Goal: Task Accomplishment & Management: Complete application form

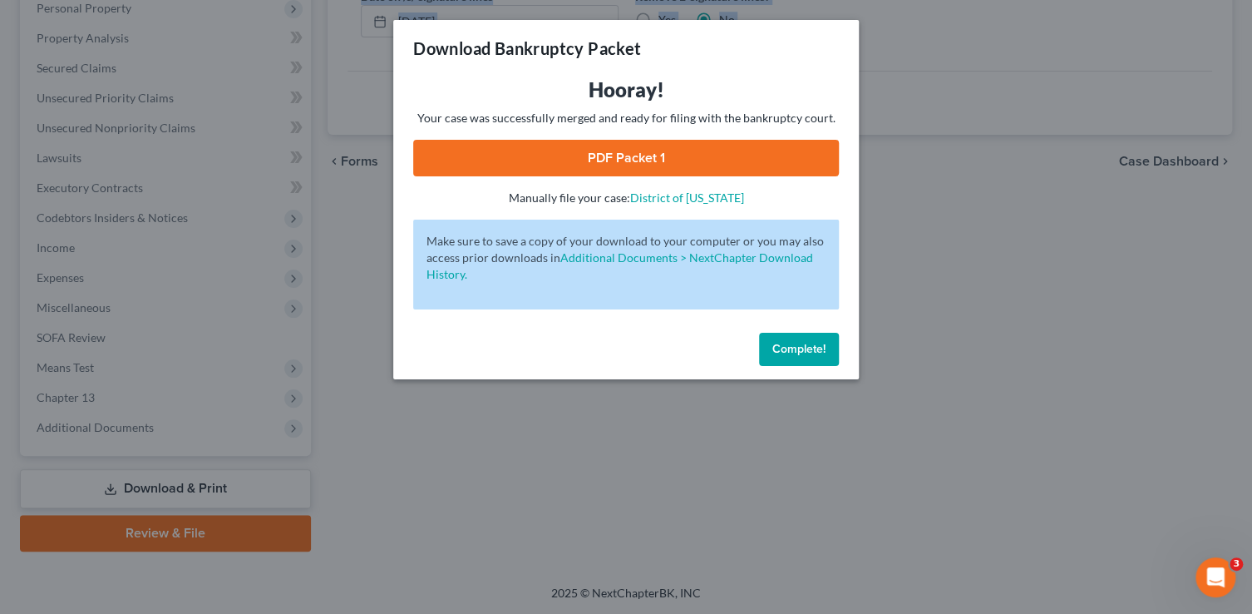
click at [821, 348] on span "Complete!" at bounding box center [798, 349] width 53 height 14
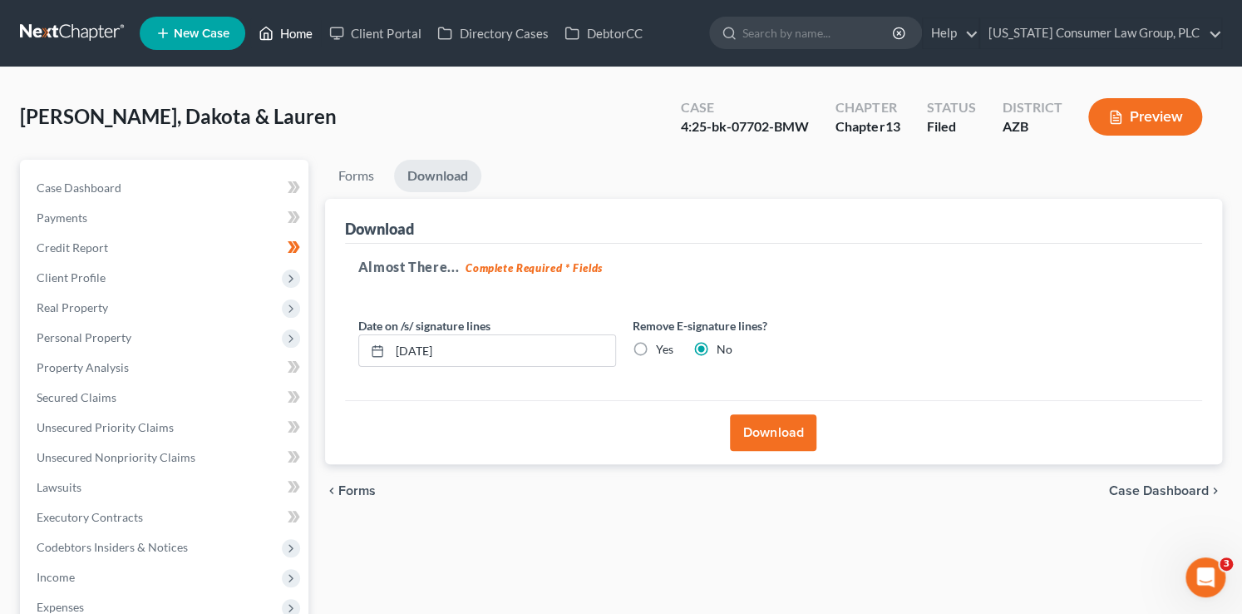
click at [290, 31] on link "Home" at bounding box center [285, 33] width 71 height 30
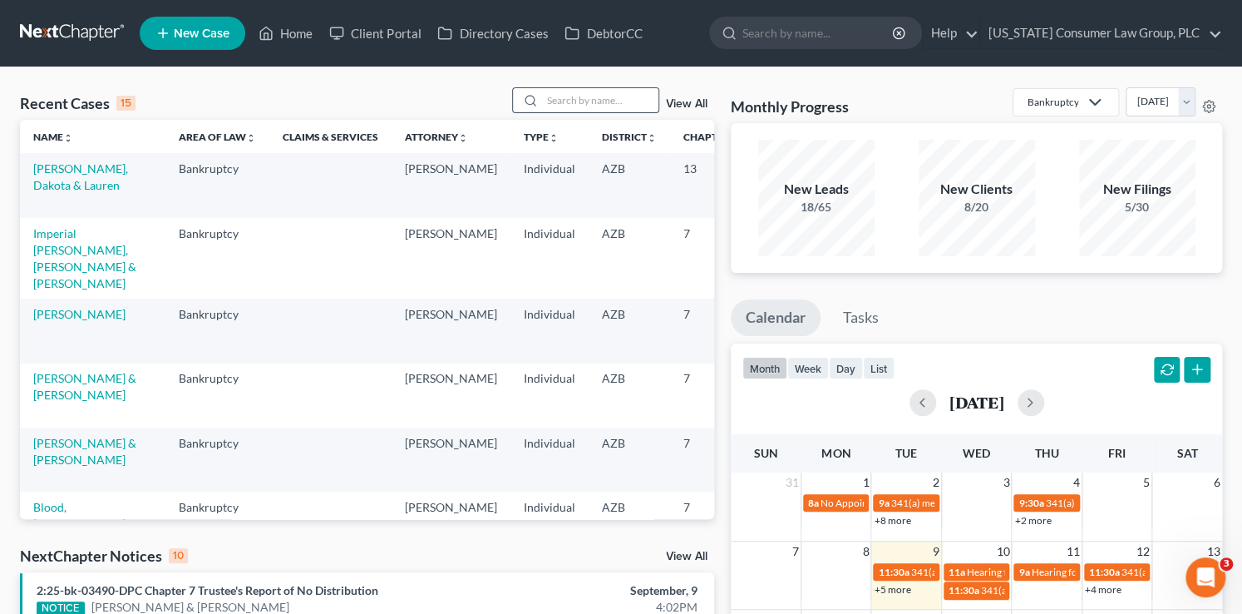
click at [586, 96] on input "search" at bounding box center [600, 100] width 116 height 24
click at [588, 101] on input "search" at bounding box center [600, 100] width 116 height 24
click at [584, 100] on input "search" at bounding box center [600, 100] width 116 height 24
type input "farr"
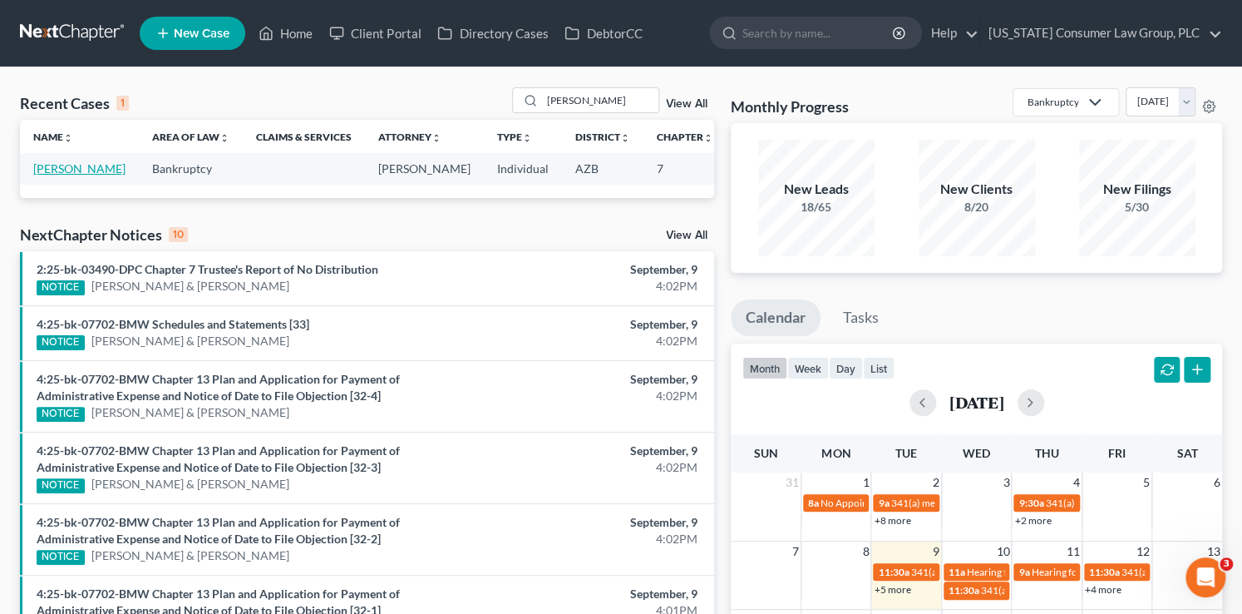
click at [34, 175] on link "Farr, Phillip" at bounding box center [79, 168] width 92 height 14
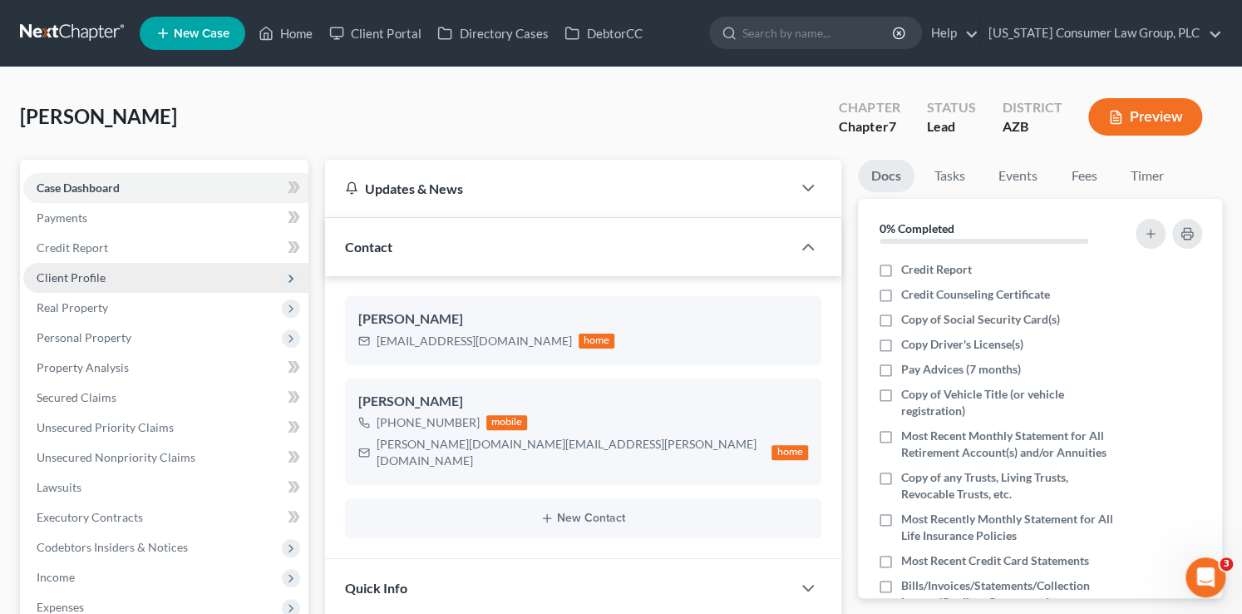
click at [100, 273] on span "Client Profile" at bounding box center [71, 277] width 69 height 14
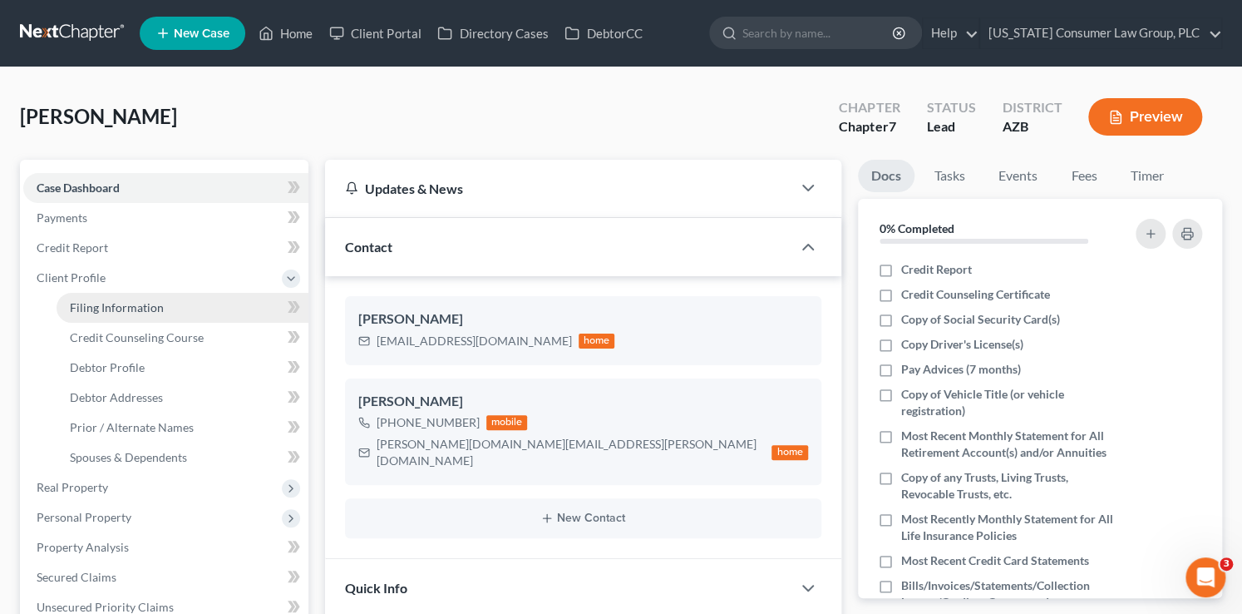
click at [129, 305] on span "Filing Information" at bounding box center [117, 307] width 94 height 14
select select "1"
select select "0"
select select "3"
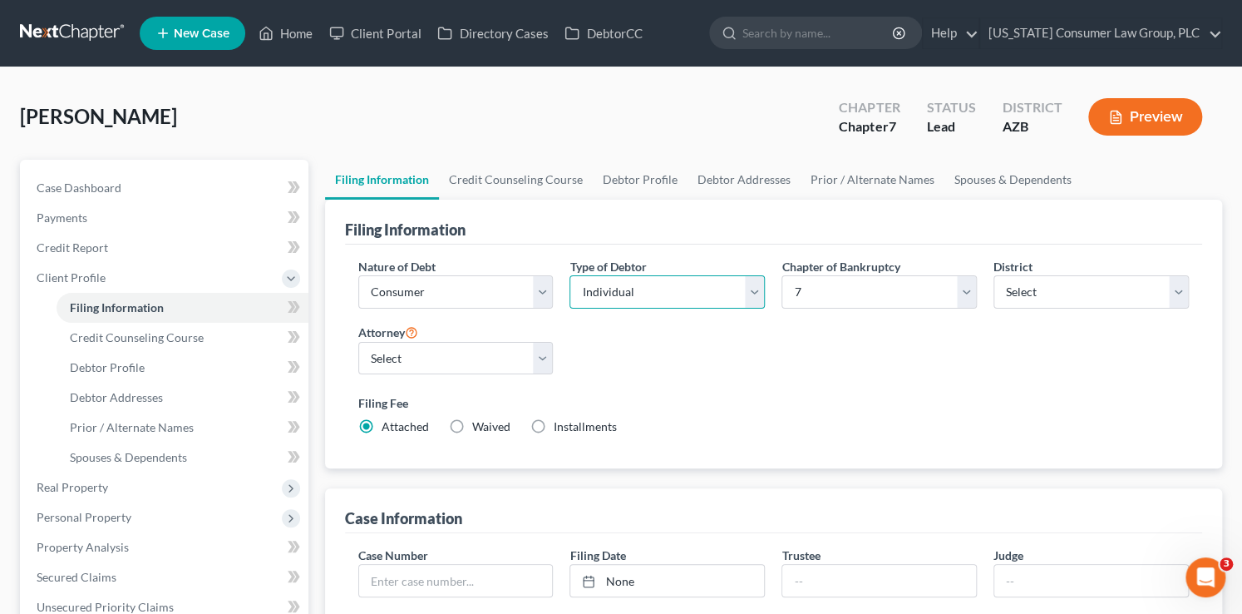
click at [624, 286] on select "Select Individual Joint" at bounding box center [667, 291] width 195 height 33
select select "1"
click at [570, 275] on select "Select Individual Joint" at bounding box center [667, 291] width 195 height 33
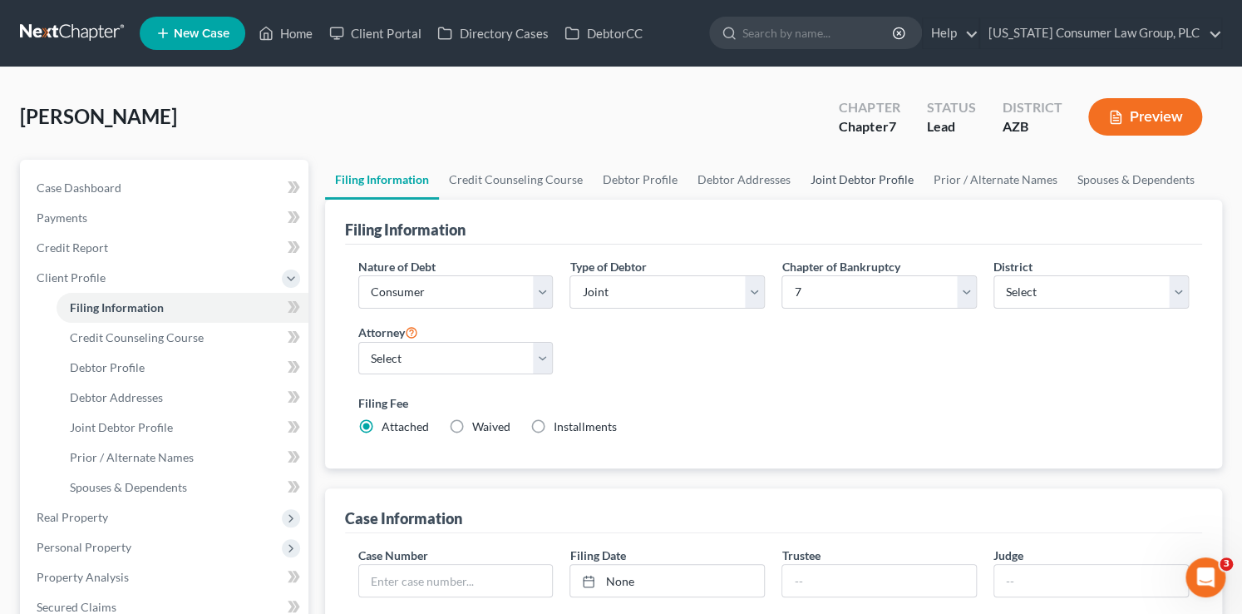
click at [838, 185] on link "Joint Debtor Profile" at bounding box center [862, 180] width 123 height 40
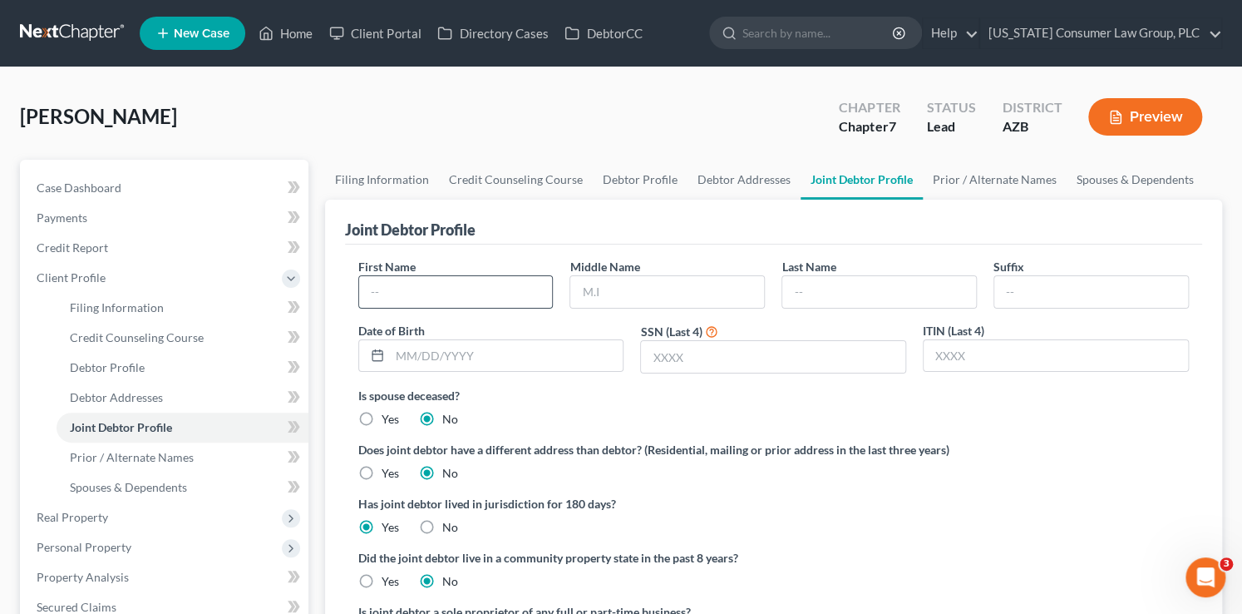
click at [459, 296] on input "text" at bounding box center [456, 292] width 194 height 32
type input "Juleene"
type input "Farr"
click at [382, 579] on label "Yes" at bounding box center [390, 581] width 17 height 17
click at [388, 579] on input "Yes" at bounding box center [393, 578] width 11 height 11
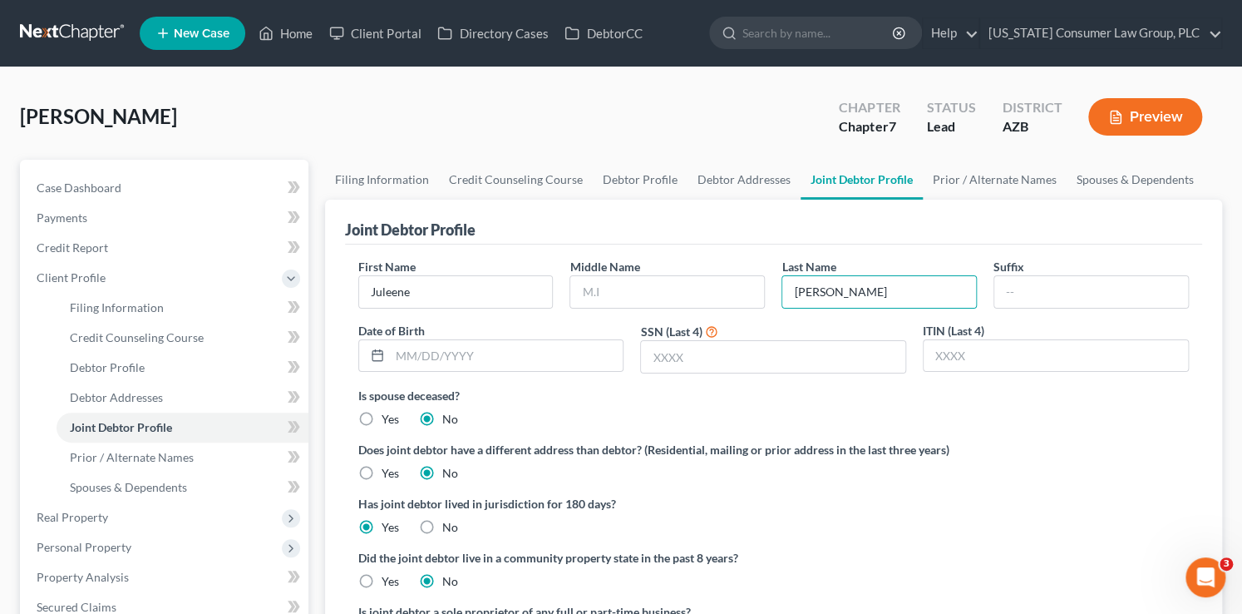
radio input "true"
radio input "false"
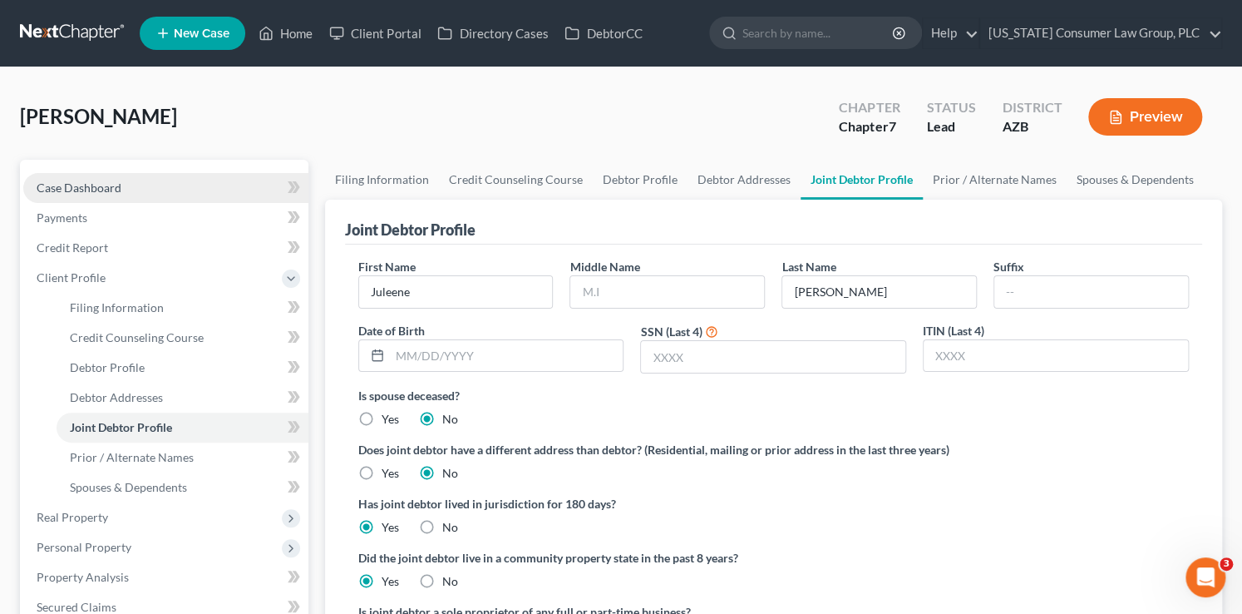
click at [179, 185] on link "Case Dashboard" at bounding box center [165, 188] width 285 height 30
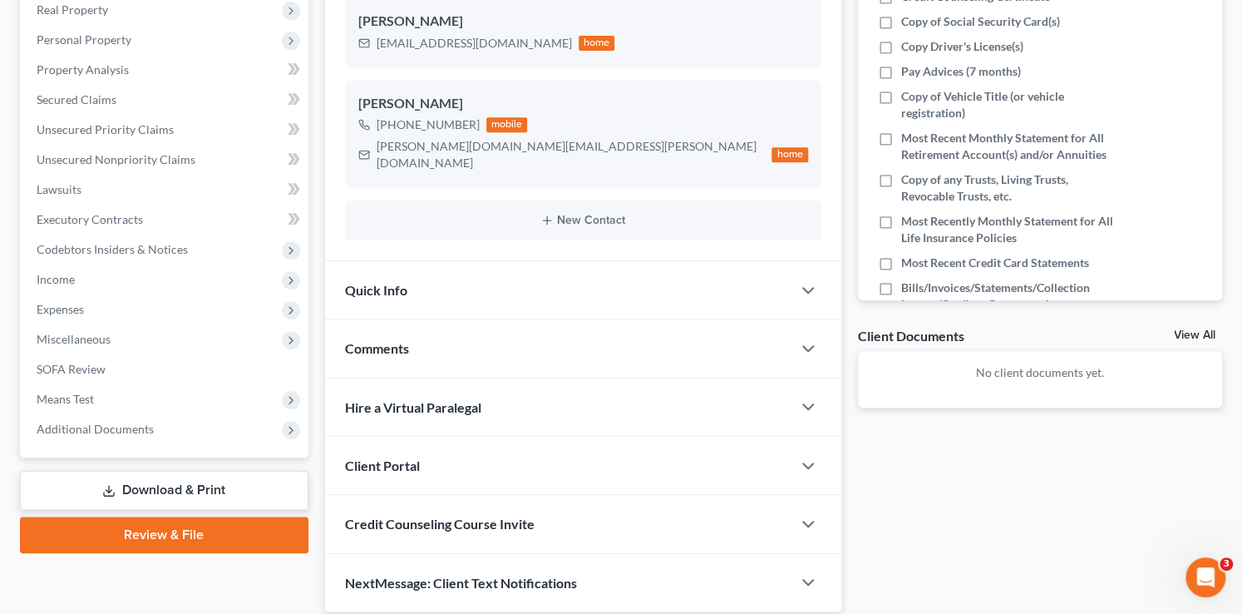
scroll to position [340, 0]
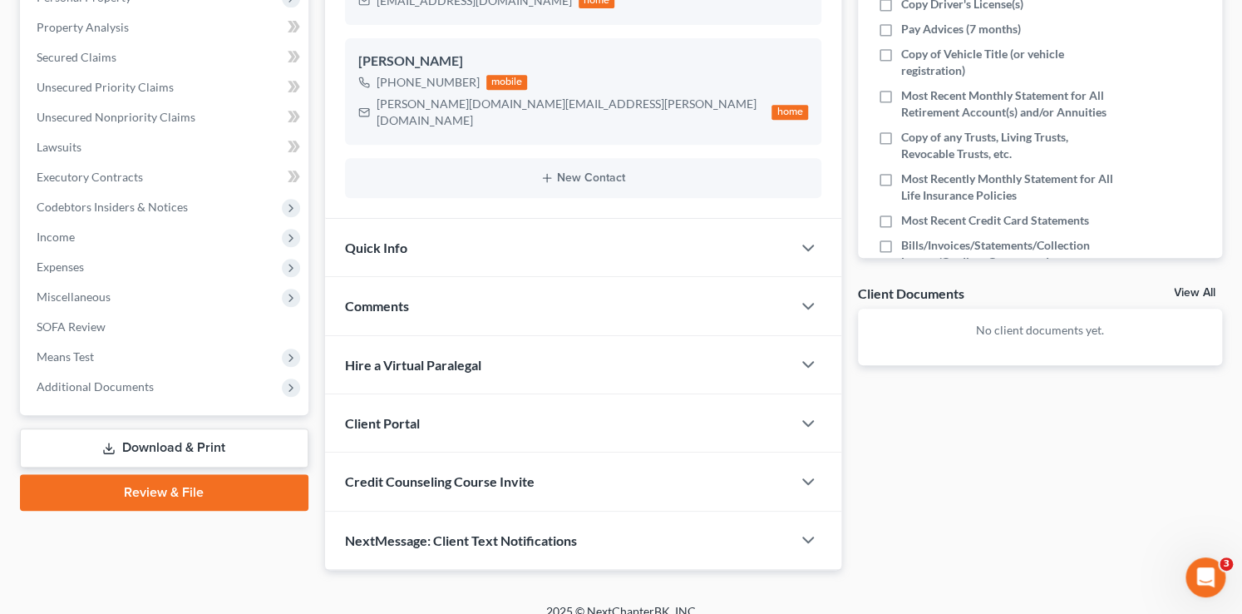
click at [482, 473] on span "Credit Counseling Course Invite" at bounding box center [440, 481] width 190 height 16
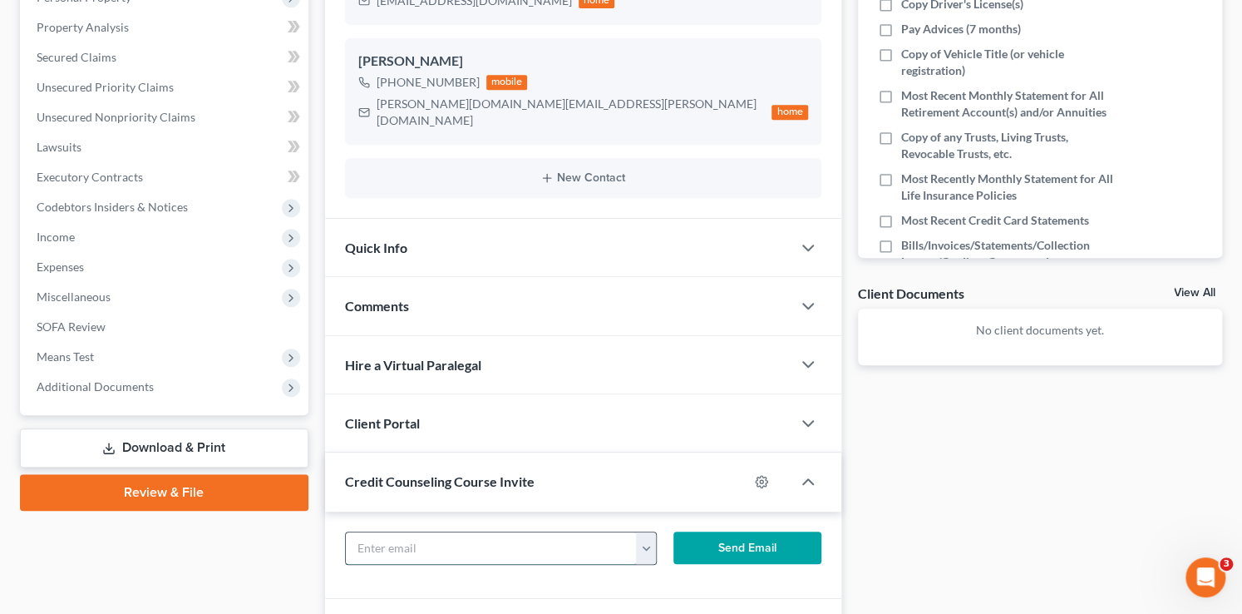
click at [436, 532] on input "text" at bounding box center [491, 548] width 291 height 32
paste input "jwfarr63@gmail.com"
type input "jwfarr63@gmail.com"
click at [725, 532] on button "Send Email" at bounding box center [747, 547] width 148 height 33
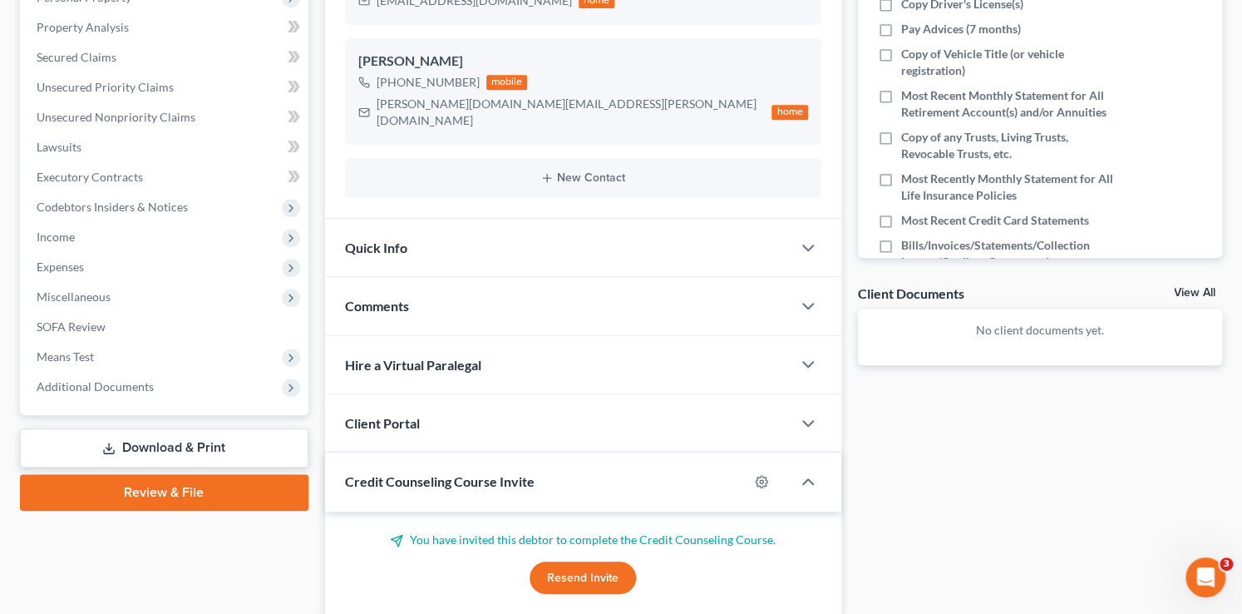
click at [456, 411] on div "Client Portal" at bounding box center [558, 422] width 466 height 57
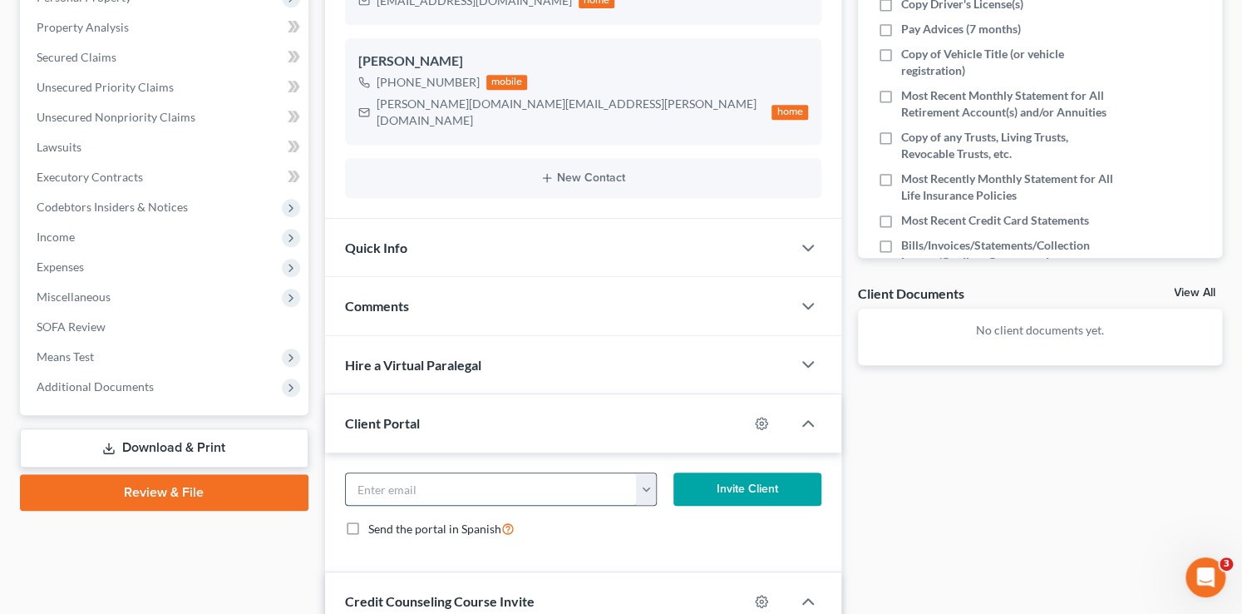
click at [470, 474] on input "email" at bounding box center [491, 489] width 291 height 32
paste input "jwfarr63@gmail.com"
type input "jwfarr63@gmail.com"
click at [717, 472] on button "Invite Client" at bounding box center [747, 488] width 148 height 33
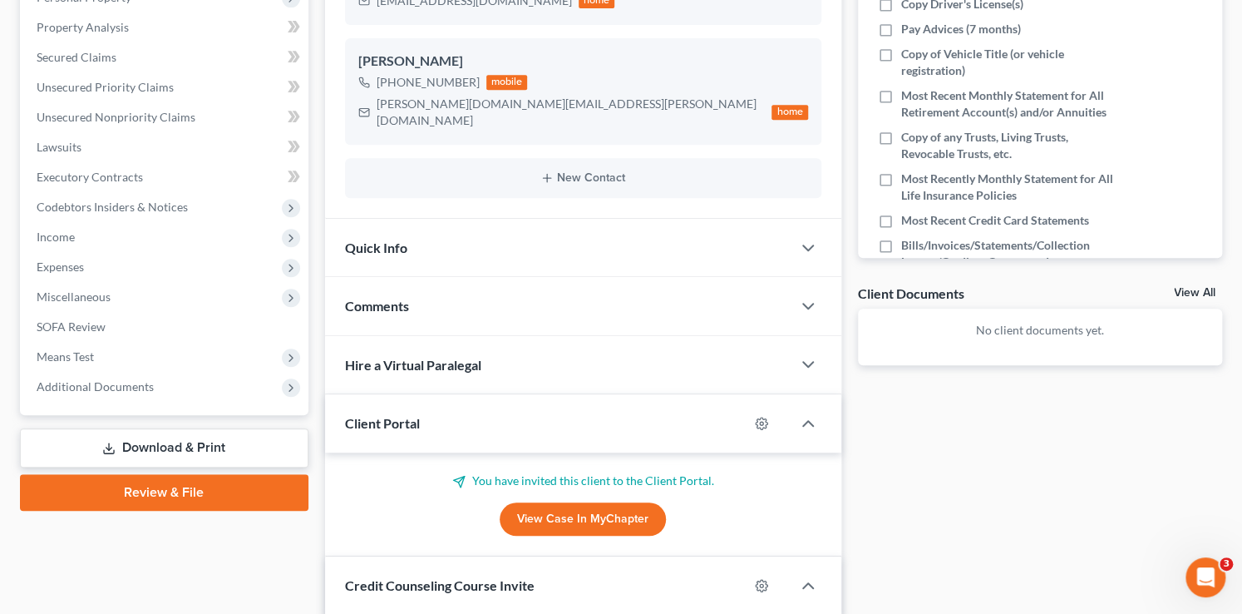
scroll to position [0, 0]
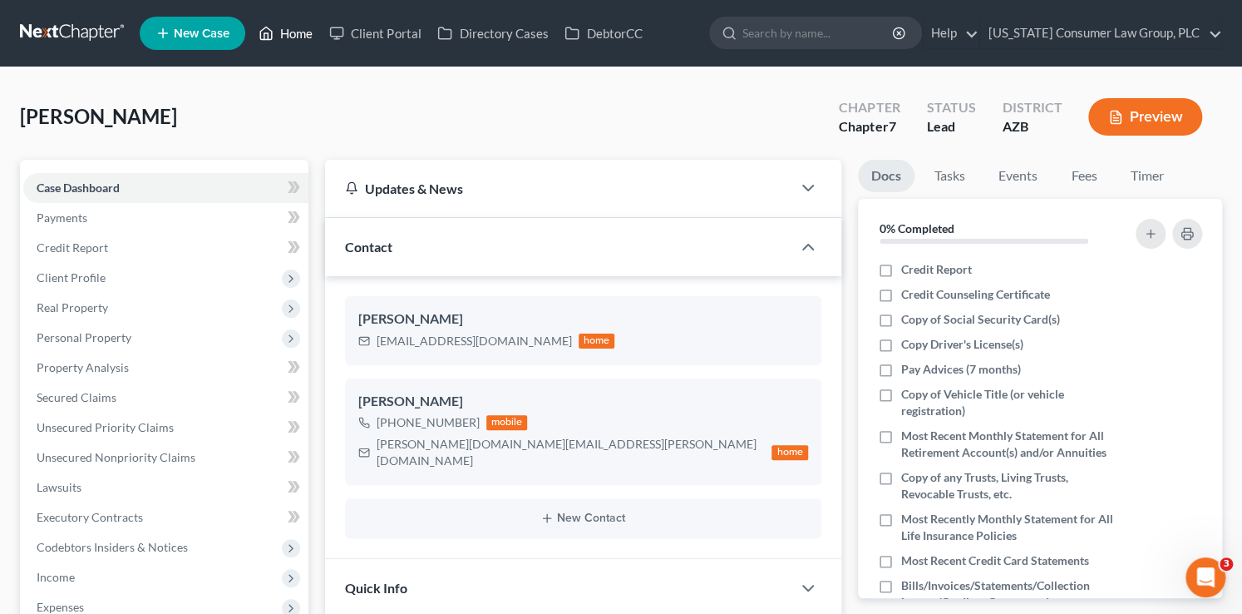
click at [274, 41] on link "Home" at bounding box center [285, 33] width 71 height 30
click at [277, 37] on link "Home" at bounding box center [285, 33] width 71 height 30
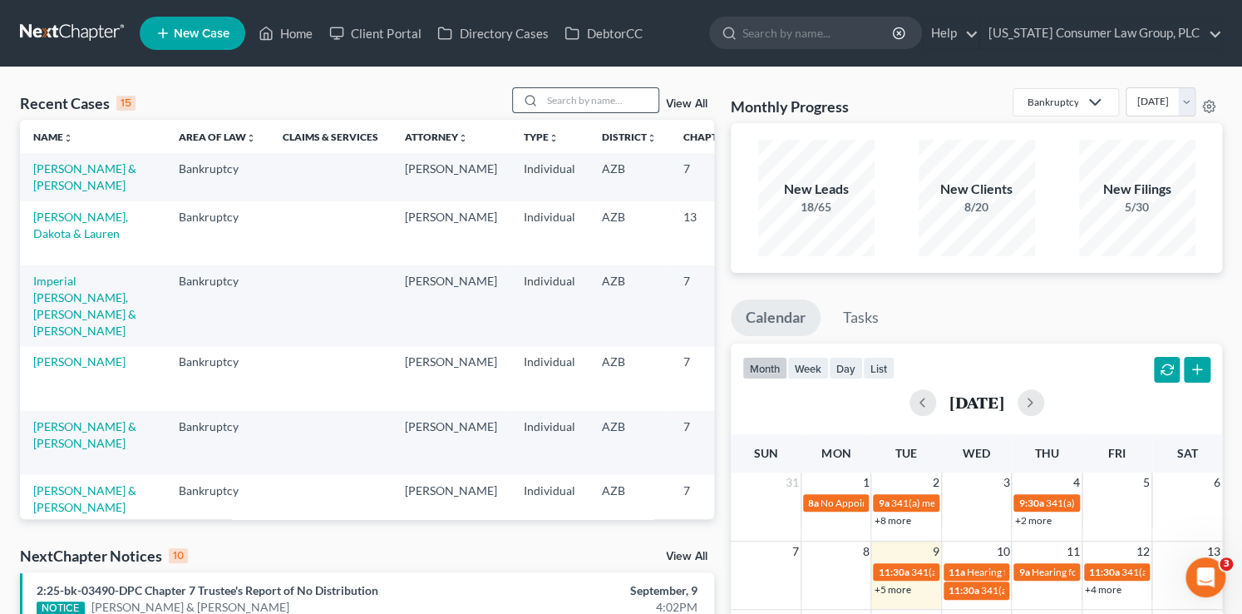
click at [557, 101] on input "search" at bounding box center [600, 100] width 116 height 24
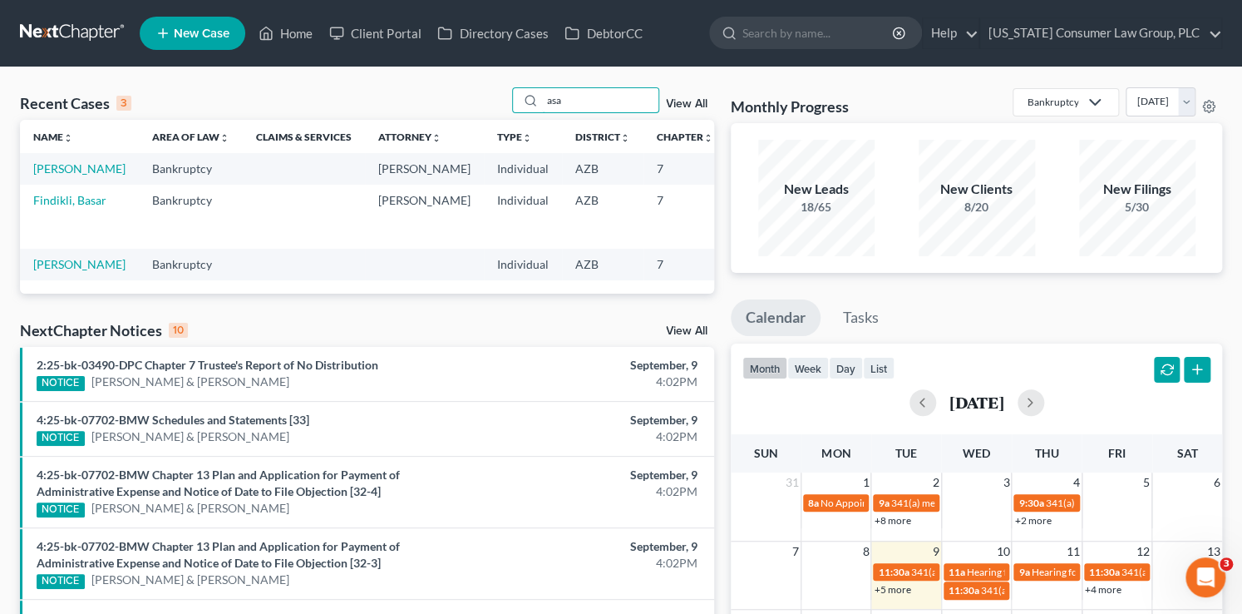
drag, startPoint x: 570, startPoint y: 105, endPoint x: 436, endPoint y: 83, distance: 135.6
click at [438, 84] on div "Recent Cases 3 asa View All Name unfold_more expand_more expand_less Area of La…" at bounding box center [621, 537] width 1242 height 940
type input "luckett"
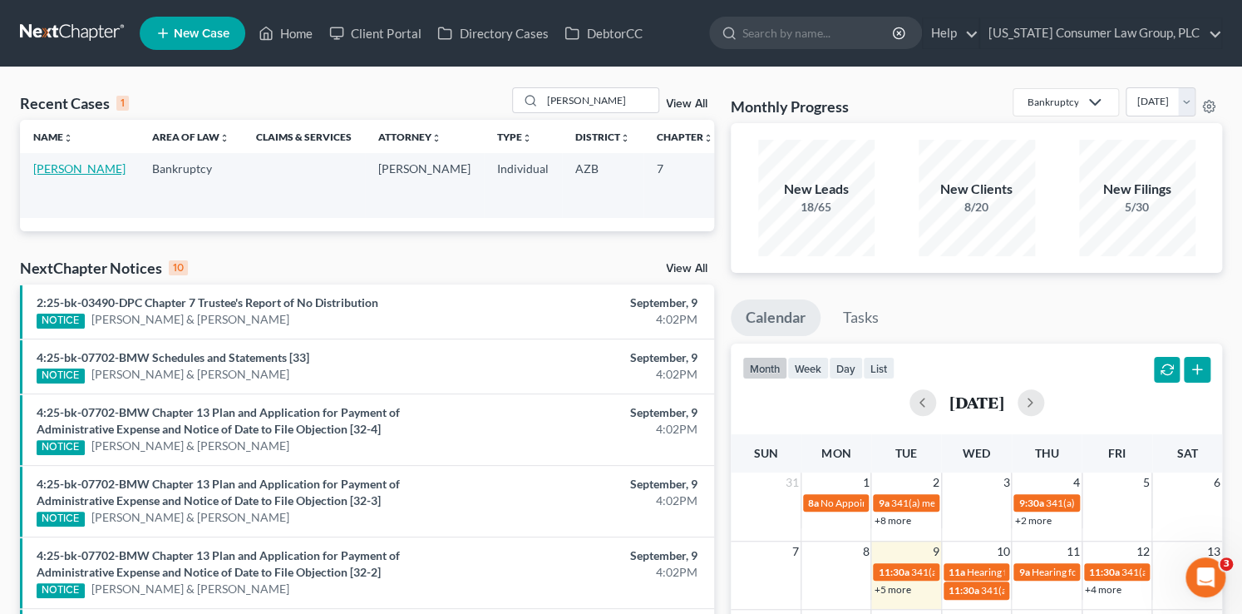
click at [45, 175] on link "Luckett, Jason" at bounding box center [79, 168] width 92 height 14
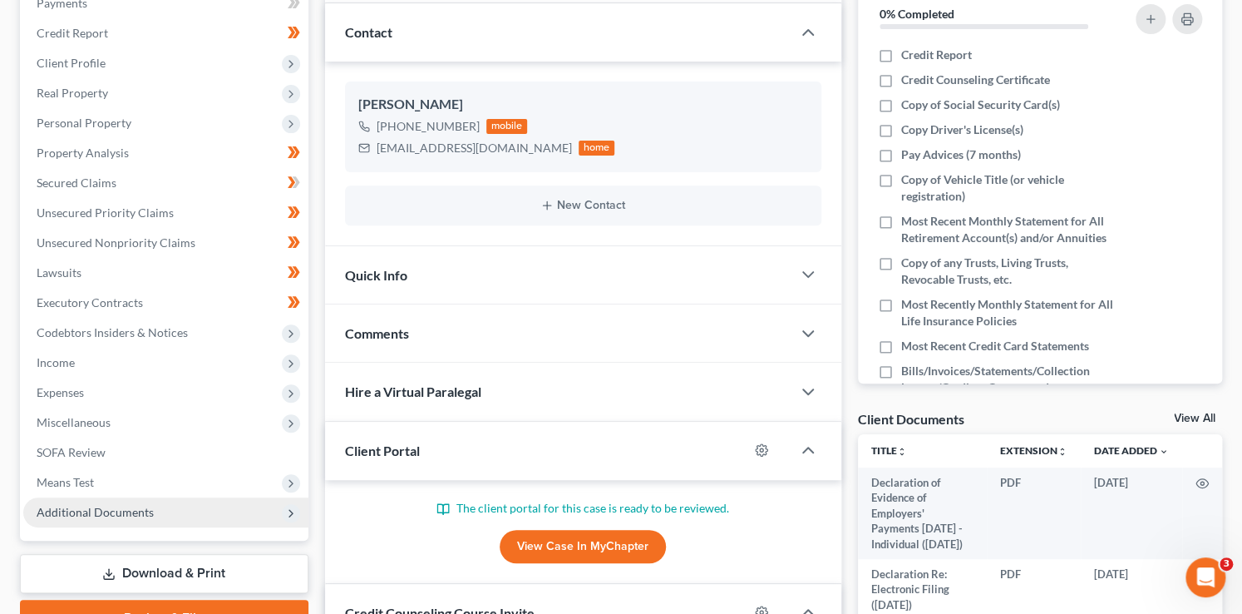
scroll to position [217, 0]
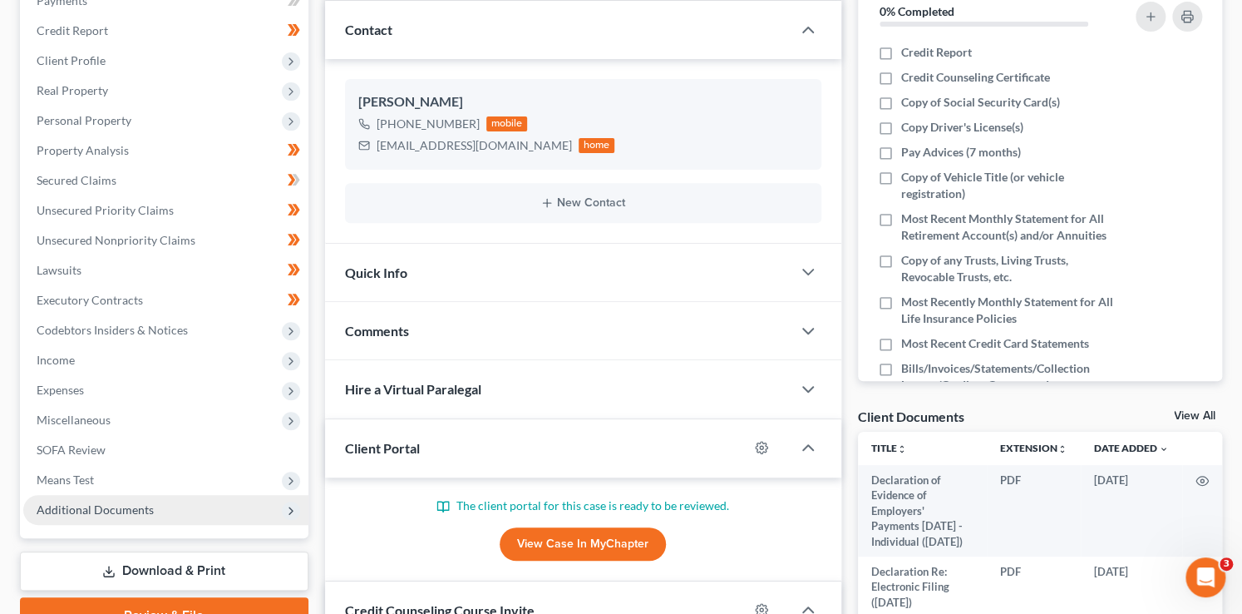
click at [121, 505] on span "Additional Documents" at bounding box center [95, 509] width 117 height 14
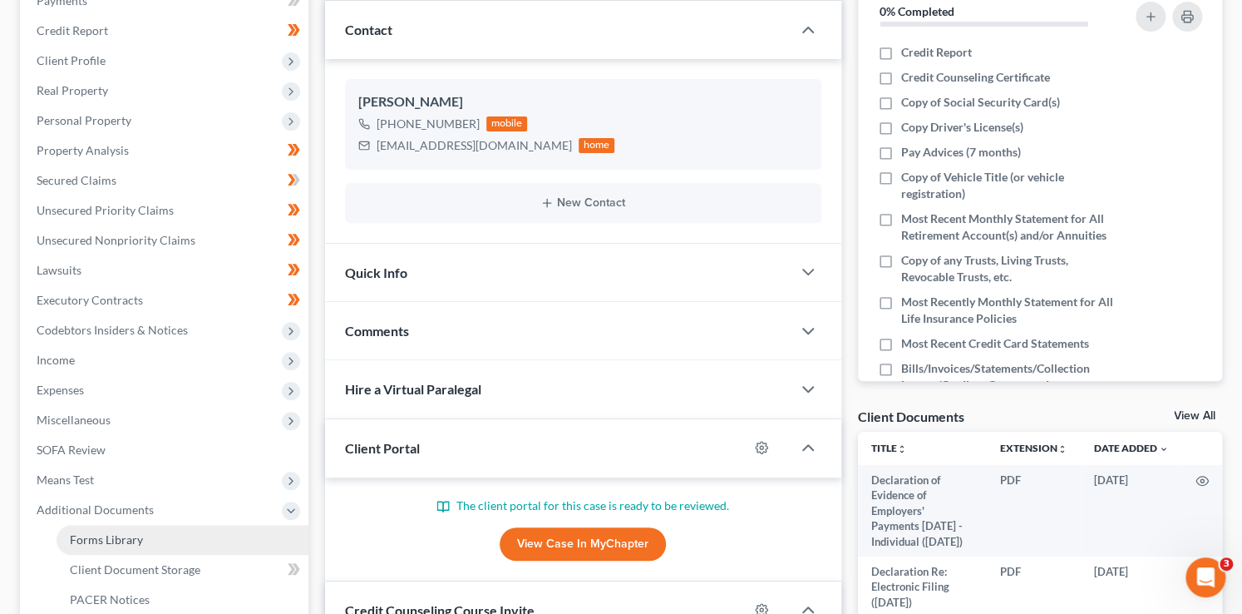
click at [141, 534] on link "Forms Library" at bounding box center [183, 540] width 252 height 30
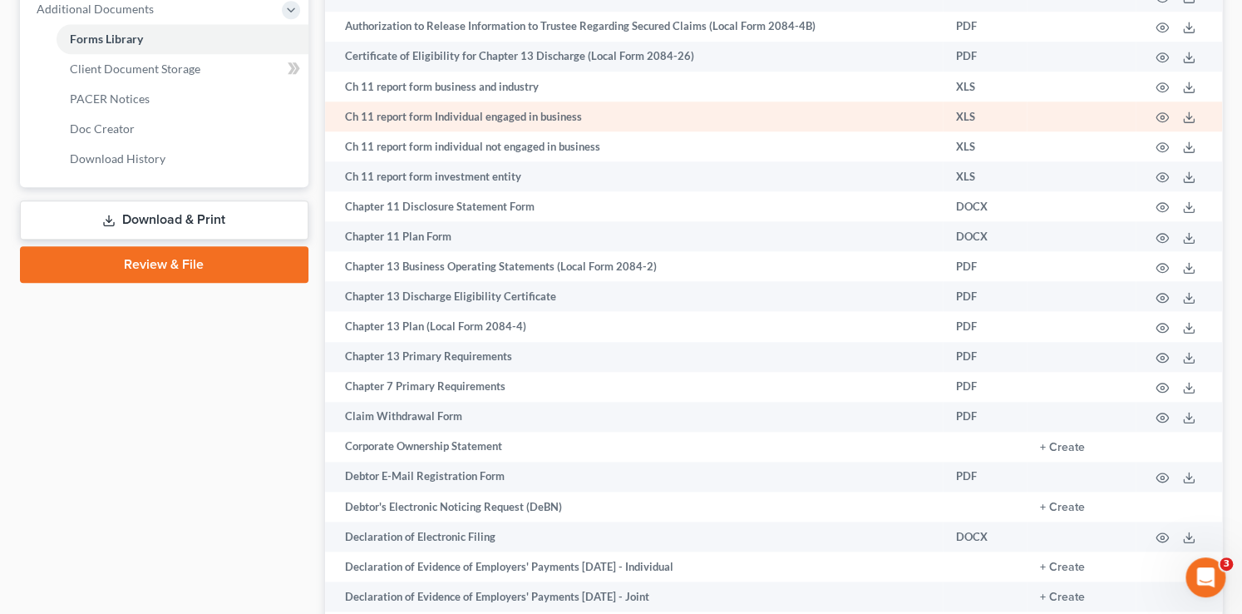
scroll to position [735, 0]
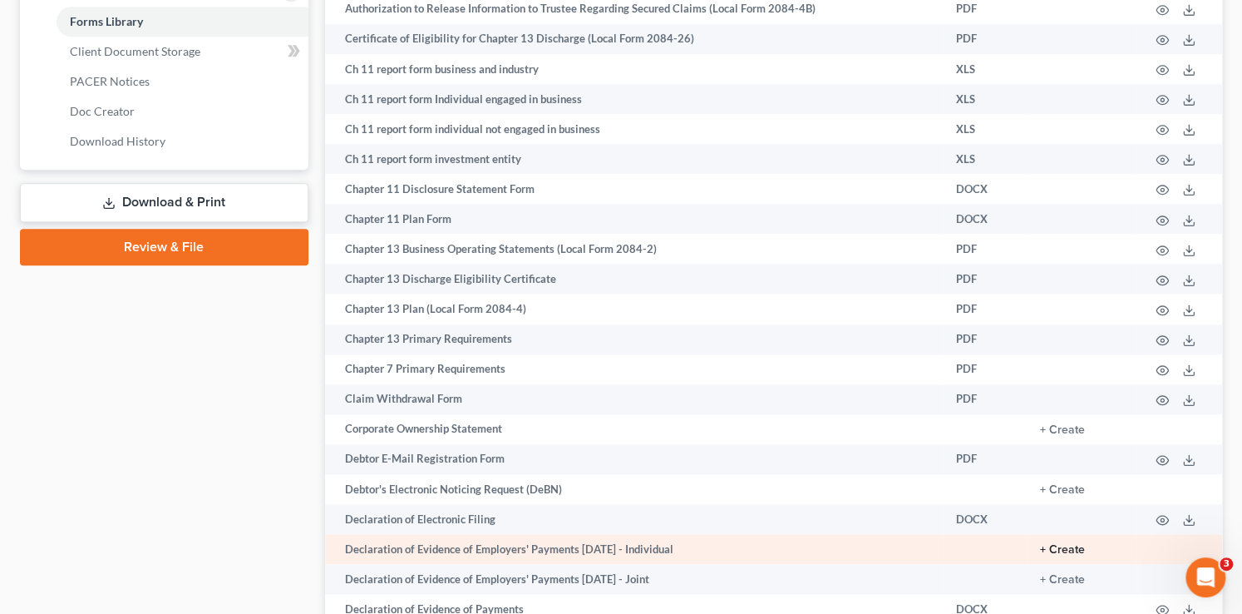
click at [1071, 555] on button "+ Create" at bounding box center [1062, 550] width 45 height 12
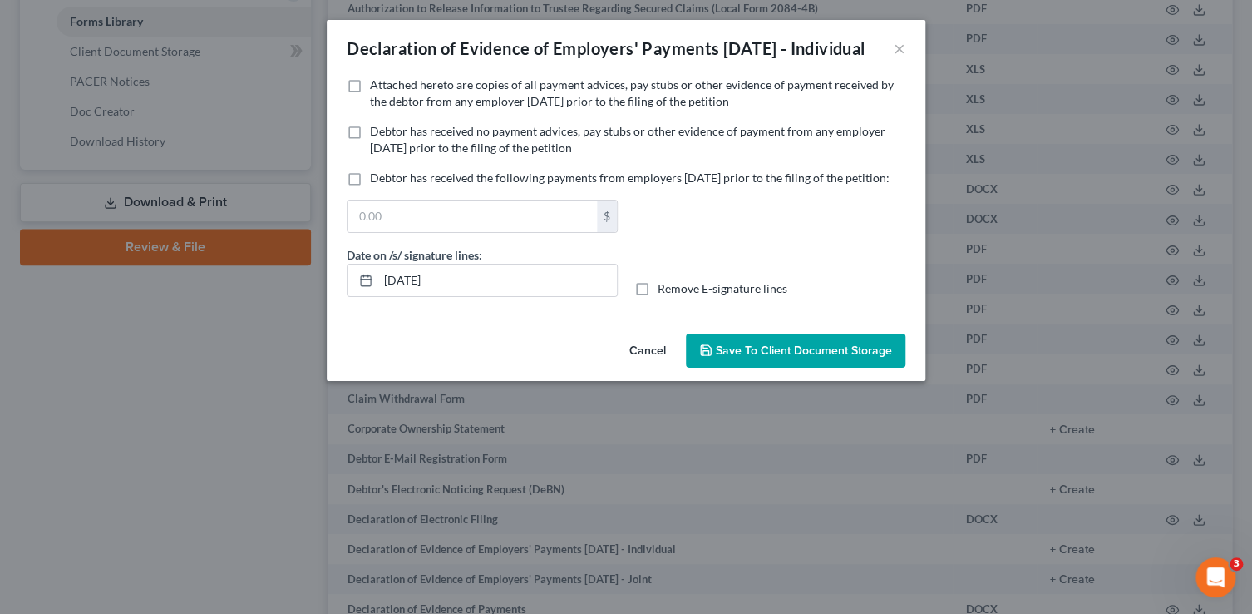
click at [447, 108] on span "Attached hereto are copies of all payment advices, pay stubs or other evidence …" at bounding box center [632, 92] width 524 height 31
click at [387, 87] on input "Attached hereto are copies of all payment advices, pay stubs or other evidence …" at bounding box center [382, 81] width 11 height 11
checkbox input "true"
click at [804, 358] on span "Save to Client Document Storage" at bounding box center [804, 350] width 176 height 14
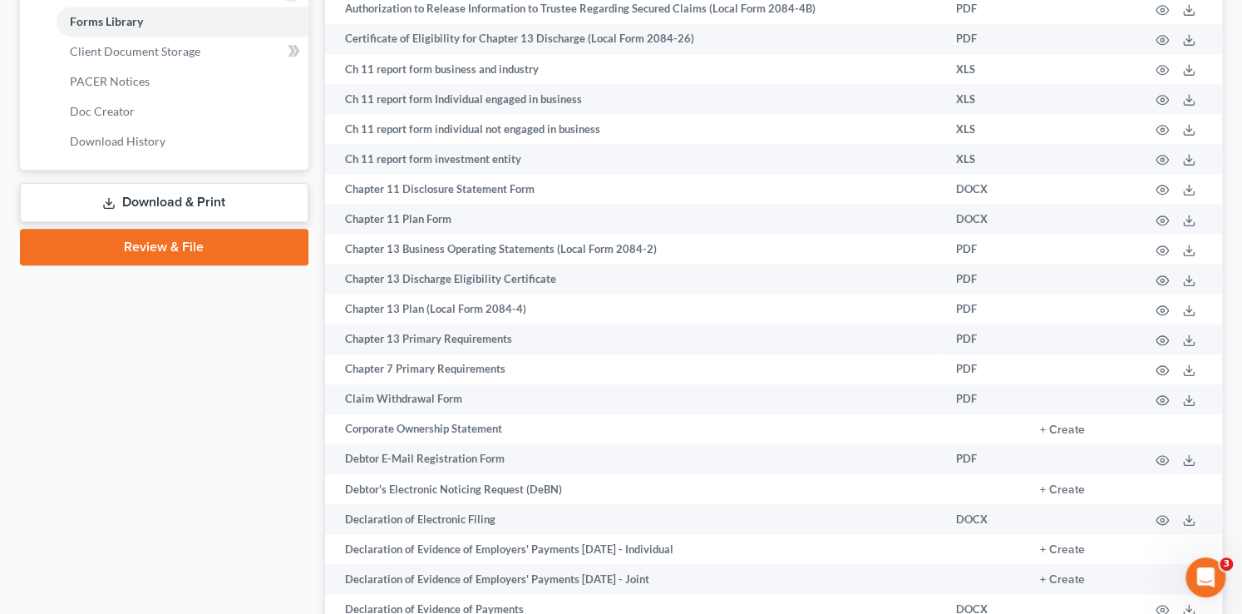
click at [257, 199] on link "Download & Print" at bounding box center [164, 202] width 289 height 39
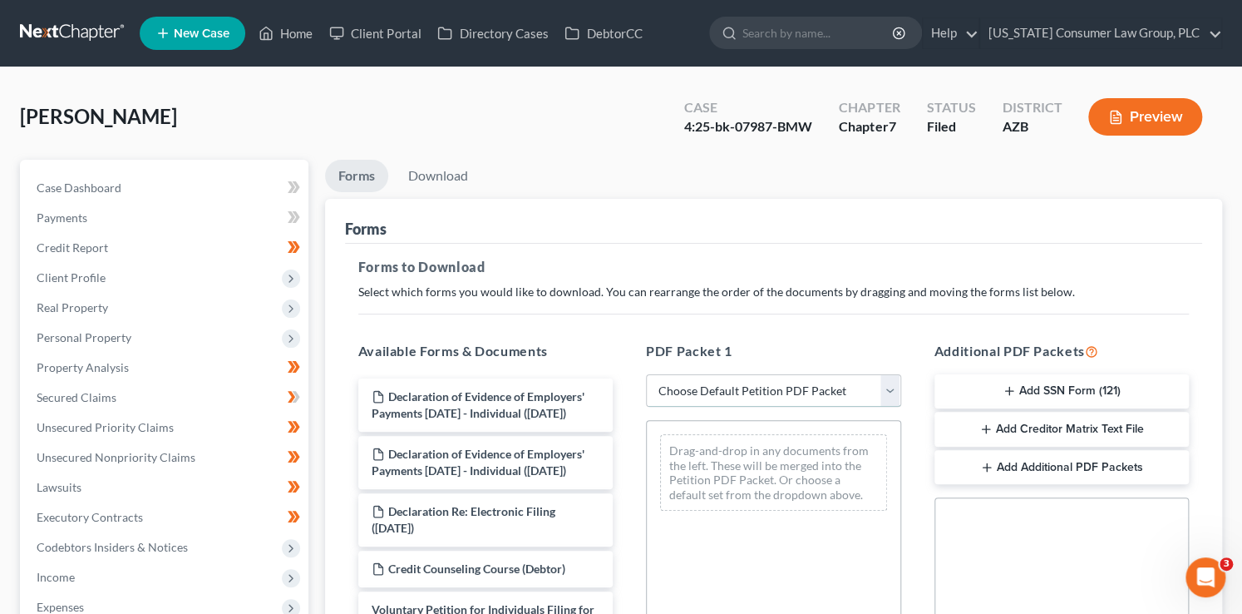
click at [835, 386] on select "Choose Default Petition PDF Packet Complete Bankruptcy Petition (all forms and …" at bounding box center [773, 390] width 255 height 33
select select "7"
click at [646, 374] on select "Choose Default Petition PDF Packet Complete Bankruptcy Petition (all forms and …" at bounding box center [773, 390] width 255 height 33
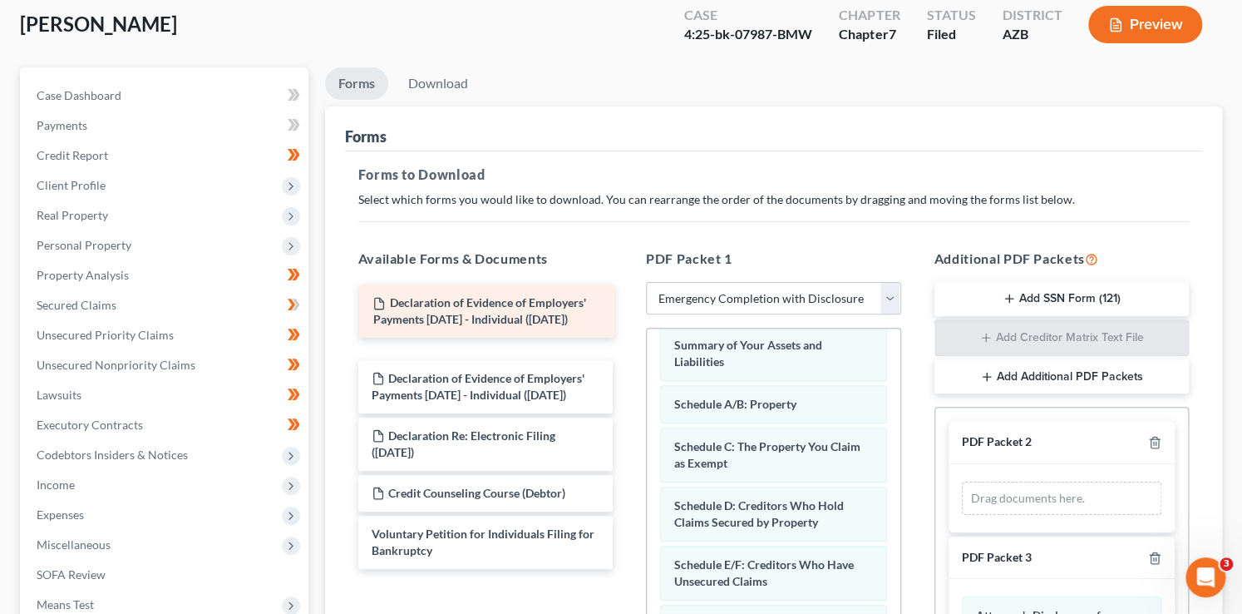
scroll to position [16, 0]
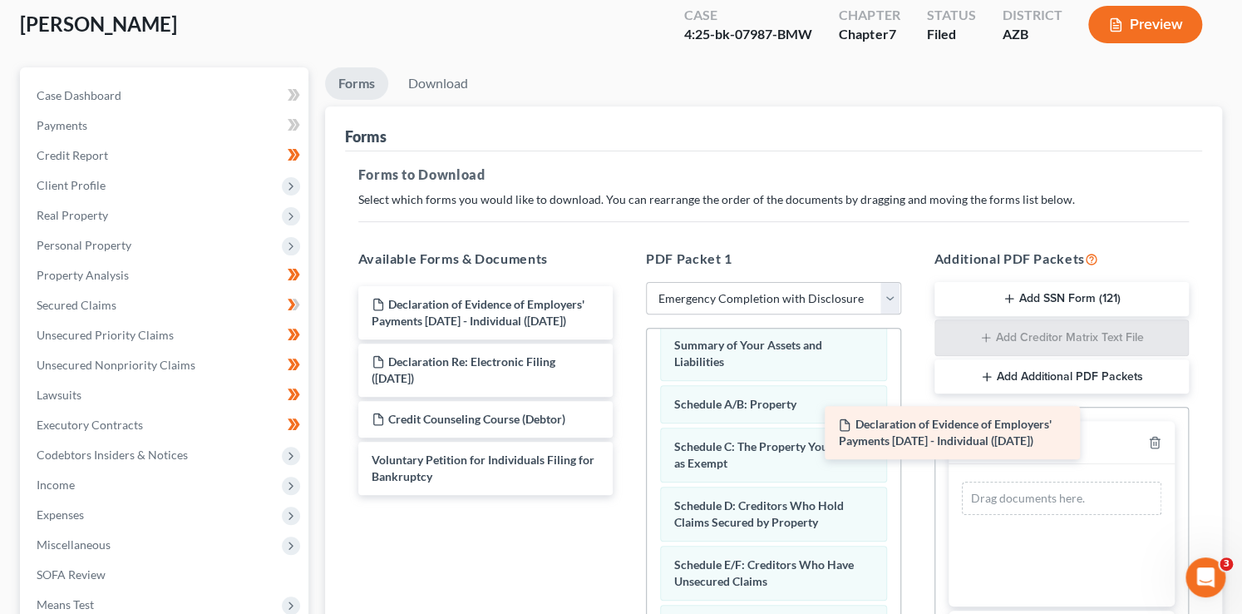
drag, startPoint x: 498, startPoint y: 308, endPoint x: 1030, endPoint y: 455, distance: 552.1
click at [627, 455] on div "Declaration of Evidence of Employers' Payments Within 60 Days - Individual (09/…" at bounding box center [486, 390] width 282 height 209
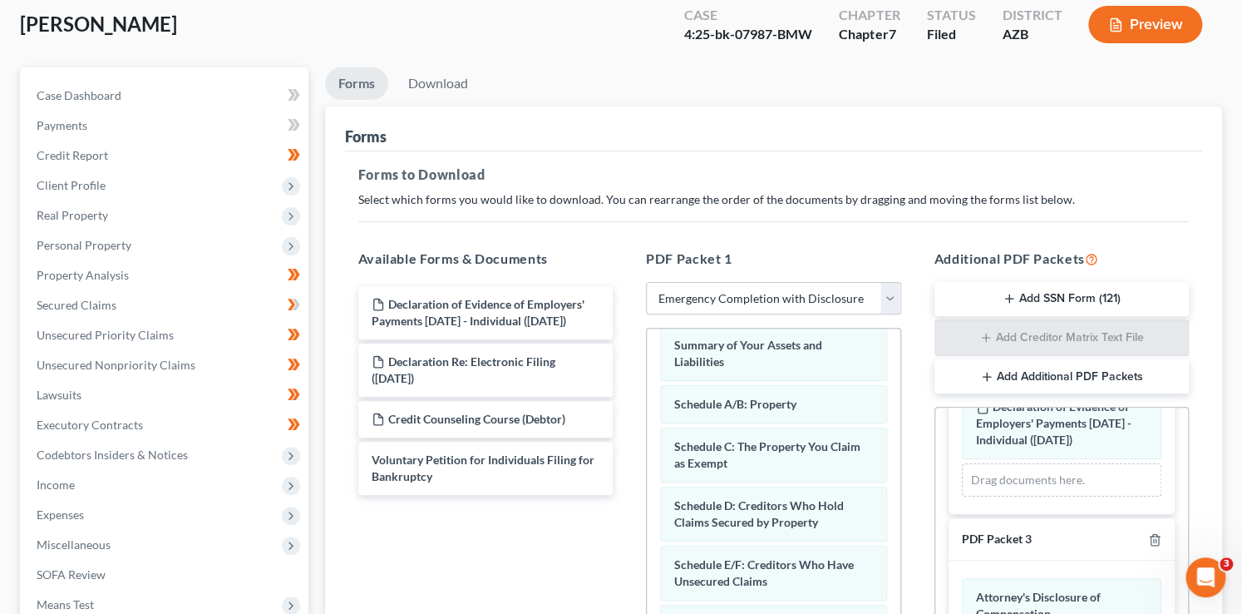
scroll to position [144, 0]
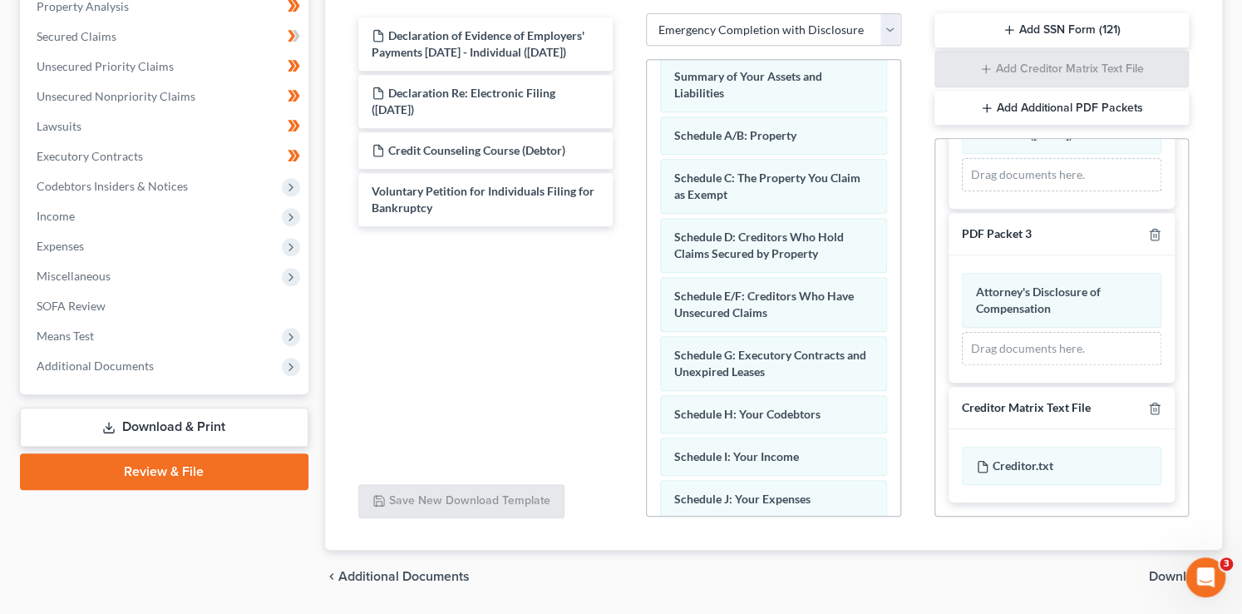
click at [1173, 571] on span "Download" at bounding box center [1179, 576] width 60 height 13
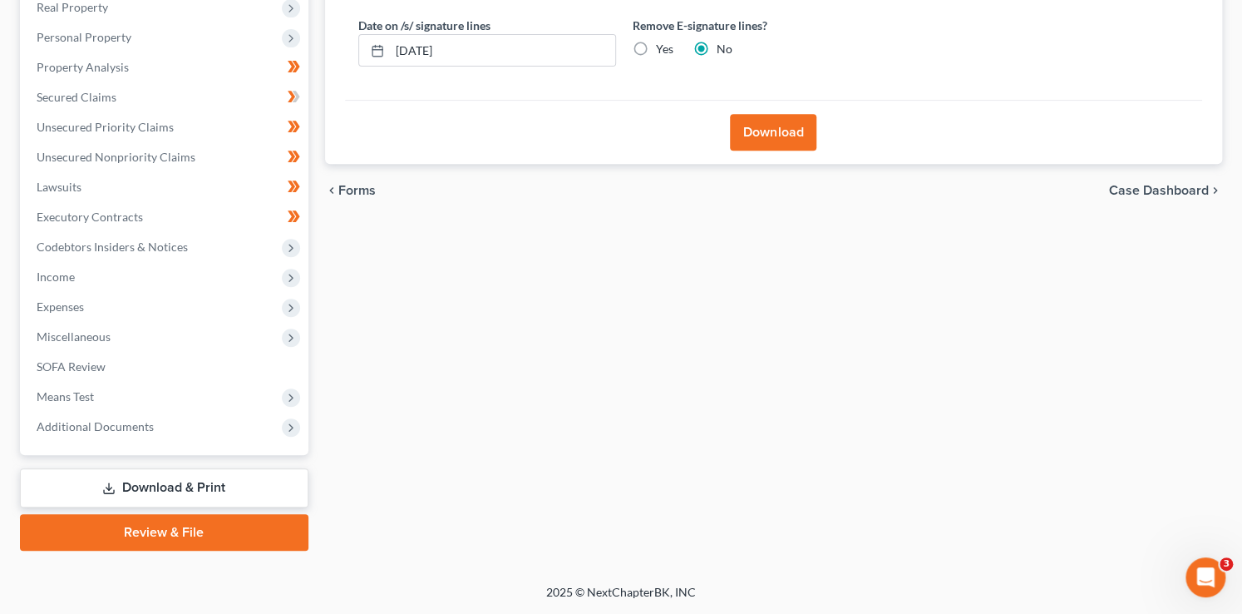
scroll to position [299, 0]
click at [778, 136] on button "Download" at bounding box center [773, 133] width 86 height 37
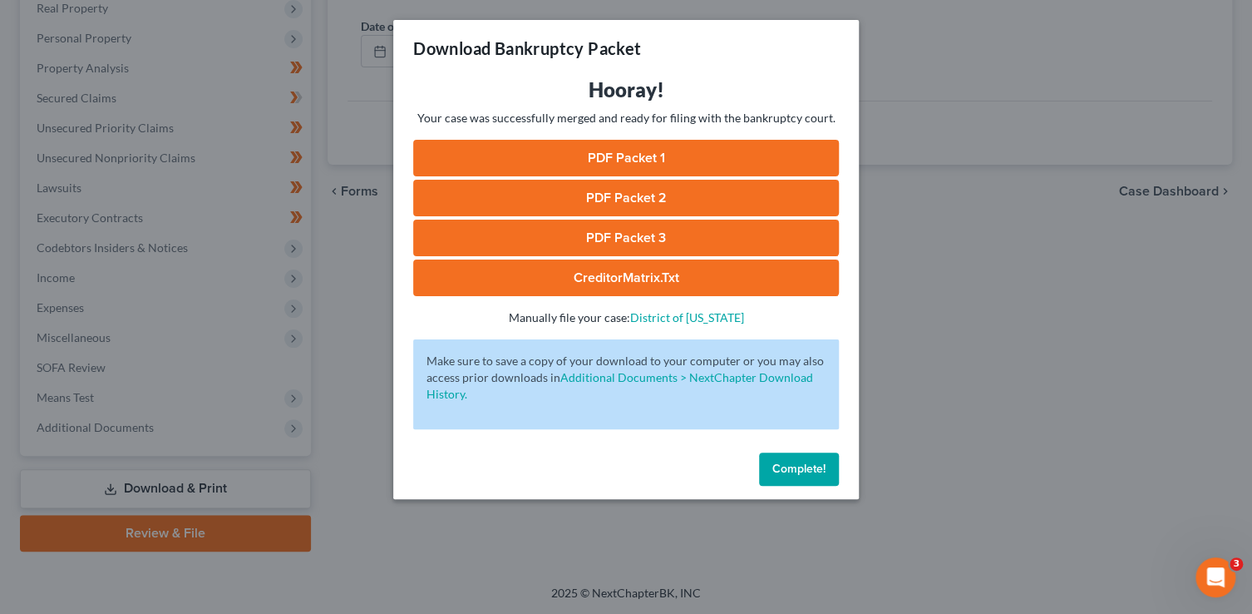
click at [708, 160] on link "PDF Packet 1" at bounding box center [626, 158] width 426 height 37
click at [545, 203] on link "PDF Packet 2" at bounding box center [626, 198] width 426 height 37
click at [0, 0] on div "Download Bankruptcy Packet Hooray! Your case was successfully merged and ready …" at bounding box center [626, 307] width 1252 height 614
click at [579, 234] on link "PDF Packet 3" at bounding box center [626, 237] width 426 height 37
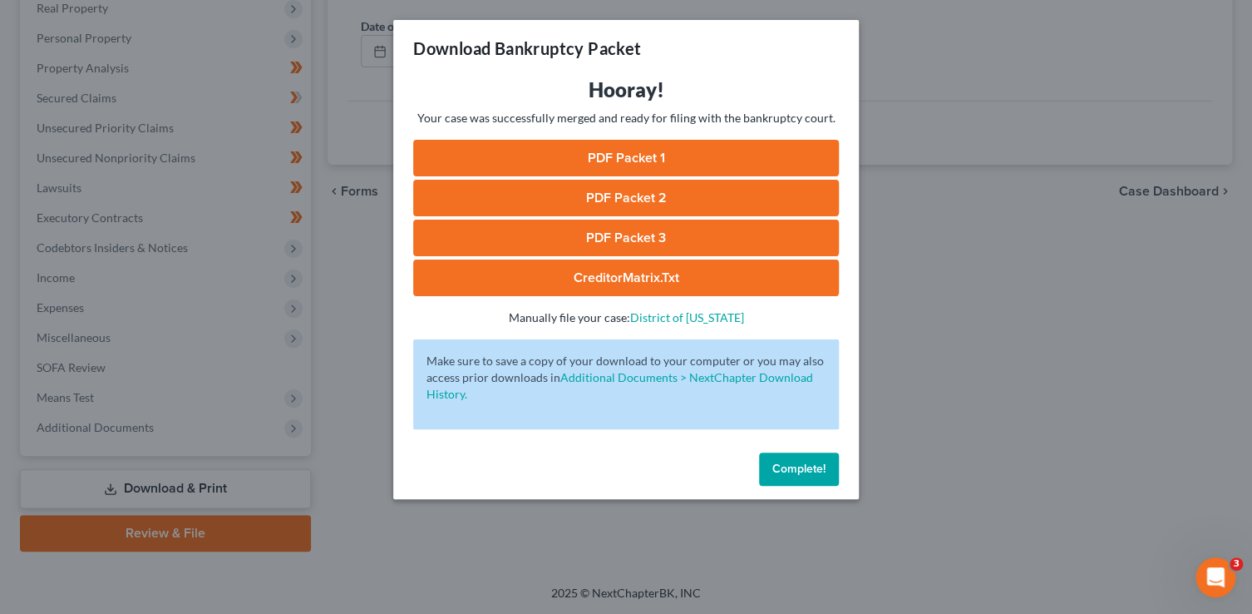
click at [637, 276] on link "CreditorMatrix.txt" at bounding box center [626, 277] width 426 height 37
click at [0, 0] on div "Download Bankruptcy Packet Hooray! Your case was successfully merged and ready …" at bounding box center [626, 307] width 1252 height 614
click at [634, 271] on link "CreditorMatrix.txt" at bounding box center [626, 277] width 426 height 37
click at [825, 462] on button "Complete!" at bounding box center [799, 468] width 80 height 33
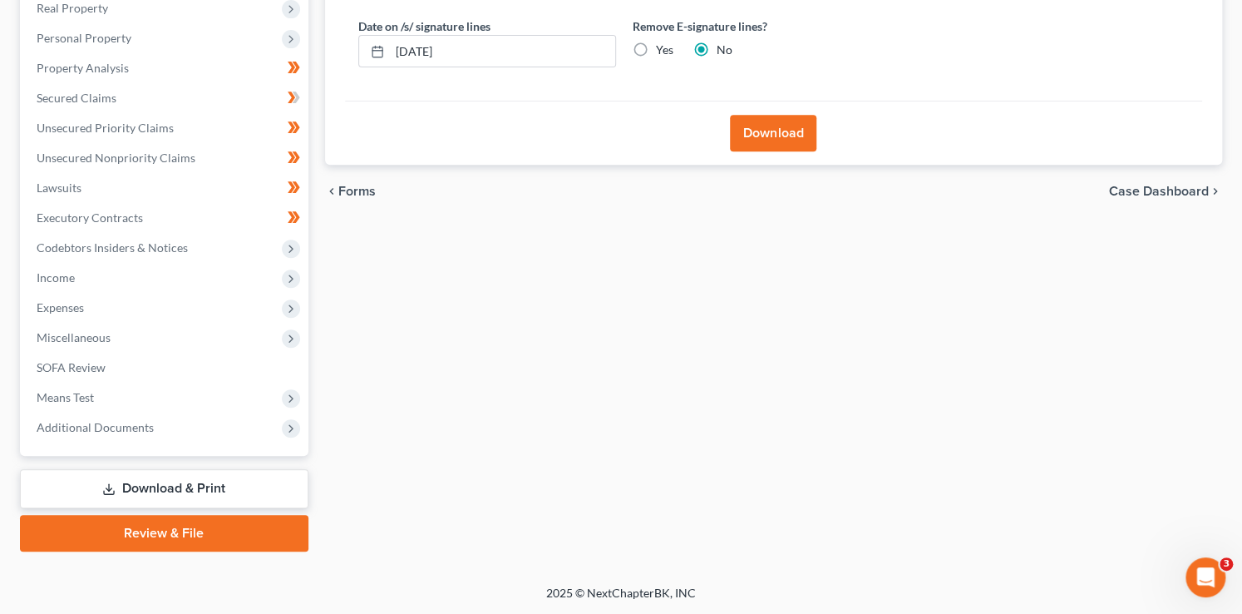
scroll to position [0, 0]
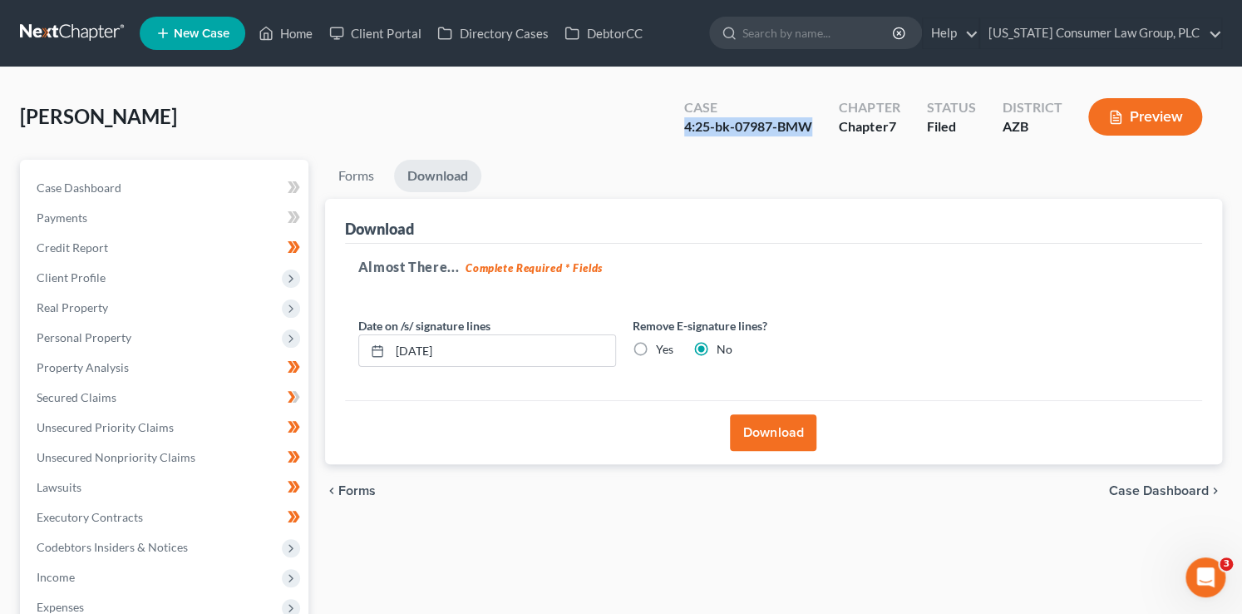
drag, startPoint x: 811, startPoint y: 132, endPoint x: 678, endPoint y: 121, distance: 133.5
click at [678, 121] on div "Case 4:25-bk-07987-BMW" at bounding box center [748, 118] width 155 height 49
copy div "4:25-bk-07987-BMW"
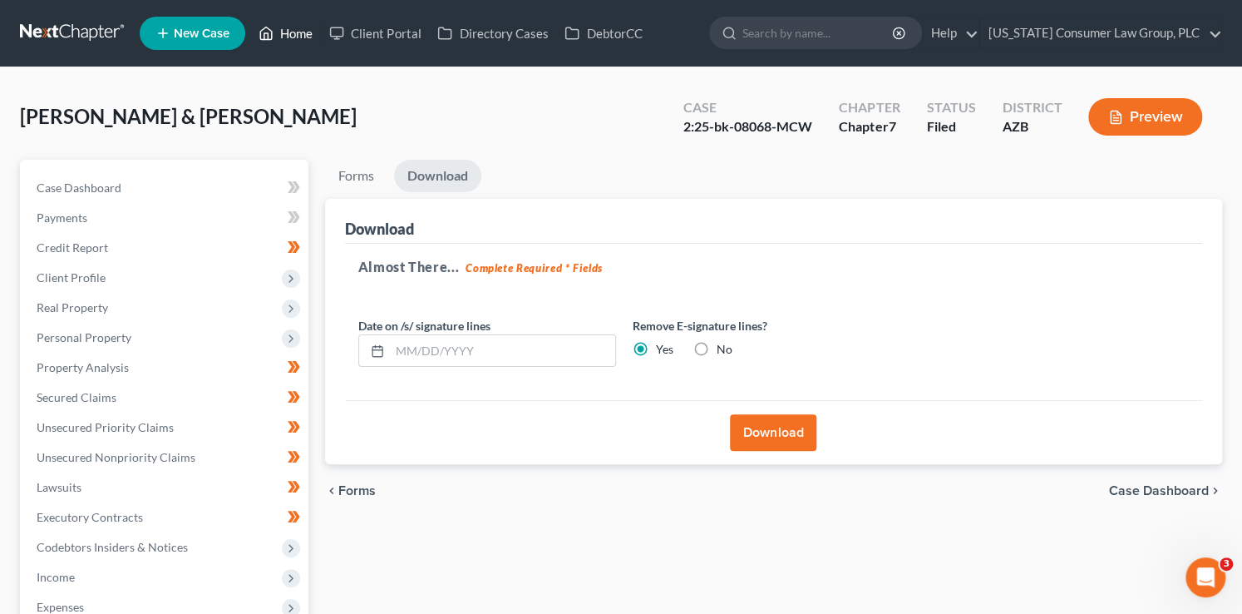
click at [303, 33] on link "Home" at bounding box center [285, 33] width 71 height 30
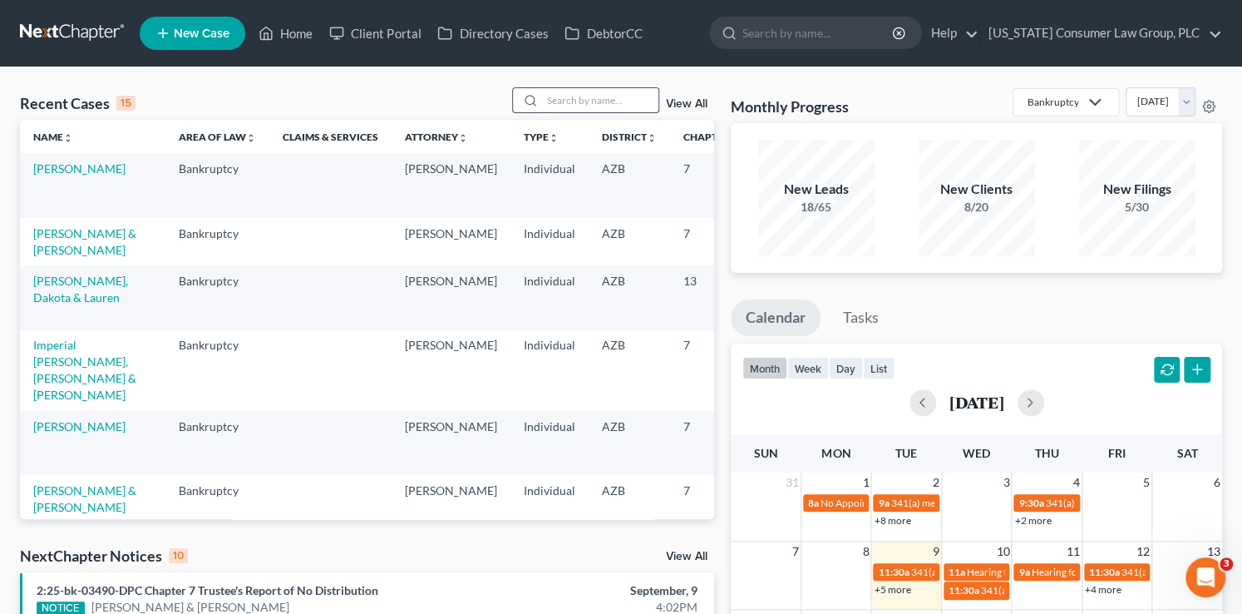
click at [621, 102] on input "search" at bounding box center [600, 100] width 116 height 24
click at [621, 101] on input "search" at bounding box center [600, 100] width 116 height 24
type input "Jacobson"
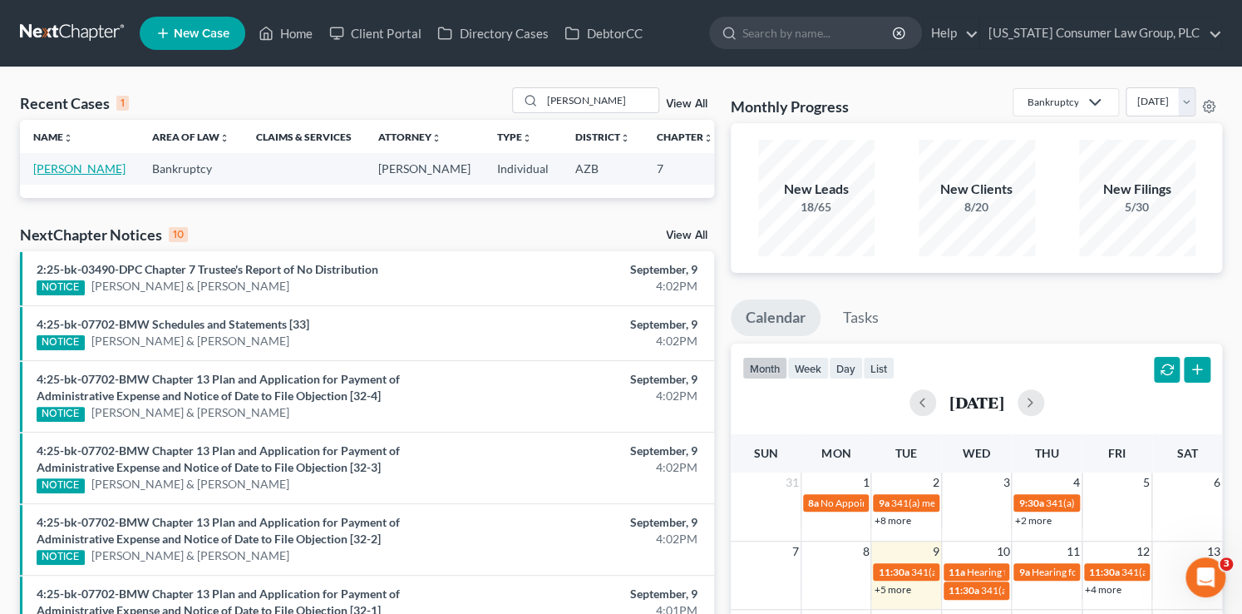
click at [34, 175] on link "Jacobson, Donald" at bounding box center [79, 168] width 92 height 14
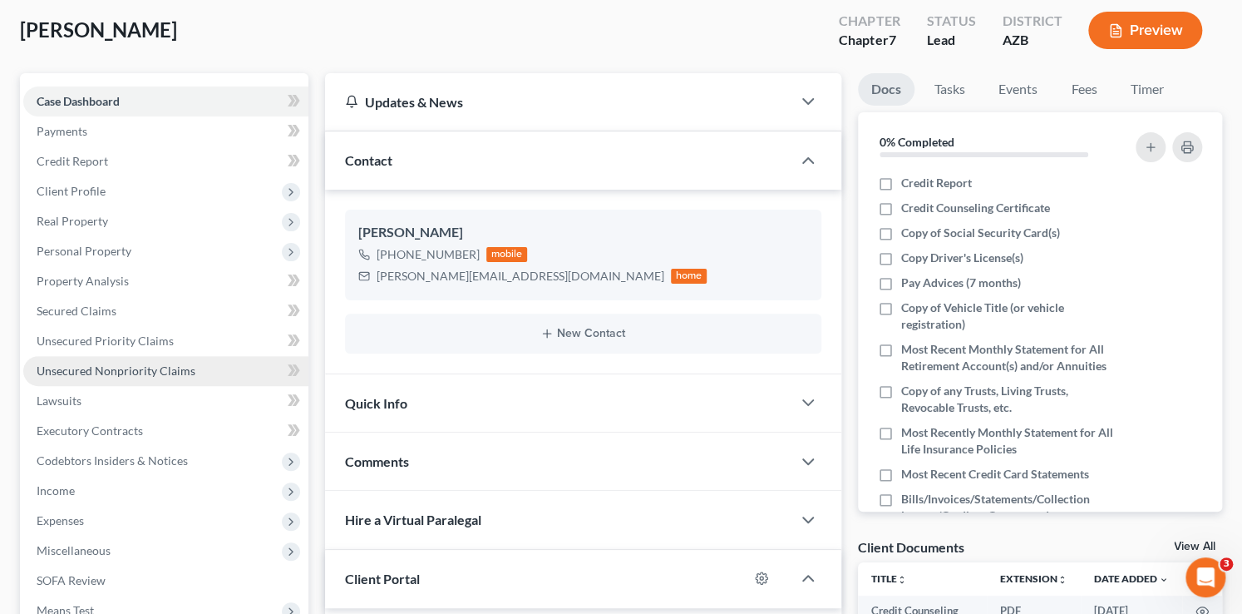
scroll to position [161, 0]
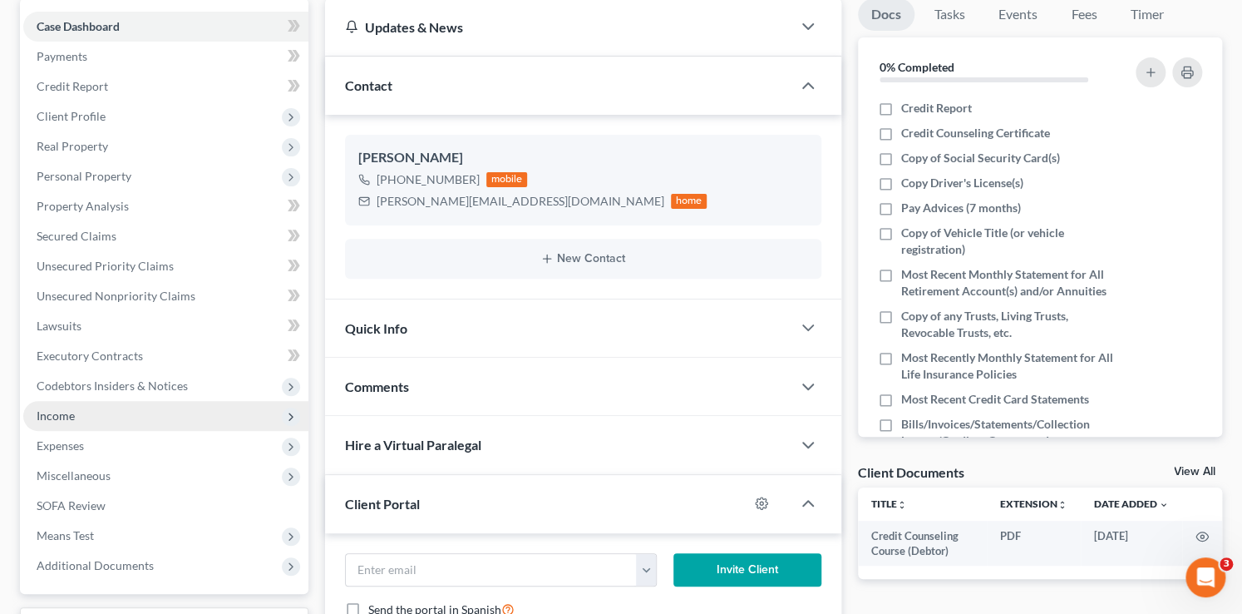
click at [86, 417] on span "Income" at bounding box center [165, 416] width 285 height 30
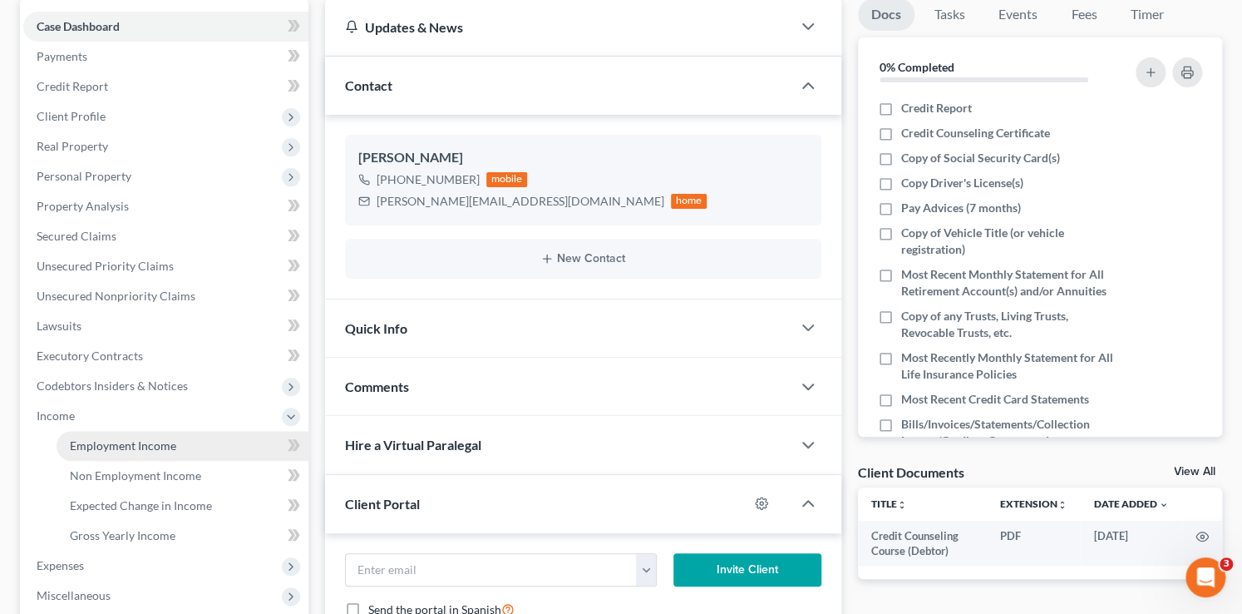
click at [109, 440] on span "Employment Income" at bounding box center [123, 445] width 106 height 14
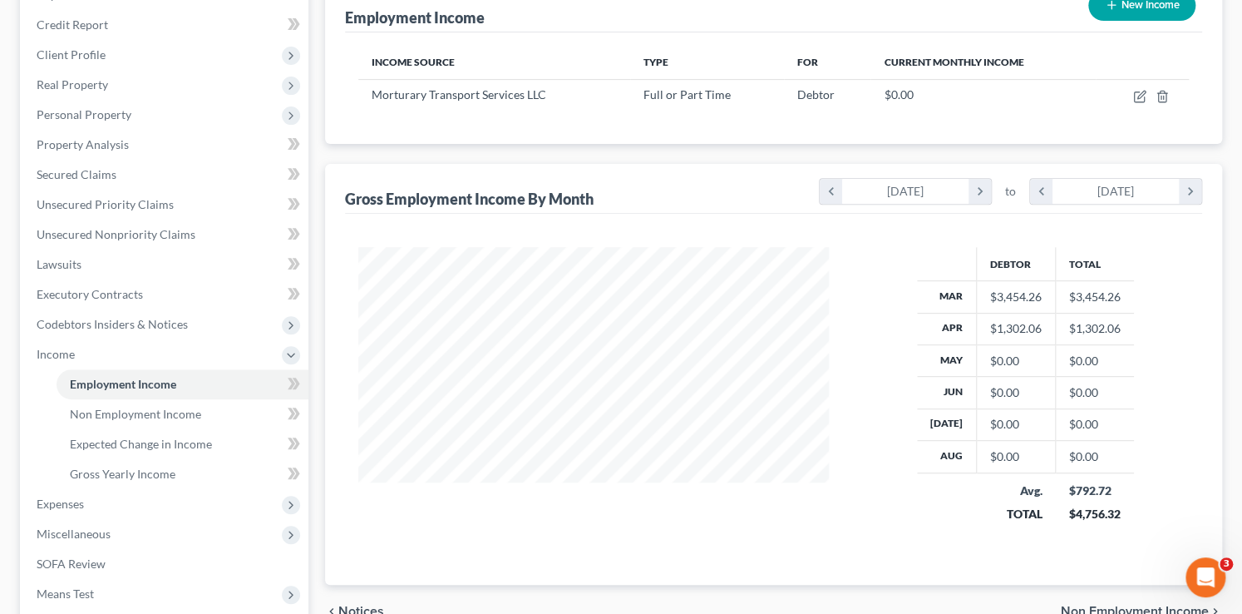
scroll to position [240, 0]
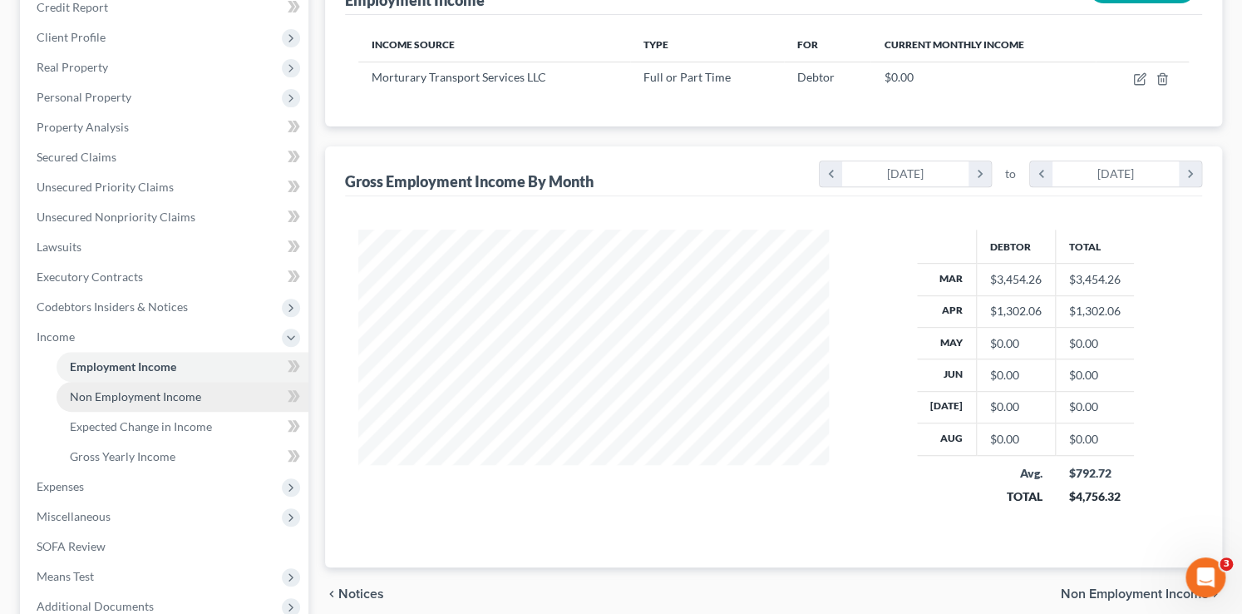
click at [243, 385] on link "Non Employment Income" at bounding box center [183, 397] width 252 height 30
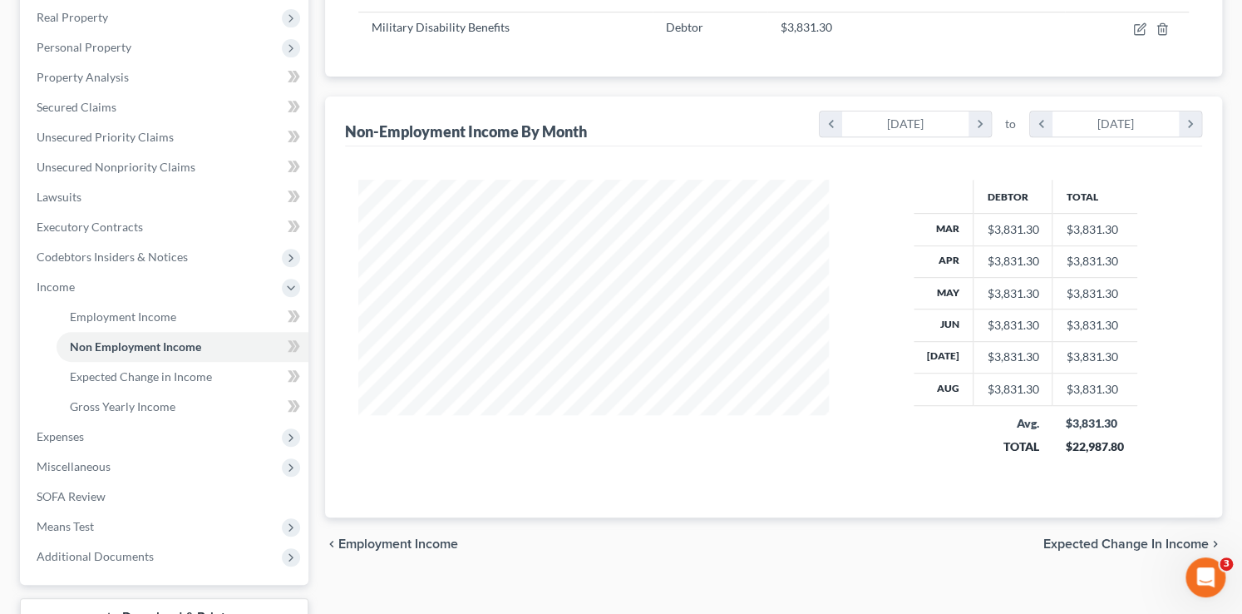
scroll to position [311, 0]
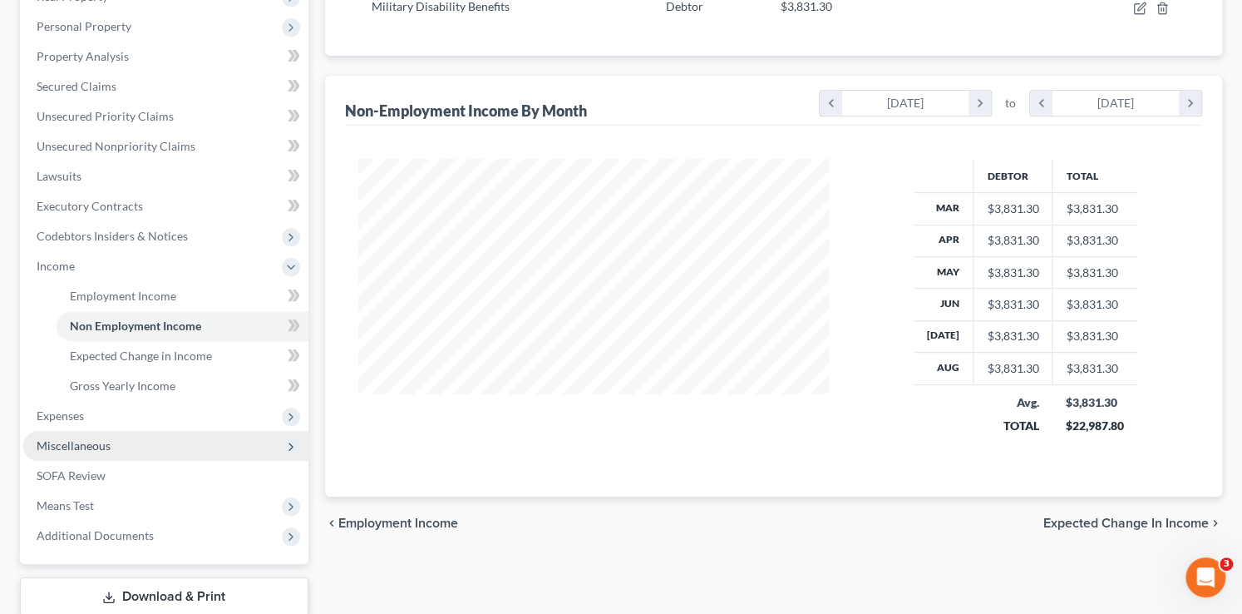
click at [104, 450] on span "Miscellaneous" at bounding box center [74, 445] width 74 height 14
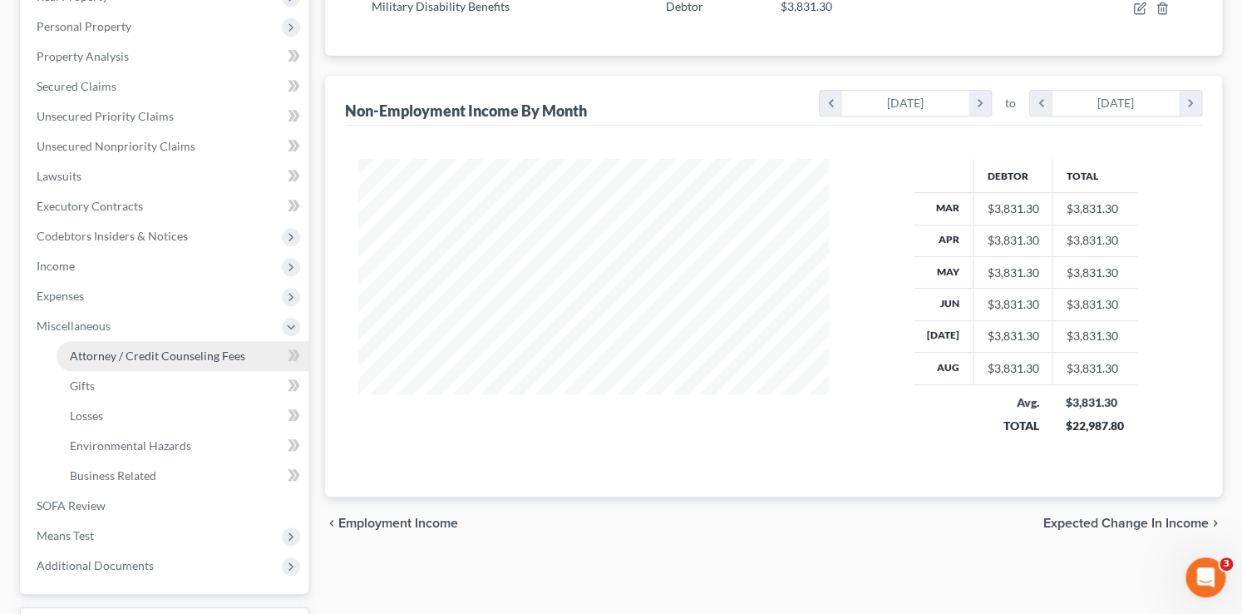
click at [231, 359] on span "Attorney / Credit Counseling Fees" at bounding box center [157, 355] width 175 height 14
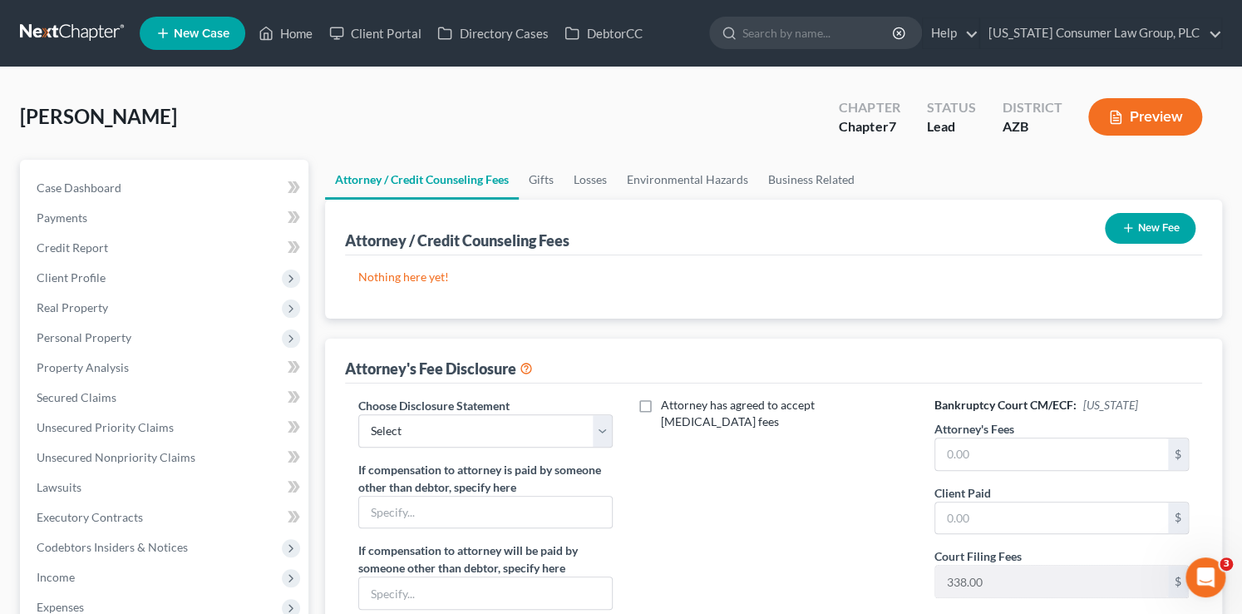
click at [1152, 221] on button "New Fee" at bounding box center [1150, 228] width 91 height 31
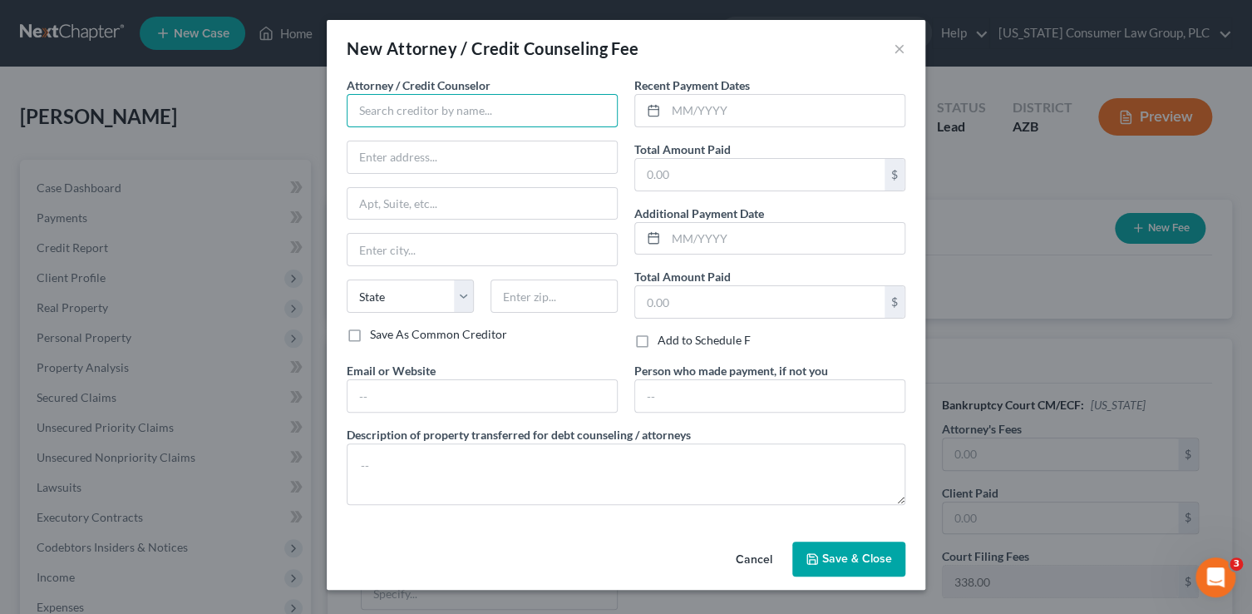
click at [509, 106] on input "text" at bounding box center [482, 110] width 271 height 33
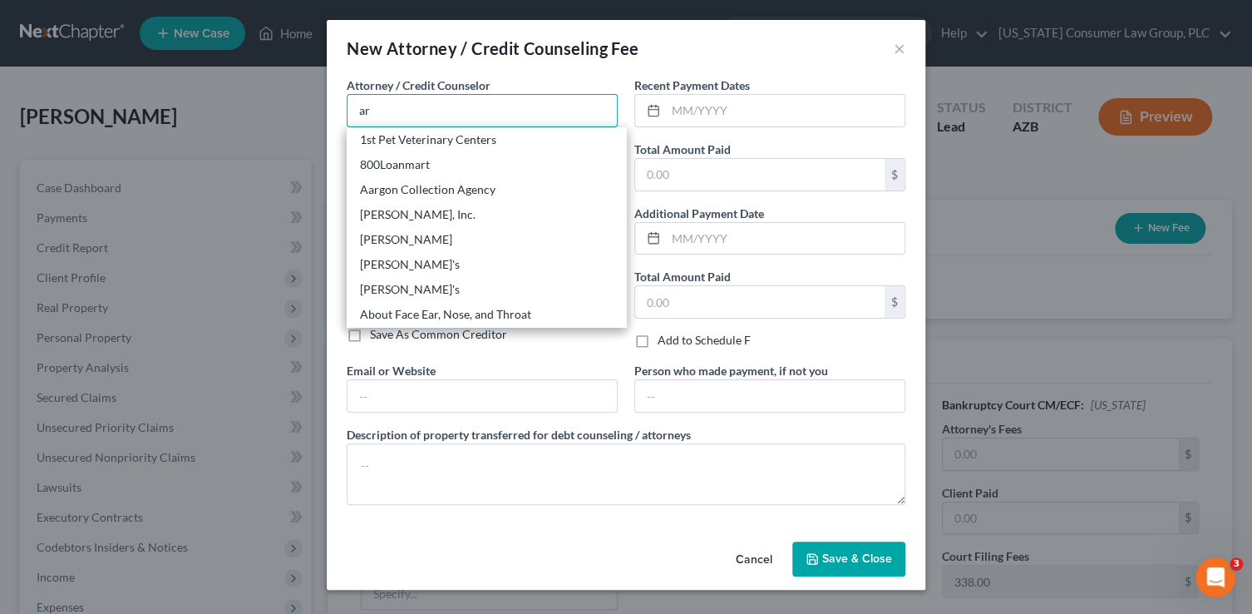
type input "[US_STATE] Consumer Law Group, PLC"
type input "2350 East Germann Road, Suite 38"
type input "Chandler"
select select "3"
type input "85286"
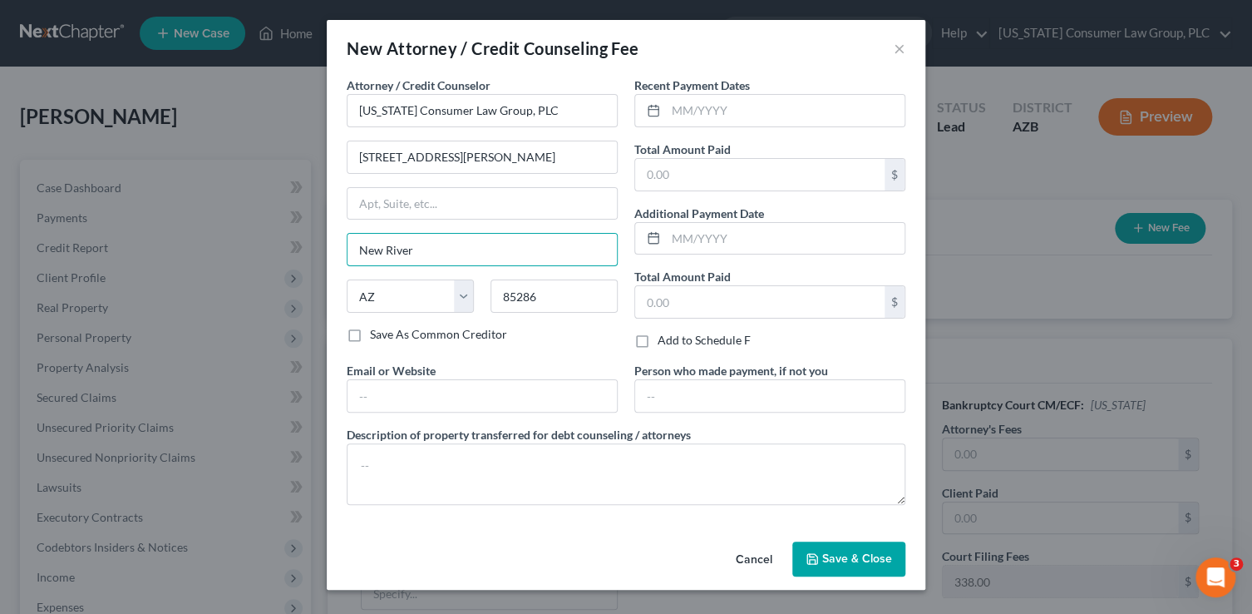
drag, startPoint x: 436, startPoint y: 260, endPoint x: 326, endPoint y: 232, distance: 114.1
click at [327, 232] on div "Attorney / Credit Counselor * Arizona Consumer Law Group, PLC 2350 East Germann…" at bounding box center [626, 305] width 599 height 458
type input "Chandler"
click at [379, 398] on input "text" at bounding box center [482, 396] width 269 height 32
type input "www.skibalaw.com"
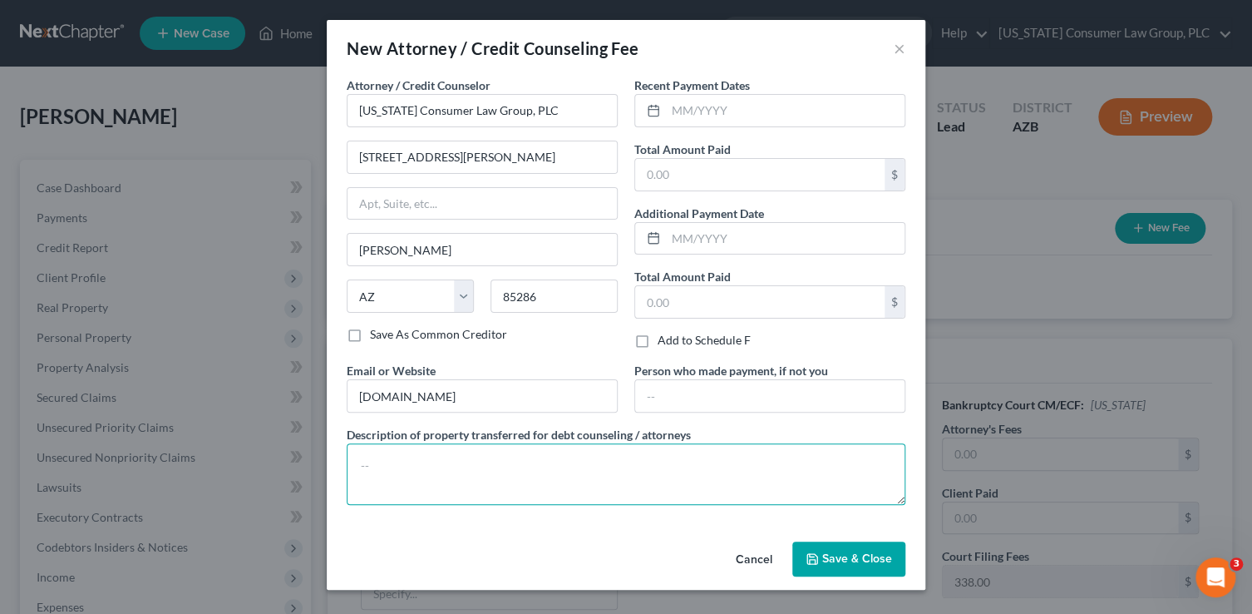
click at [407, 462] on textarea at bounding box center [626, 474] width 559 height 62
type textarea ";"
paste textarea "Filing fee: $338.00"
type textarea "Filing fee: $338.00"
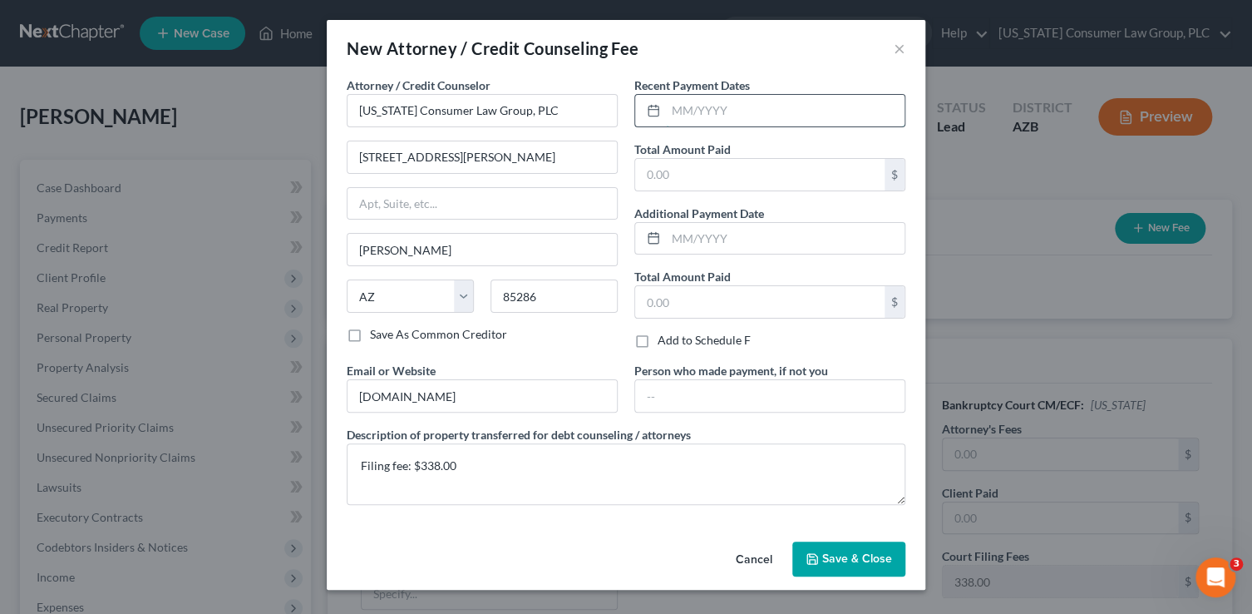
click at [678, 111] on input "text" at bounding box center [785, 111] width 239 height 32
type input "09/2025"
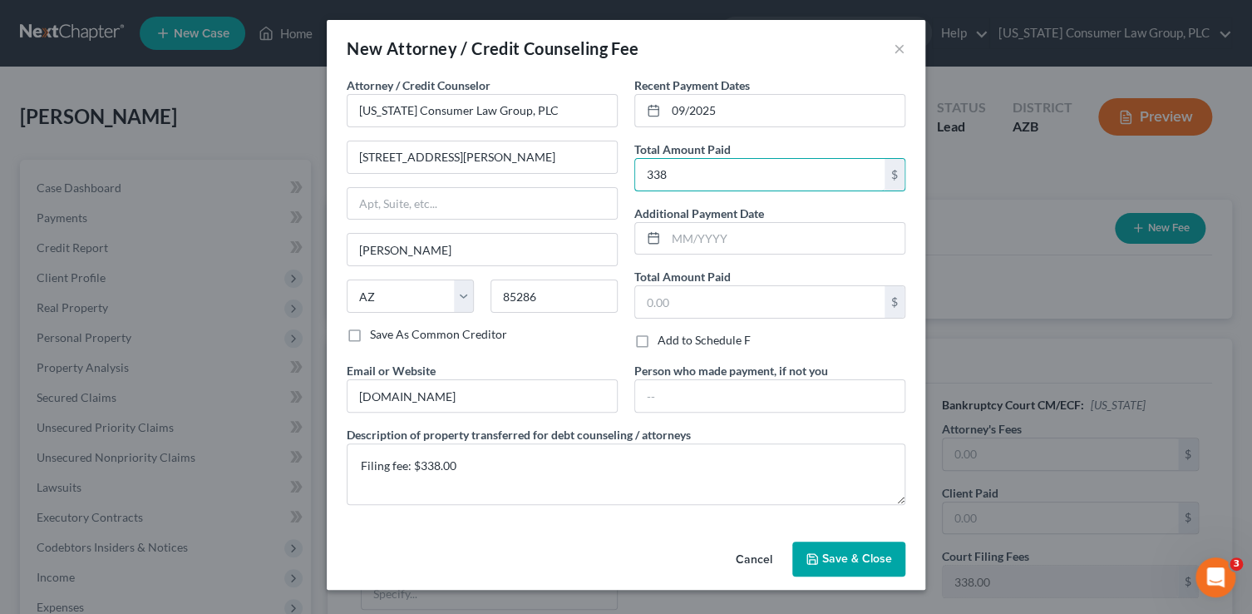
type input "338"
click at [878, 565] on button "Save & Close" at bounding box center [848, 558] width 113 height 35
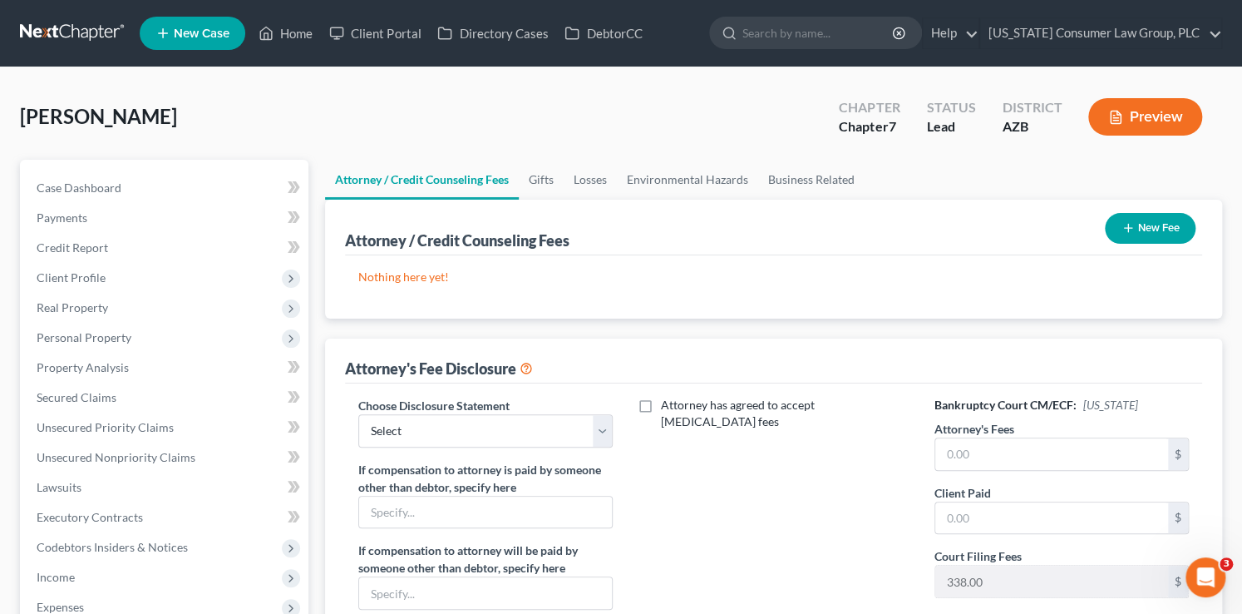
scroll to position [110, 0]
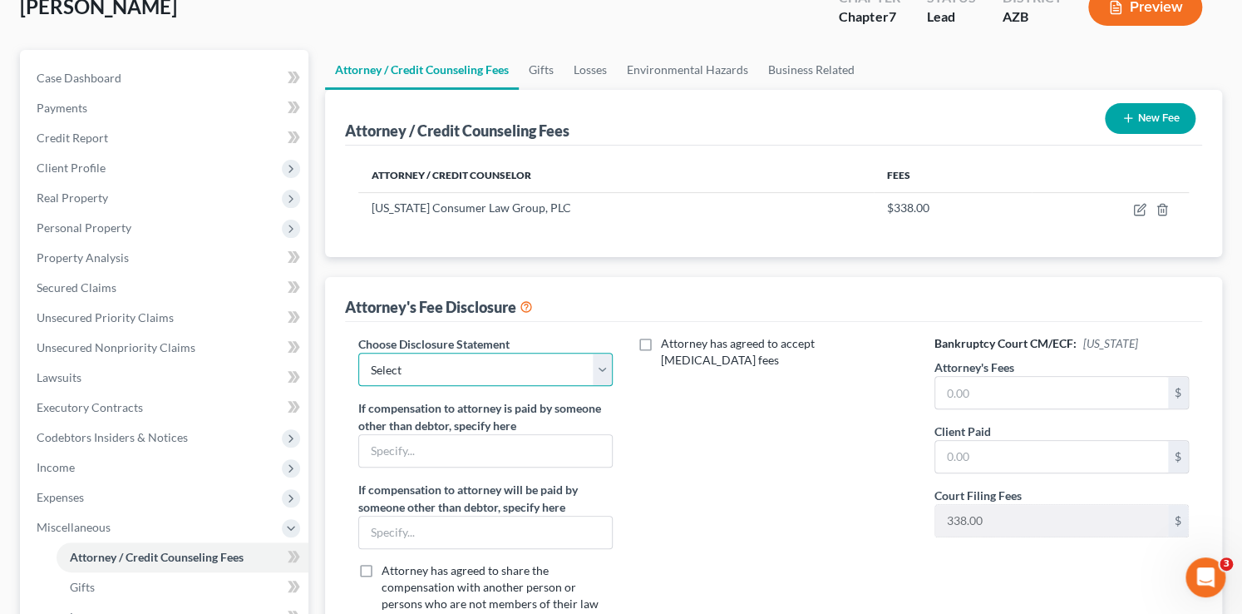
click at [516, 359] on select "Select Brashear Viscardi Disclosure McCarty Disclosure Hout - Disclosure Hourly…" at bounding box center [485, 369] width 255 height 33
select select "5"
click at [358, 353] on select "Select Brashear Viscardi Disclosure McCarty Disclosure Hout - Disclosure Hourly…" at bounding box center [485, 369] width 255 height 33
click at [956, 389] on input "text" at bounding box center [1052, 393] width 234 height 32
type input "2,950"
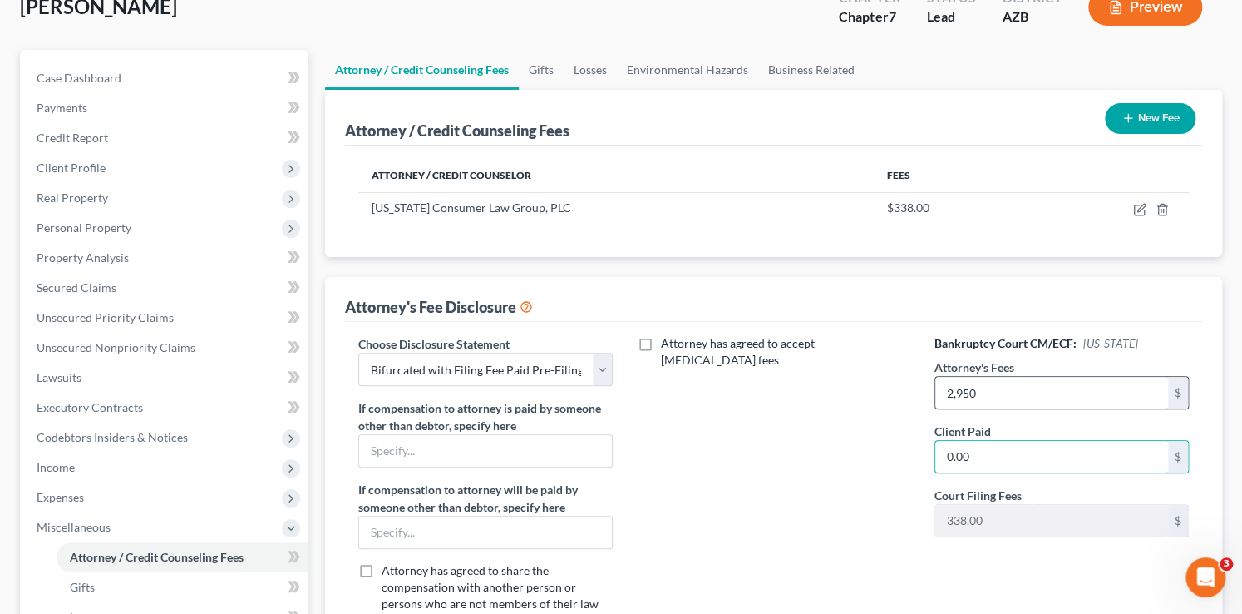
type input "0.00"
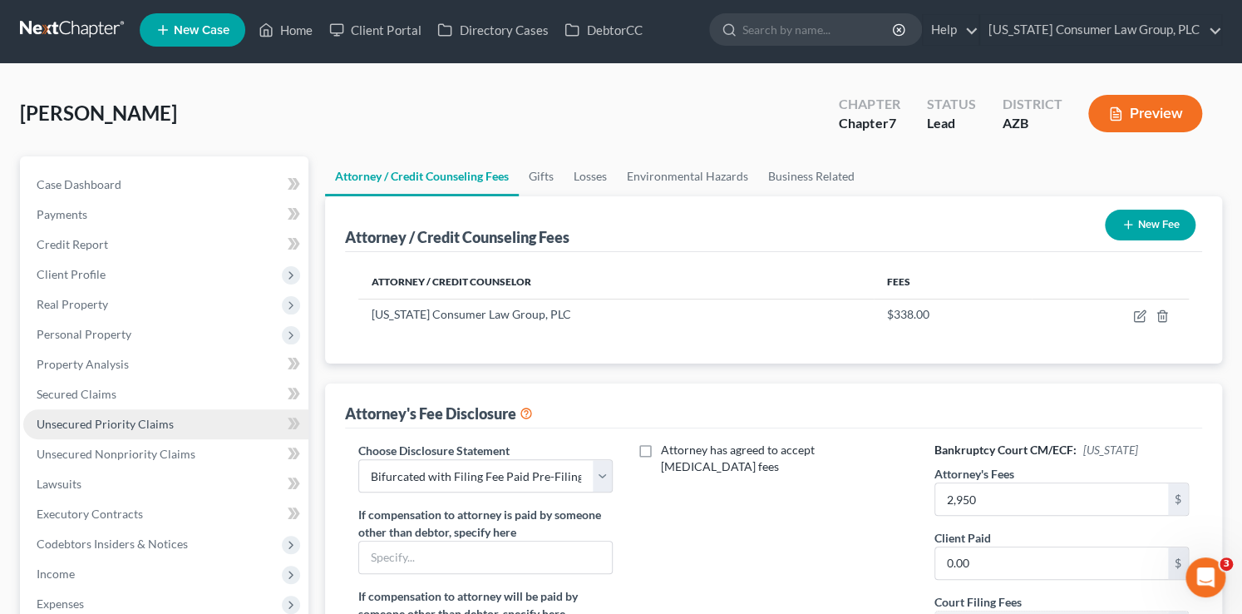
scroll to position [0, 0]
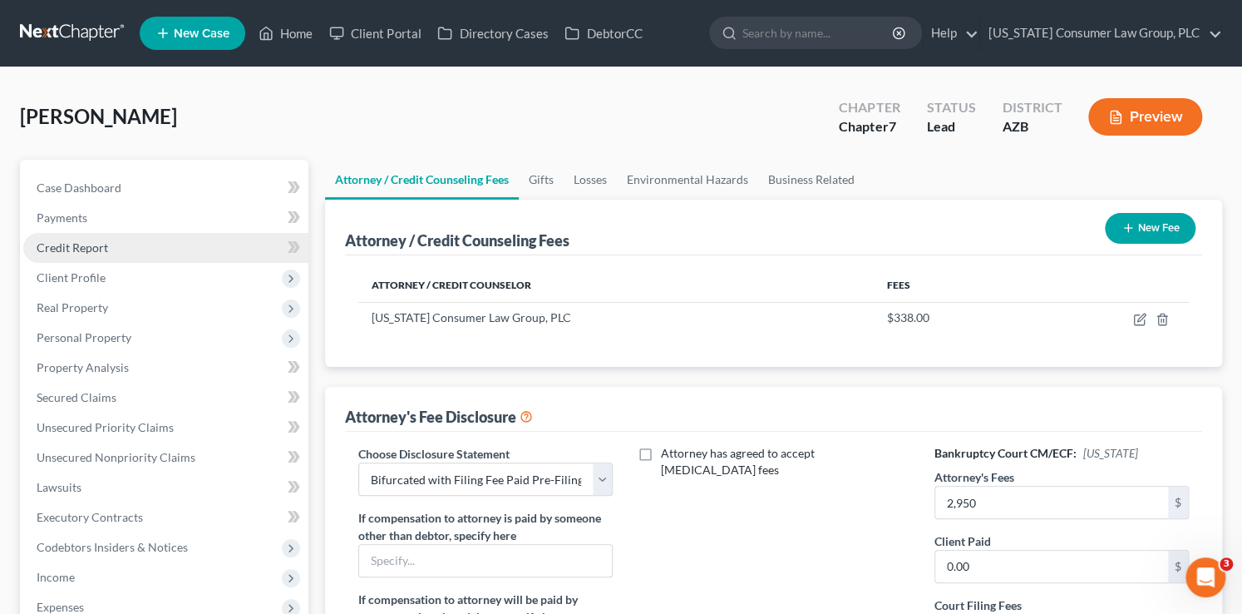
click at [90, 241] on span "Credit Report" at bounding box center [73, 247] width 72 height 14
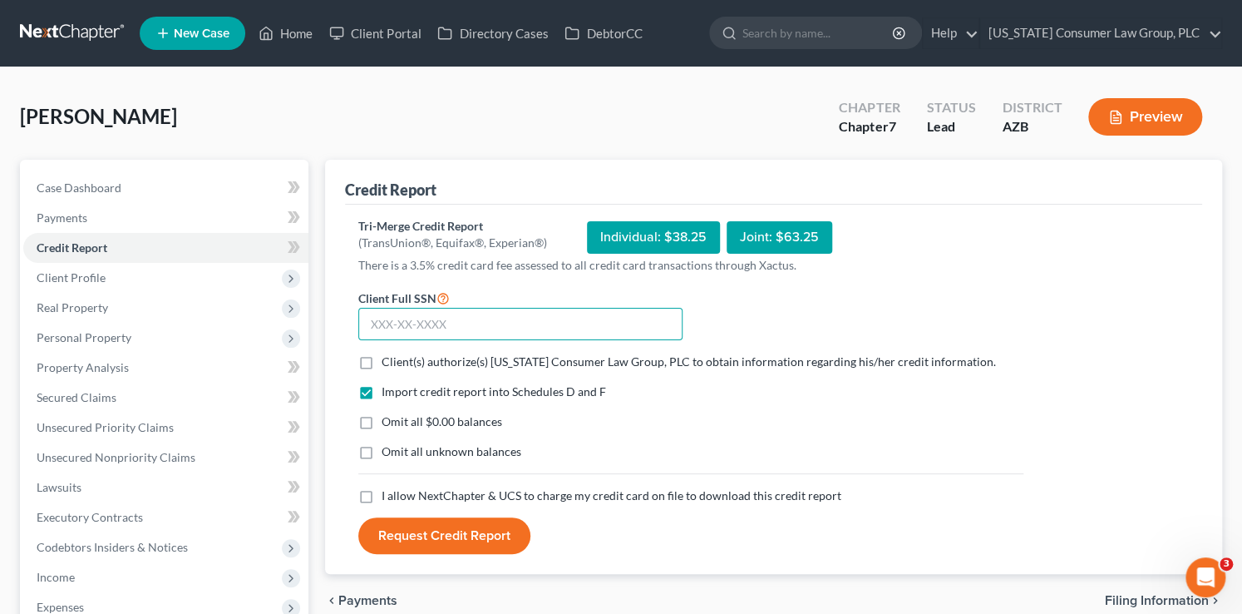
click at [517, 321] on input "text" at bounding box center [520, 324] width 324 height 33
type input "550-37-4114"
click at [919, 358] on span "Client(s) authorize(s) Arizona Consumer Law Group, PLC to obtain information re…" at bounding box center [689, 361] width 614 height 14
click at [399, 358] on input "Client(s) authorize(s) Arizona Consumer Law Group, PLC to obtain information re…" at bounding box center [393, 358] width 11 height 11
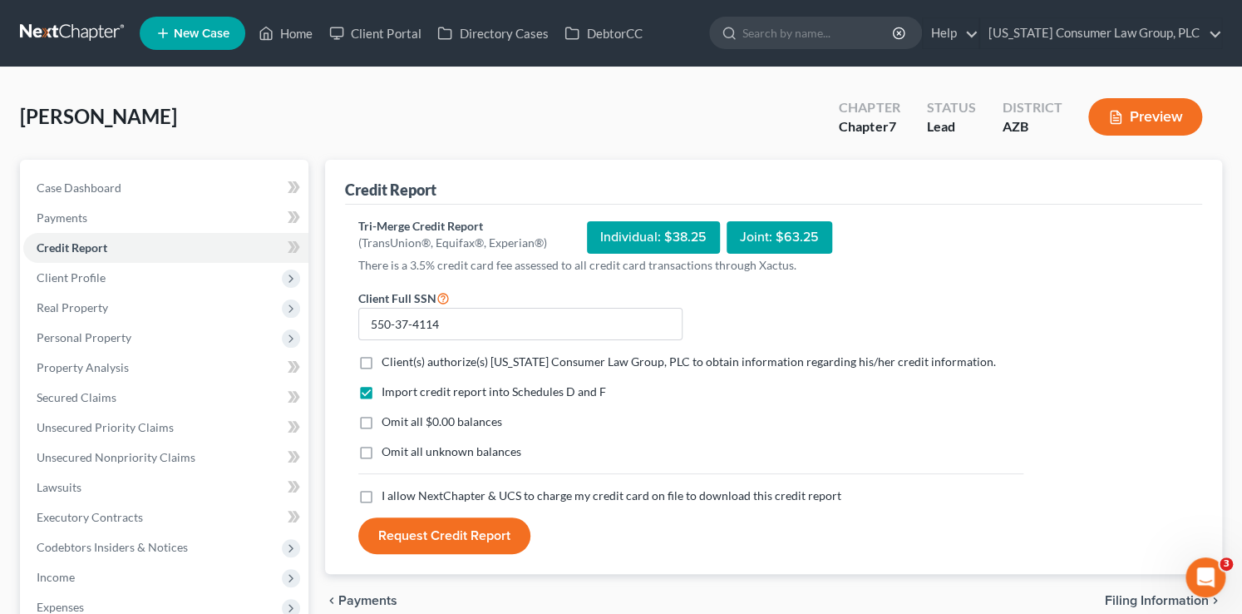
checkbox input "true"
click at [726, 487] on label "I allow NextChapter & UCS to charge my credit card on file to download this cre…" at bounding box center [612, 495] width 460 height 17
click at [399, 487] on input "I allow NextChapter & UCS to charge my credit card on file to download this cre…" at bounding box center [393, 492] width 11 height 11
click at [723, 491] on span "I allow NextChapter & UCS to charge my credit card on file to download this cre…" at bounding box center [612, 495] width 460 height 14
click at [399, 491] on input "I allow NextChapter & UCS to charge my credit card on file to download this cre…" at bounding box center [393, 492] width 11 height 11
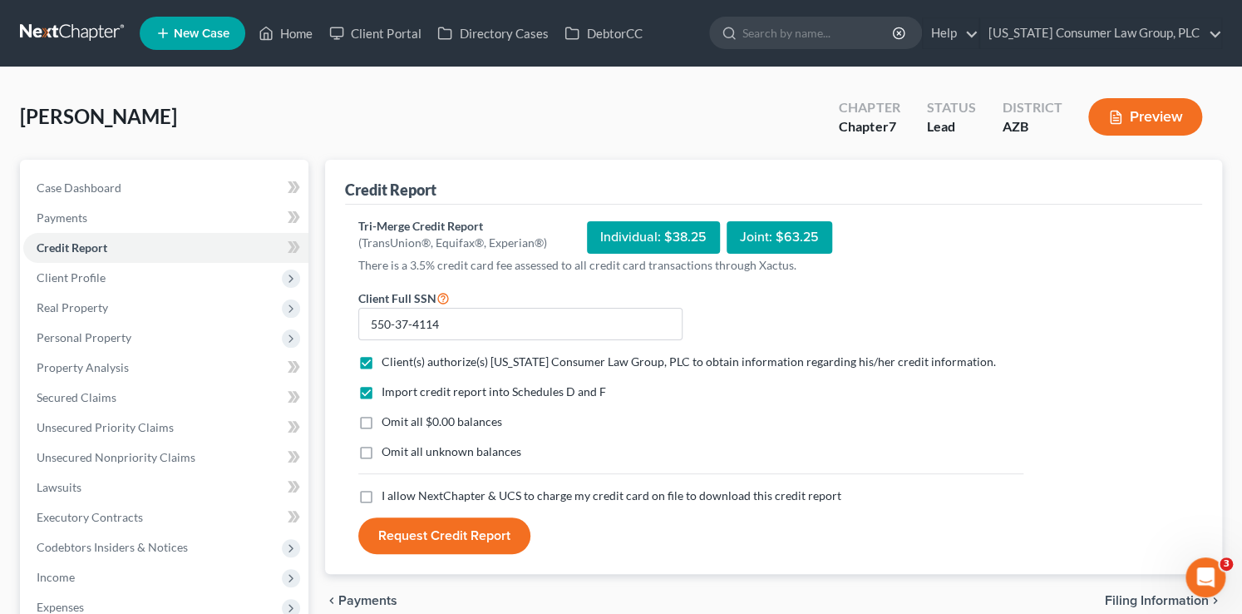
drag, startPoint x: 556, startPoint y: 490, endPoint x: 541, endPoint y: 505, distance: 21.2
click at [556, 490] on span "I allow NextChapter & UCS to charge my credit card on file to download this cre…" at bounding box center [612, 495] width 460 height 14
click at [399, 490] on input "I allow NextChapter & UCS to charge my credit card on file to download this cre…" at bounding box center [393, 492] width 11 height 11
checkbox input "true"
click at [471, 532] on button "Request Credit Report" at bounding box center [444, 535] width 172 height 37
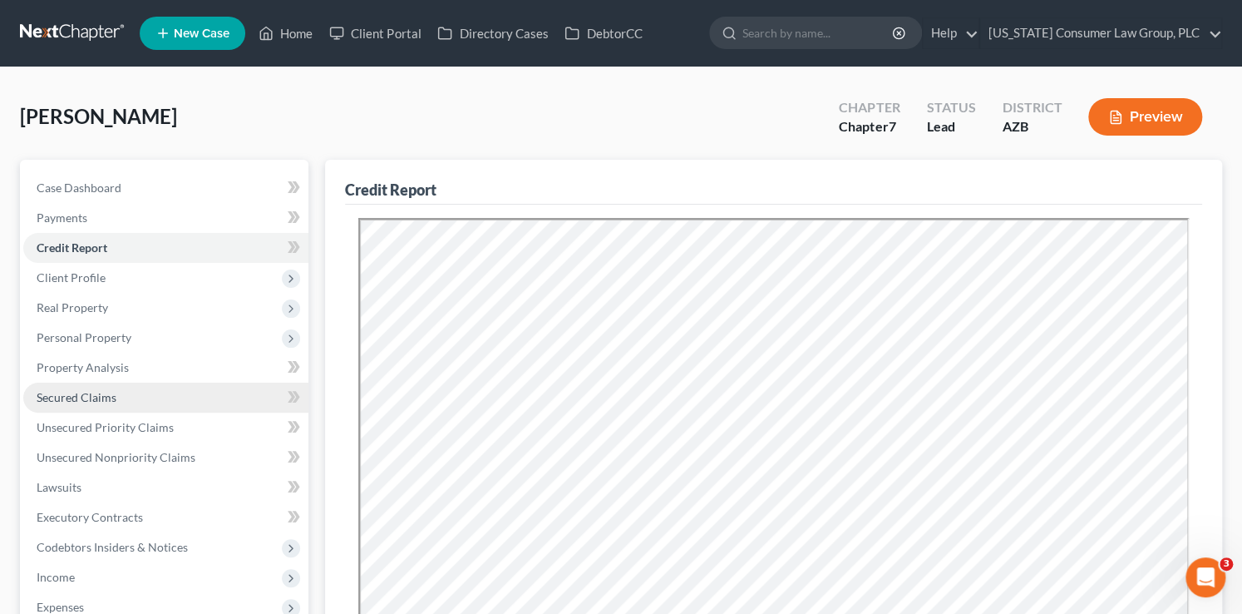
click at [120, 392] on link "Secured Claims" at bounding box center [165, 397] width 285 height 30
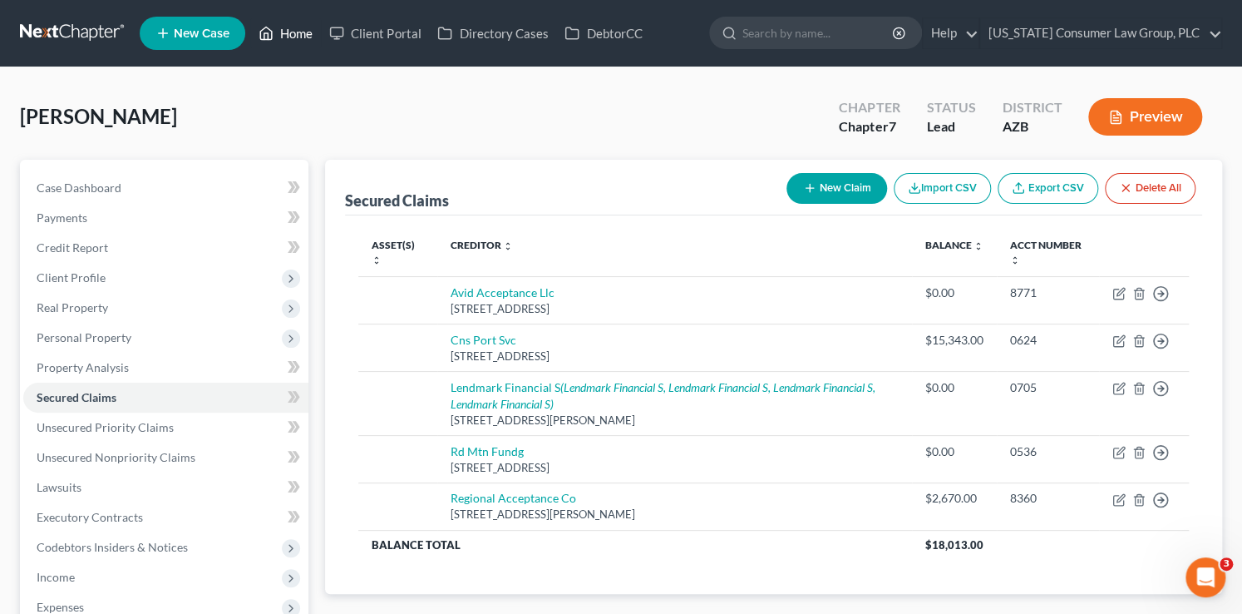
click at [289, 37] on link "Home" at bounding box center [285, 33] width 71 height 30
click at [289, 36] on link "Home" at bounding box center [285, 33] width 71 height 30
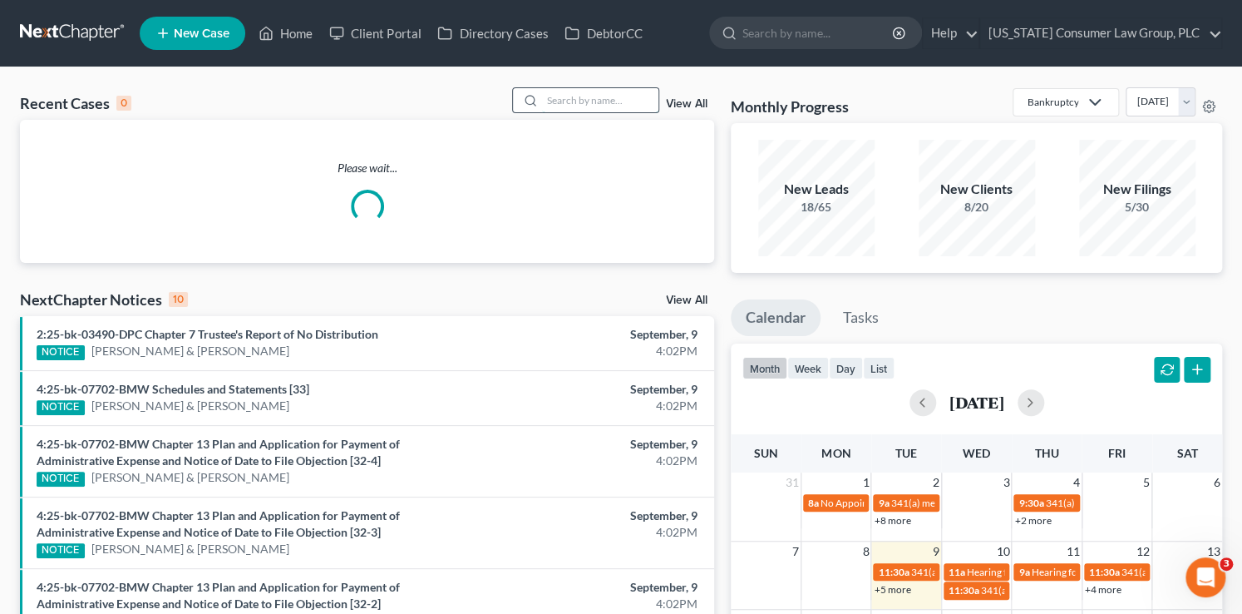
click at [599, 107] on input "search" at bounding box center [600, 100] width 116 height 24
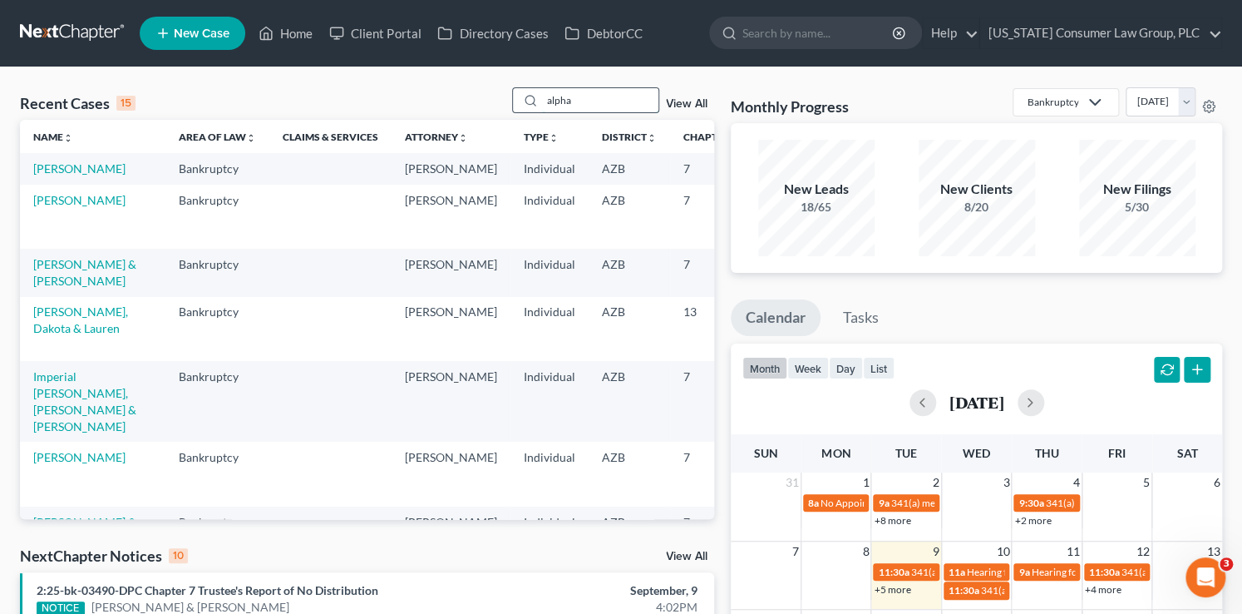
type input "alpha"
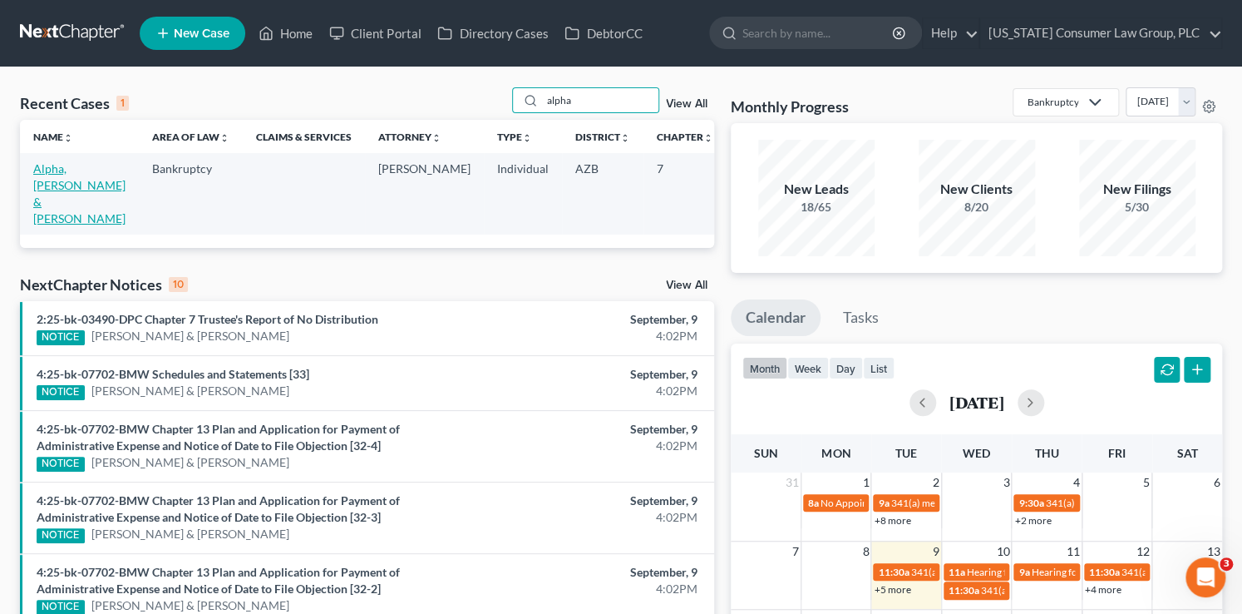
click at [60, 184] on link "Alpha, Francis & Patricia" at bounding box center [79, 193] width 92 height 64
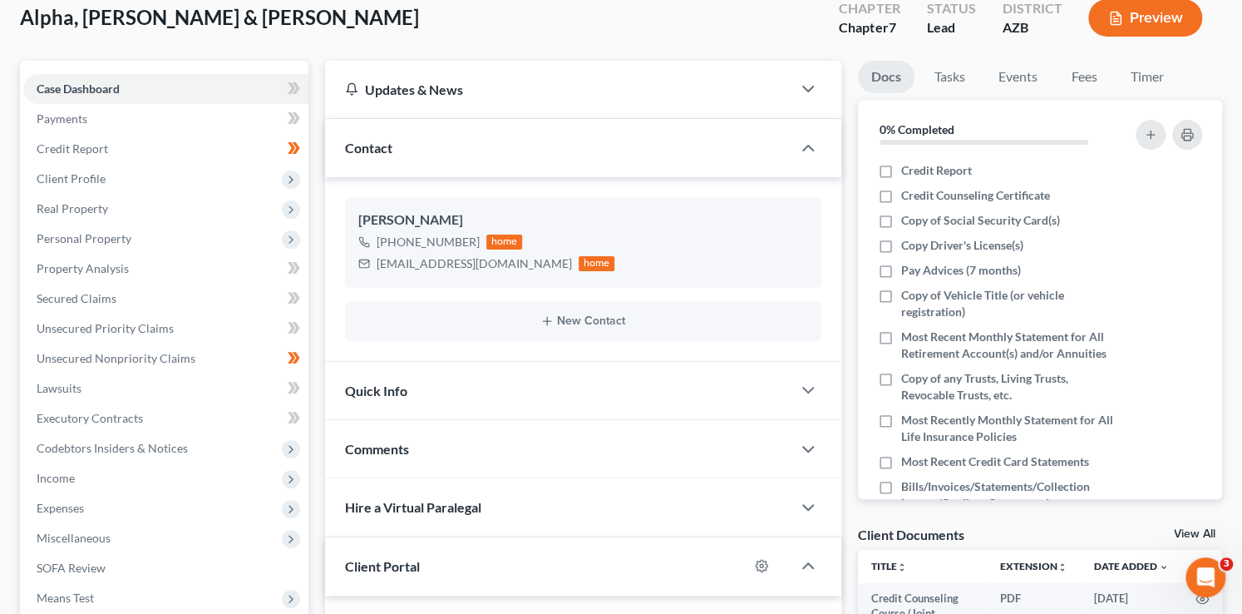
scroll to position [100, 0]
click at [81, 477] on span "Income" at bounding box center [165, 477] width 285 height 30
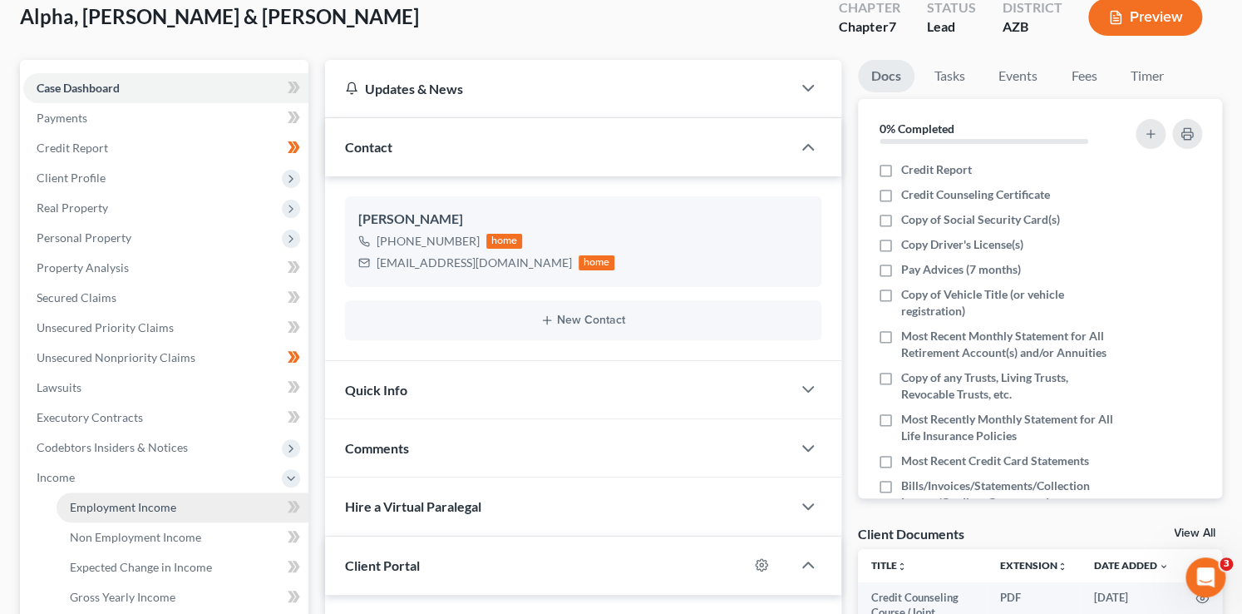
click at [150, 505] on span "Employment Income" at bounding box center [123, 507] width 106 height 14
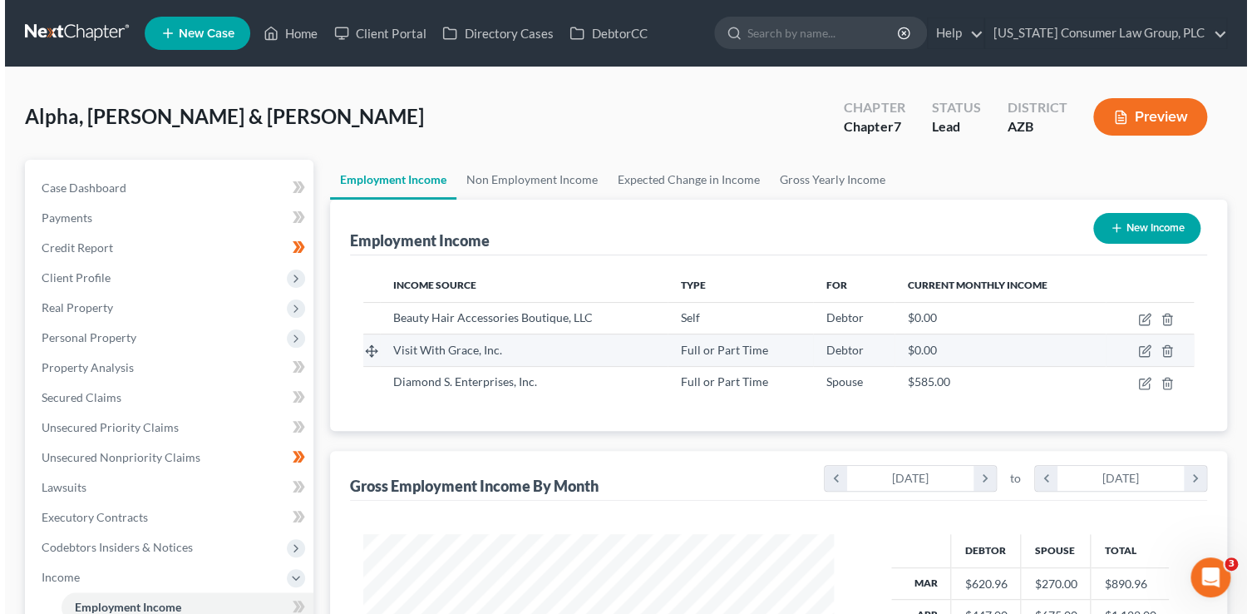
scroll to position [296, 504]
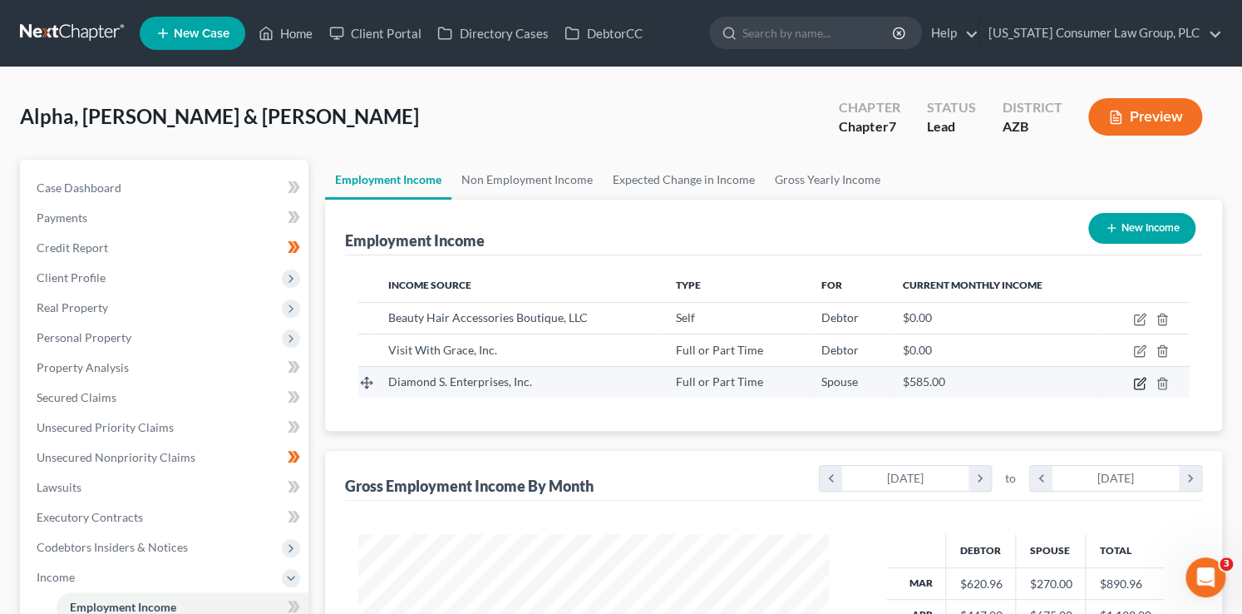
click at [1138, 380] on icon "button" at bounding box center [1140, 380] width 7 height 7
select select "0"
select select "3"
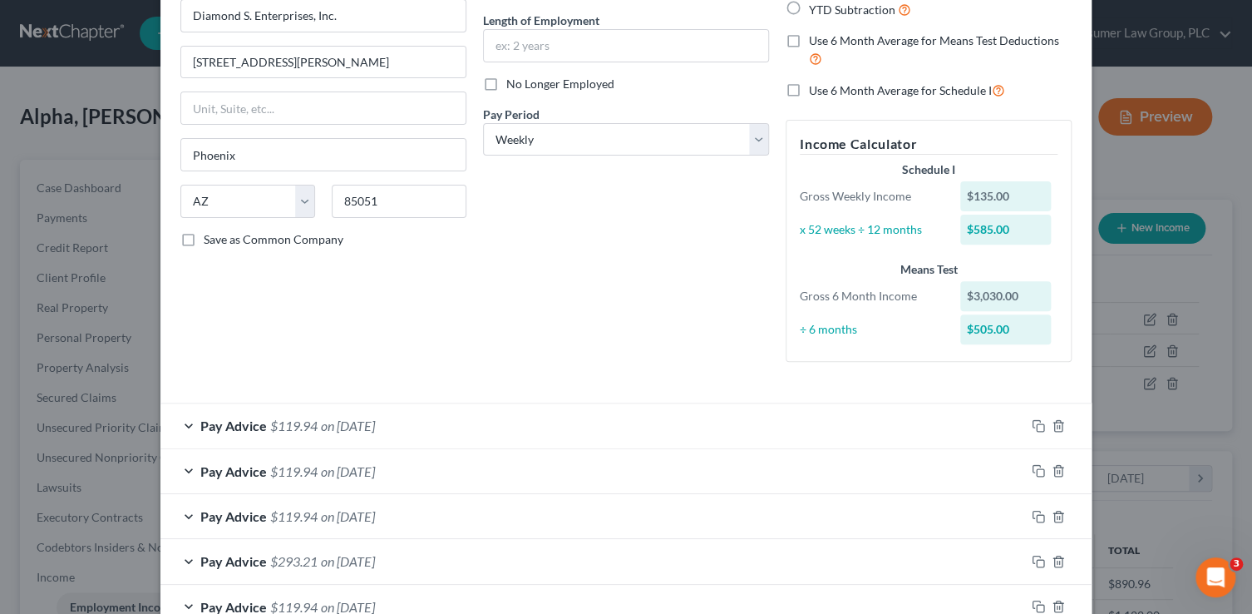
scroll to position [283, 0]
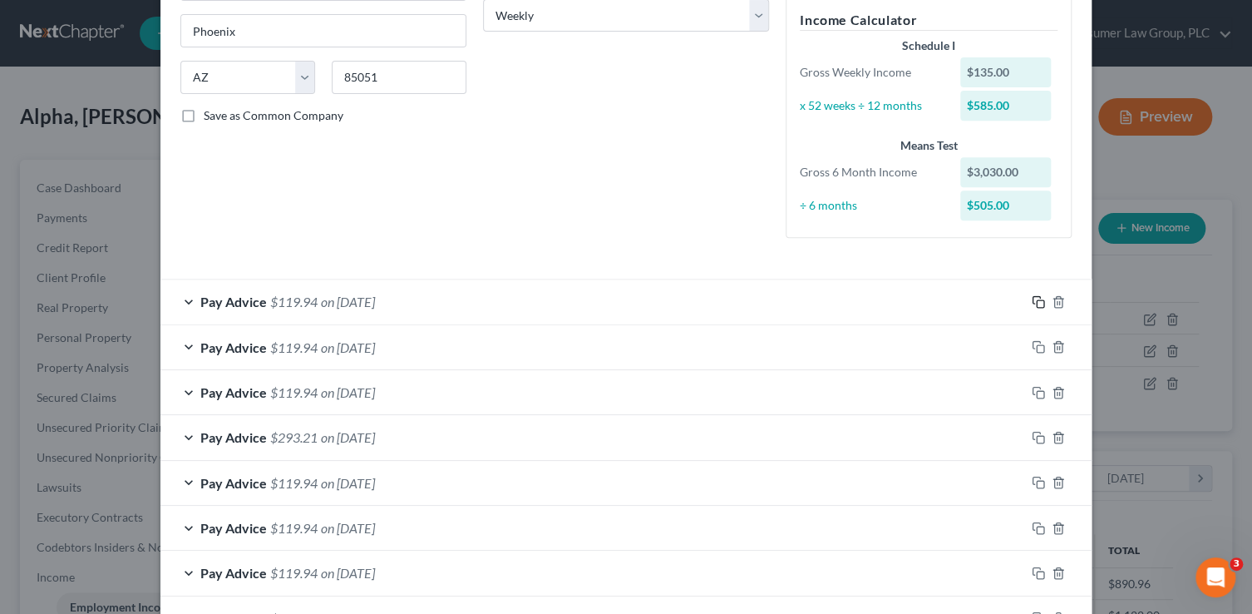
drag, startPoint x: 1035, startPoint y: 300, endPoint x: 1027, endPoint y: 299, distance: 8.4
click at [1034, 300] on icon "button" at bounding box center [1038, 301] width 13 height 13
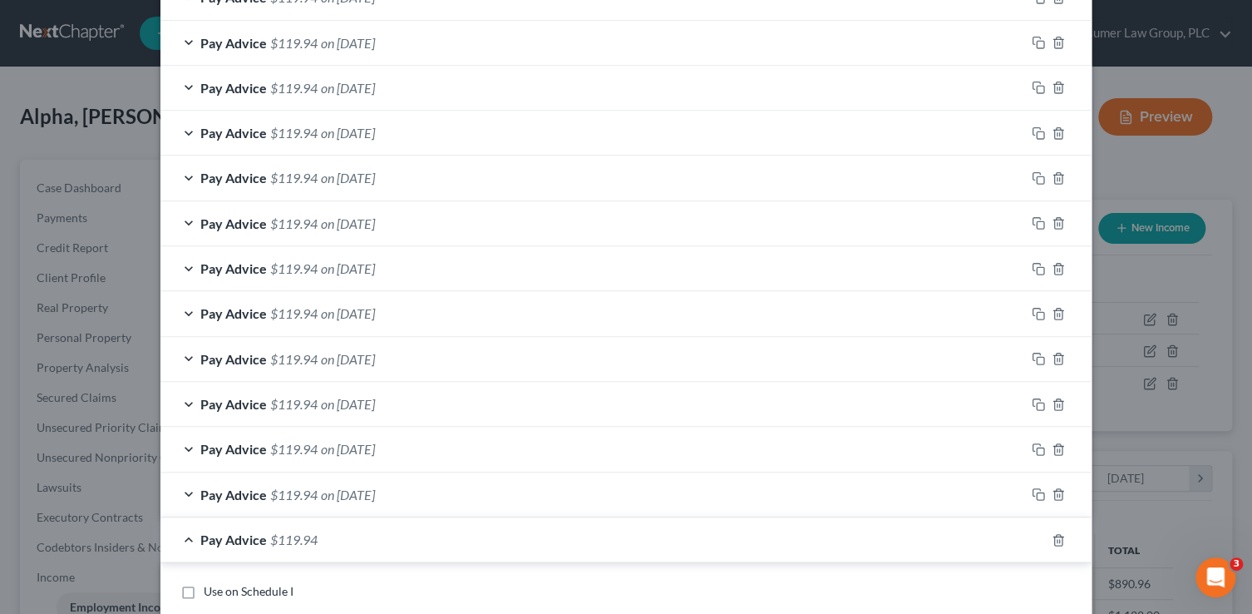
scroll to position [1148, 0]
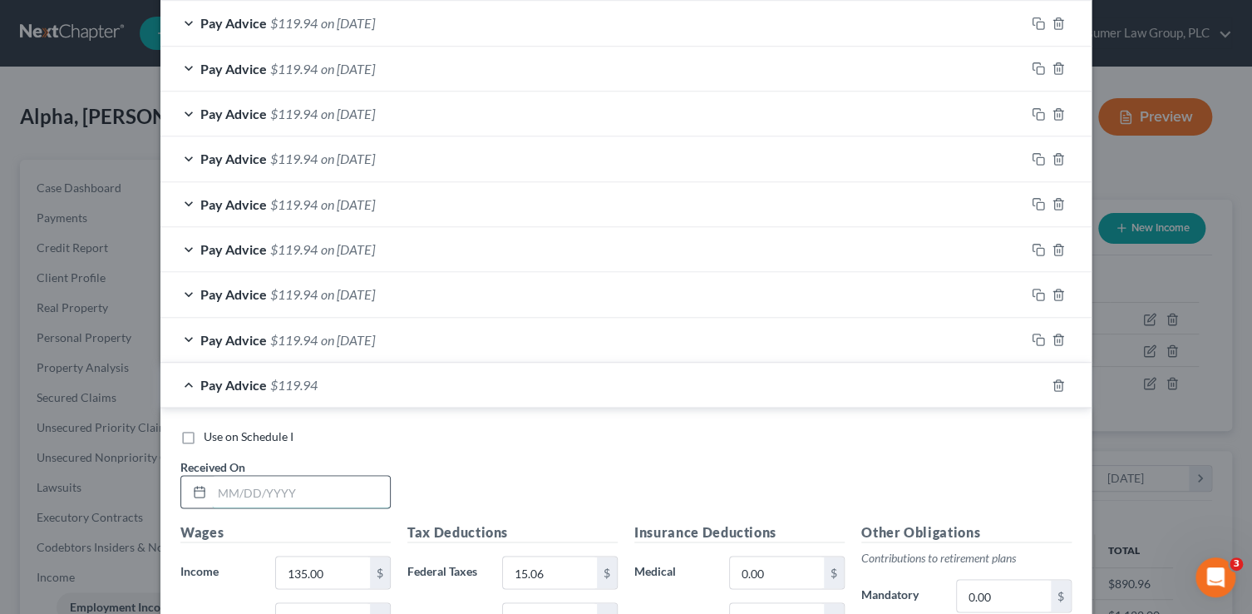
click at [296, 494] on input "text" at bounding box center [301, 492] width 178 height 32
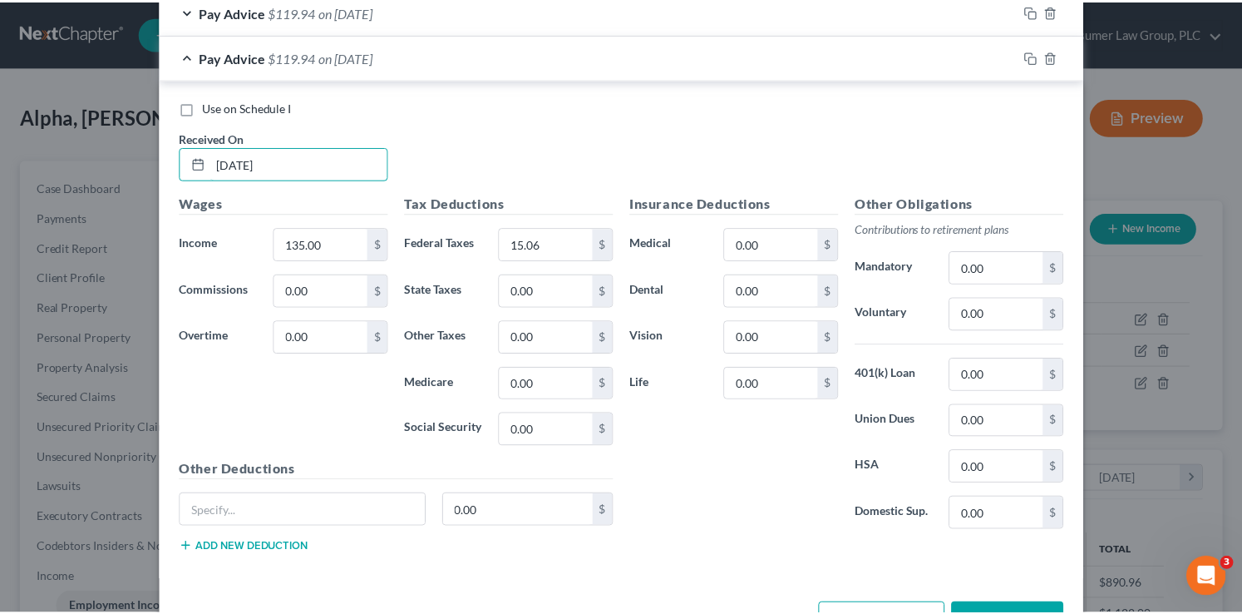
scroll to position [1526, 0]
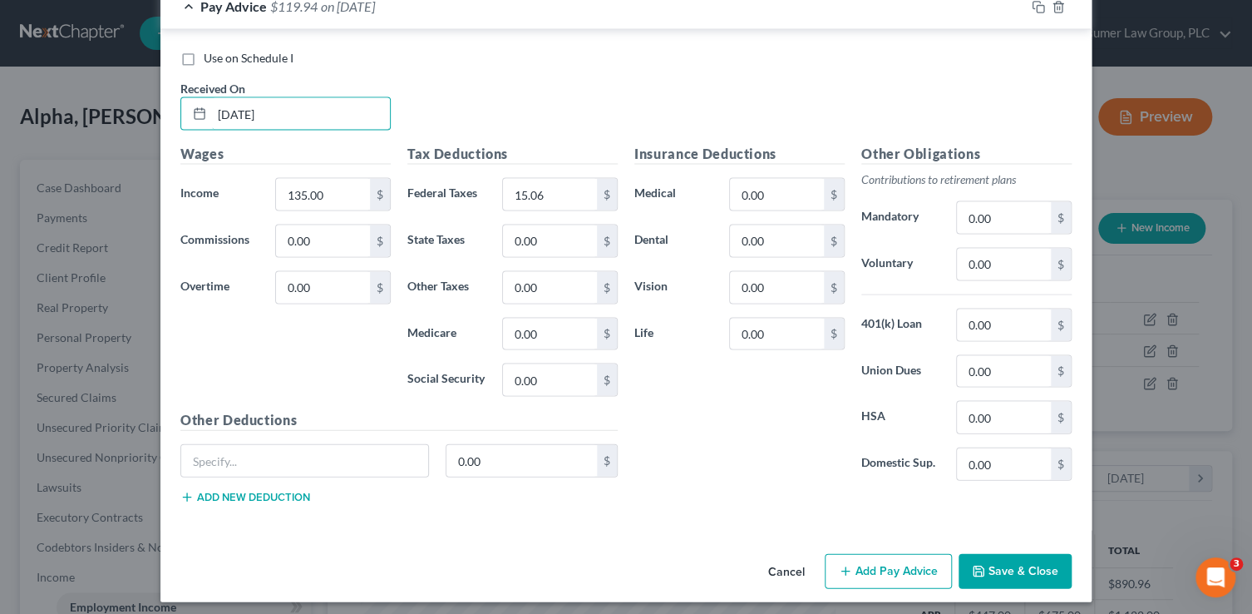
type input "8/26/25"
click at [1001, 568] on button "Save & Close" at bounding box center [1015, 570] width 113 height 35
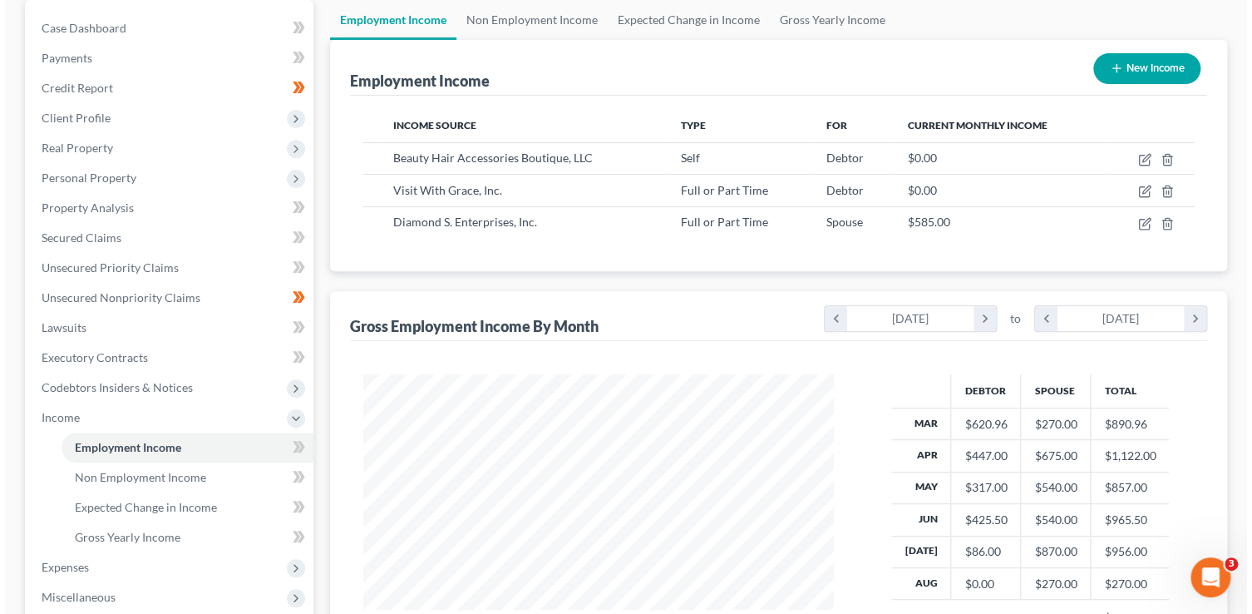
scroll to position [150, 0]
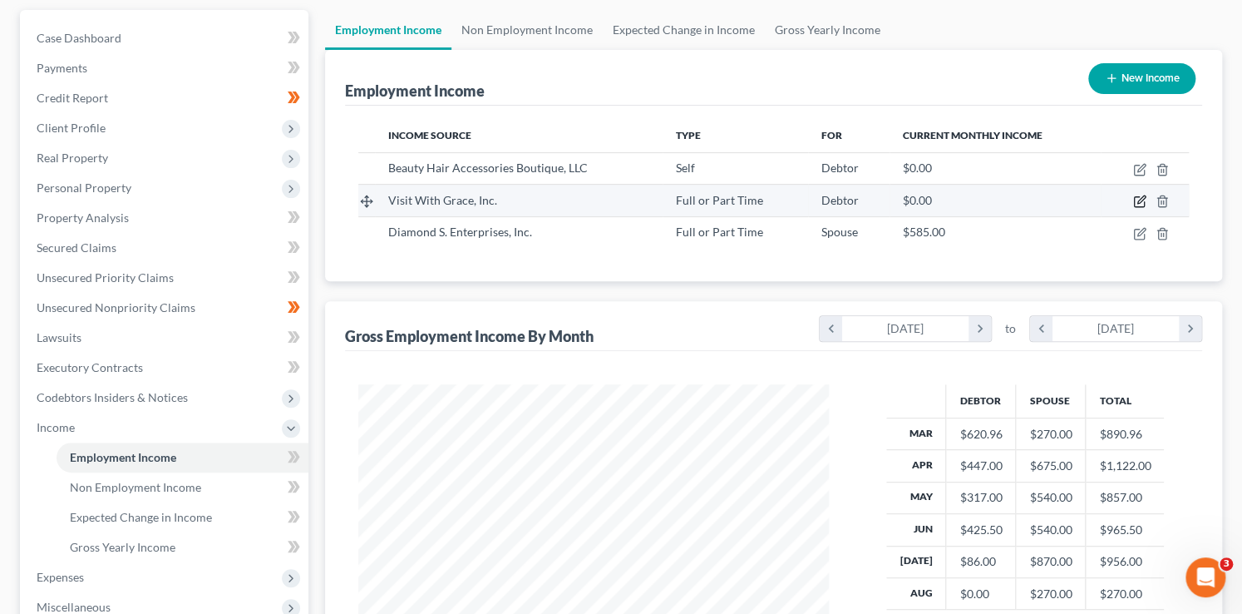
click at [1136, 198] on icon "button" at bounding box center [1139, 201] width 13 height 13
select select "0"
select select "9"
select select "3"
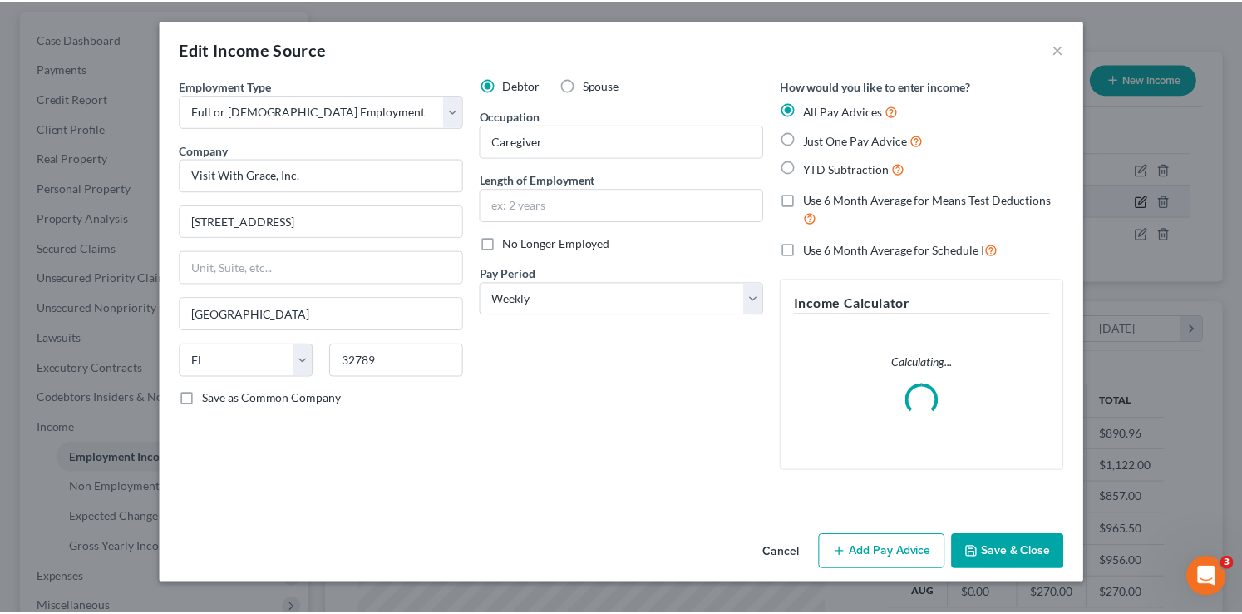
scroll to position [296, 509]
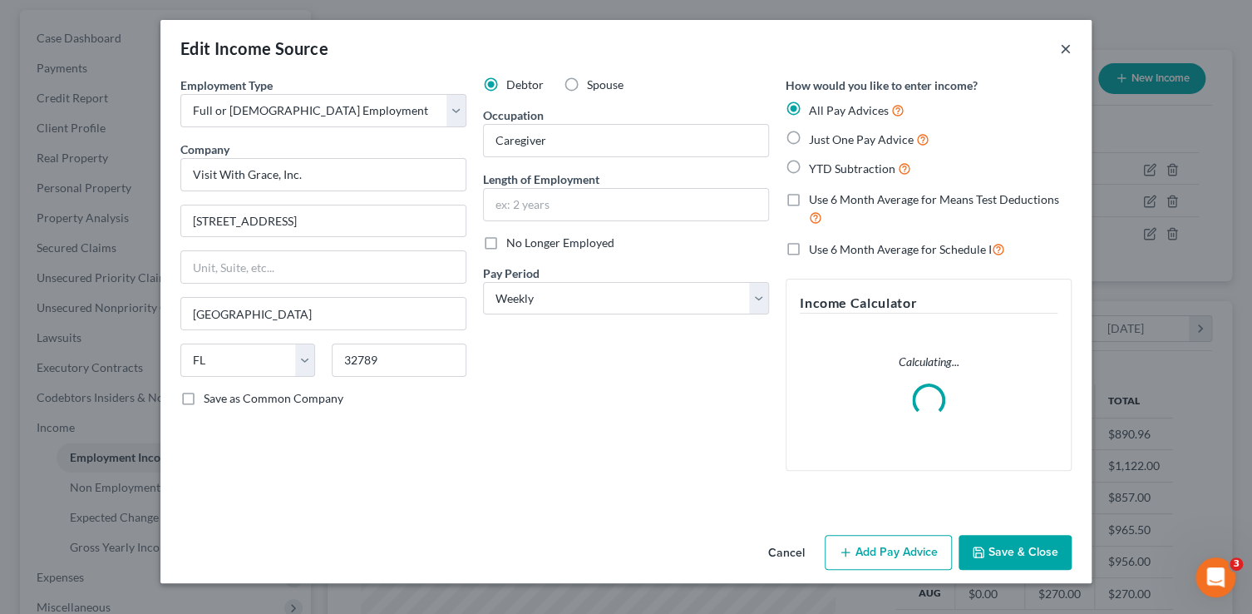
click at [1064, 51] on button "×" at bounding box center [1066, 48] width 12 height 20
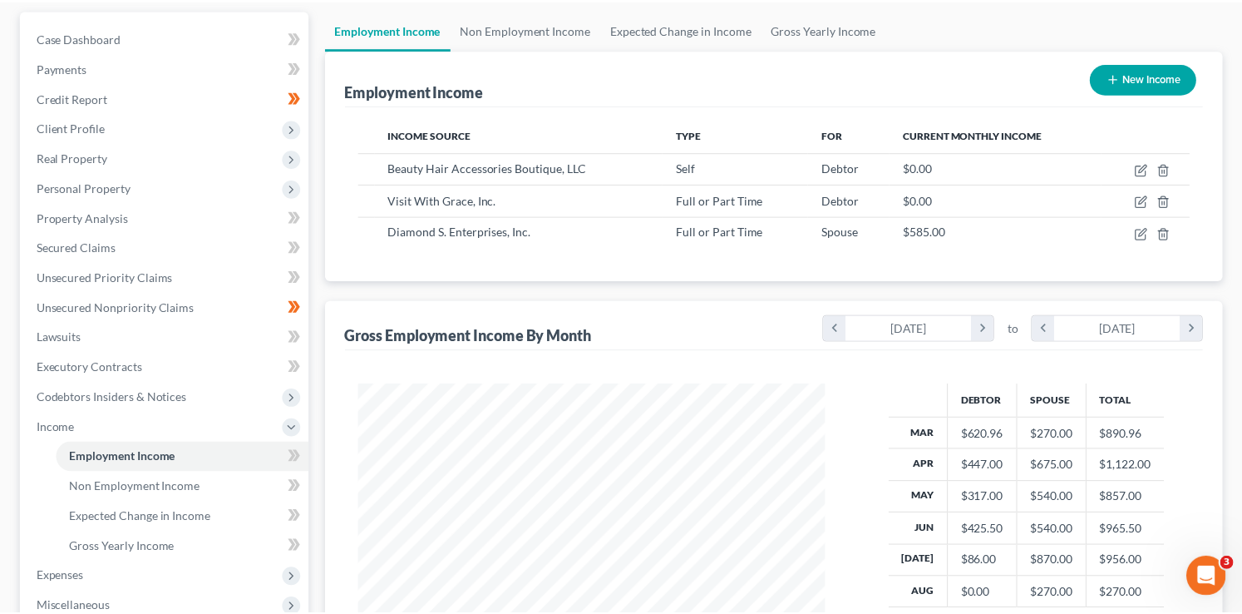
scroll to position [296, 504]
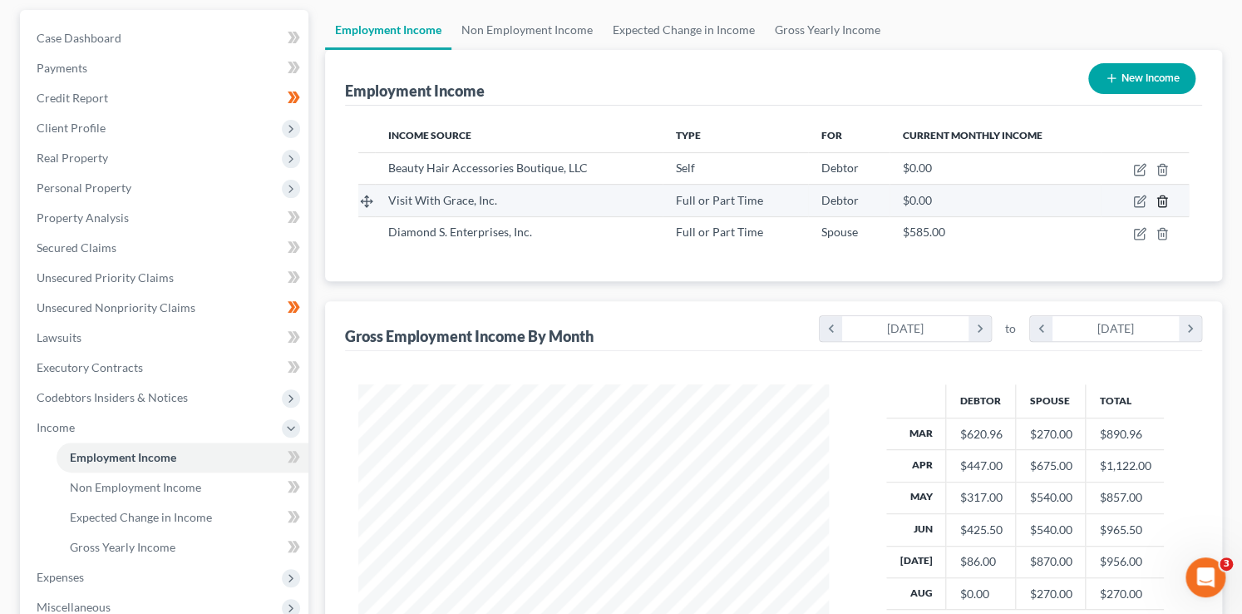
click at [1166, 198] on icon "button" at bounding box center [1161, 201] width 7 height 11
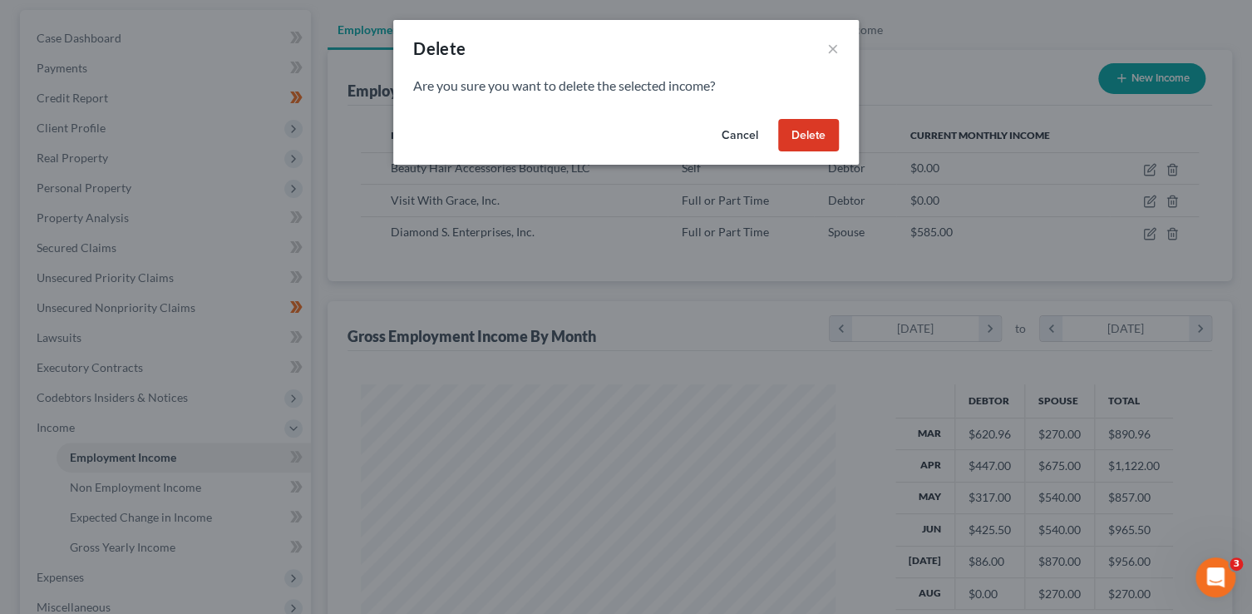
click at [806, 122] on button "Delete" at bounding box center [808, 135] width 61 height 33
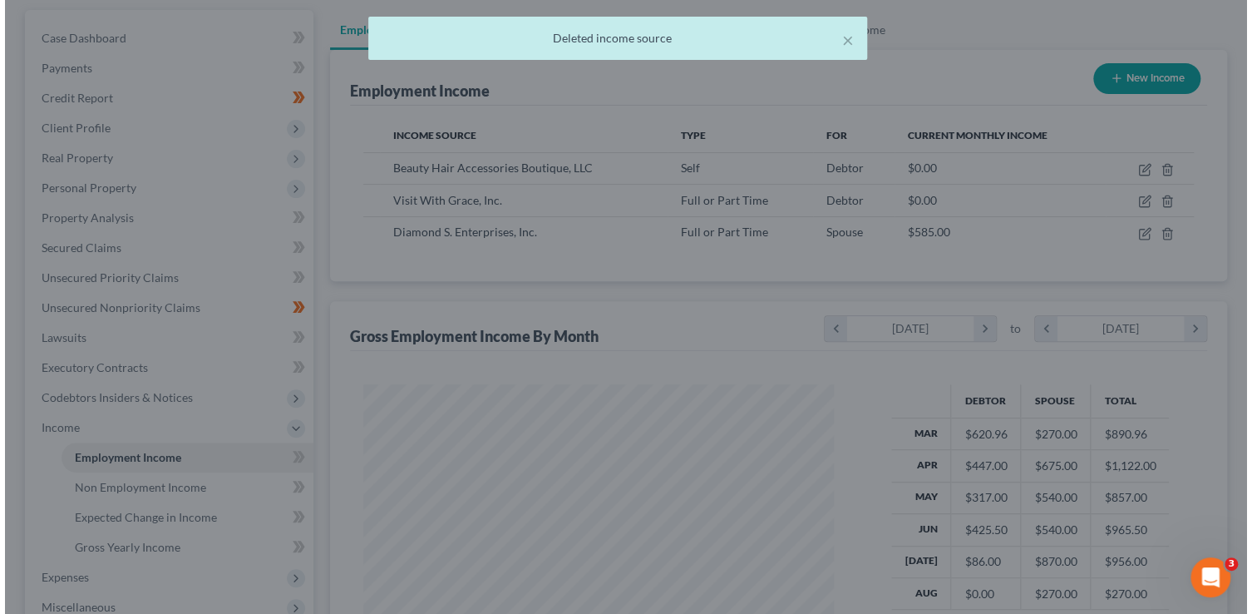
scroll to position [831119, 830911]
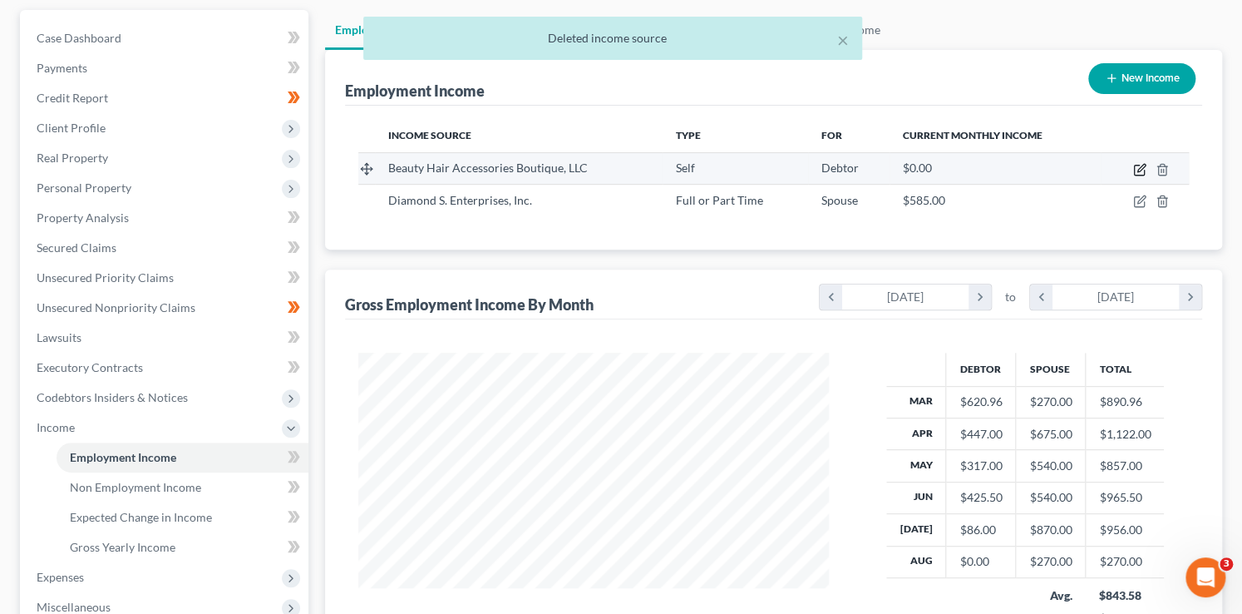
click at [1137, 169] on icon "button" at bounding box center [1140, 167] width 7 height 7
select select "1"
select select "3"
select select "0"
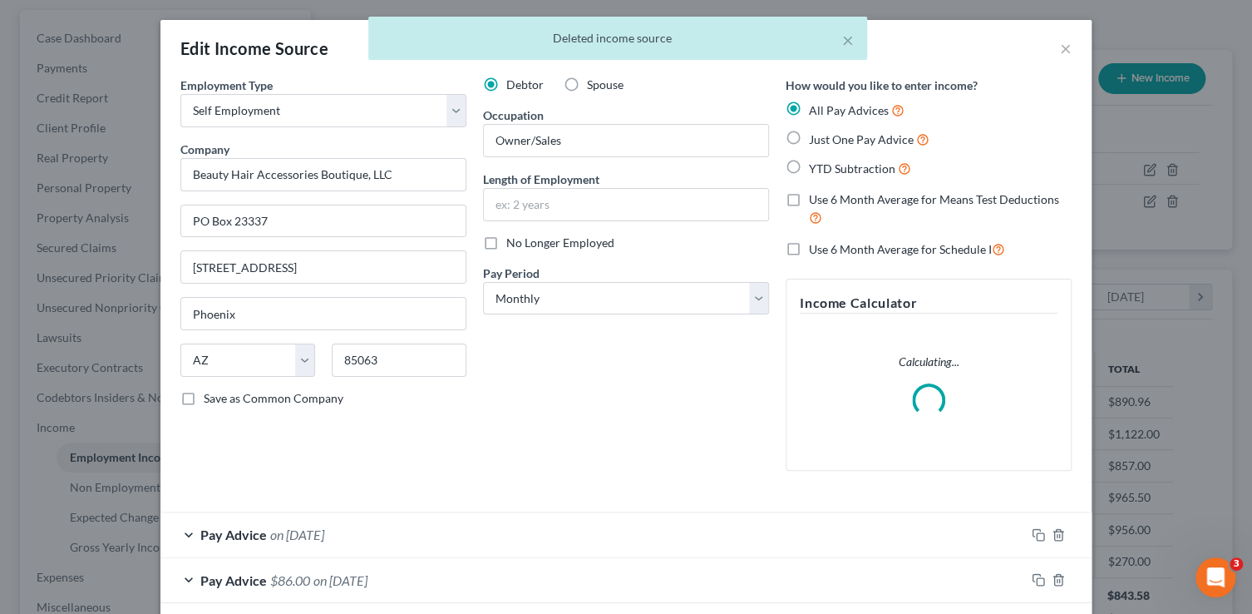
scroll to position [296, 509]
click at [587, 86] on label "Spouse" at bounding box center [605, 84] width 37 height 17
click at [594, 86] on input "Spouse" at bounding box center [599, 81] width 11 height 11
radio input "true"
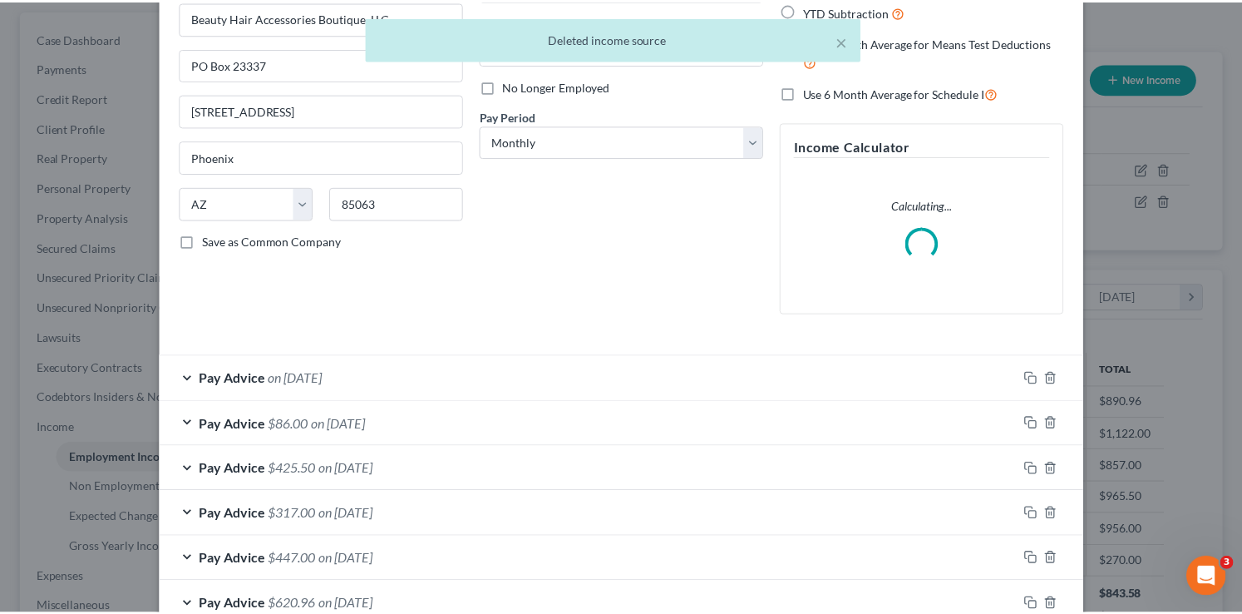
scroll to position [259, 0]
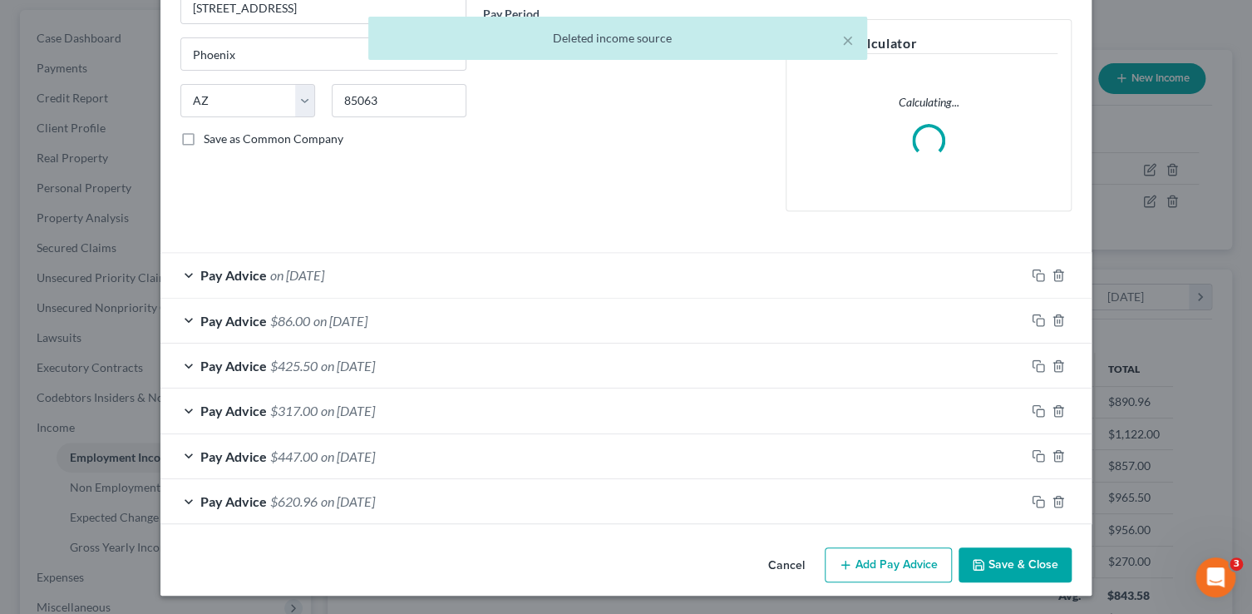
click at [1004, 568] on button "Save & Close" at bounding box center [1015, 564] width 113 height 35
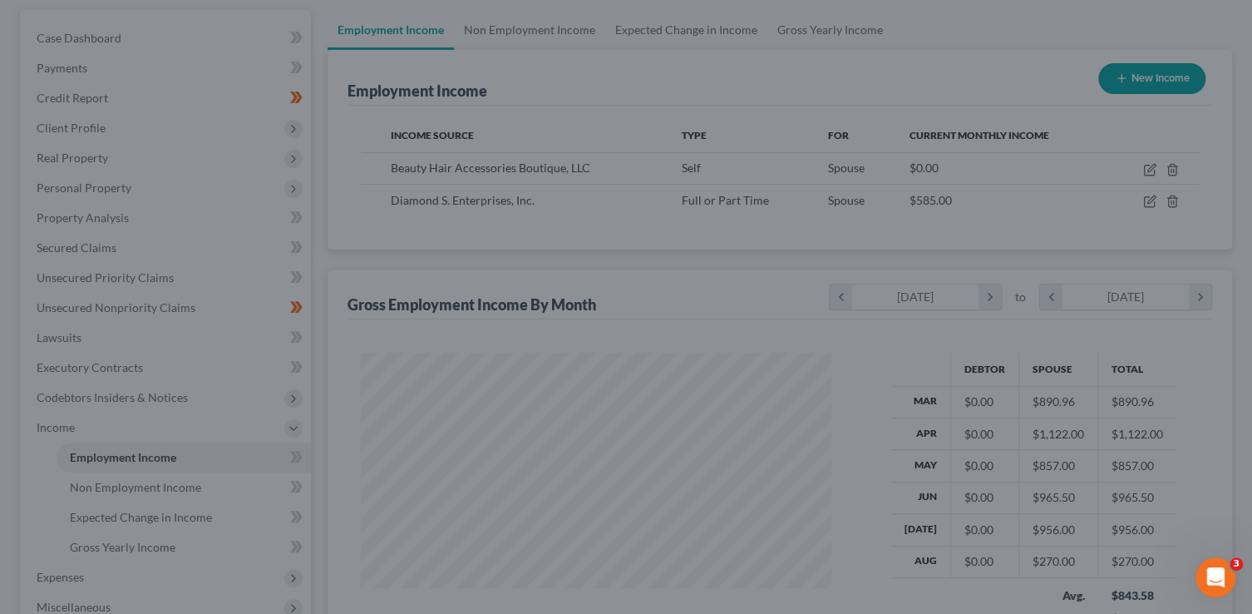
scroll to position [831119, 830911]
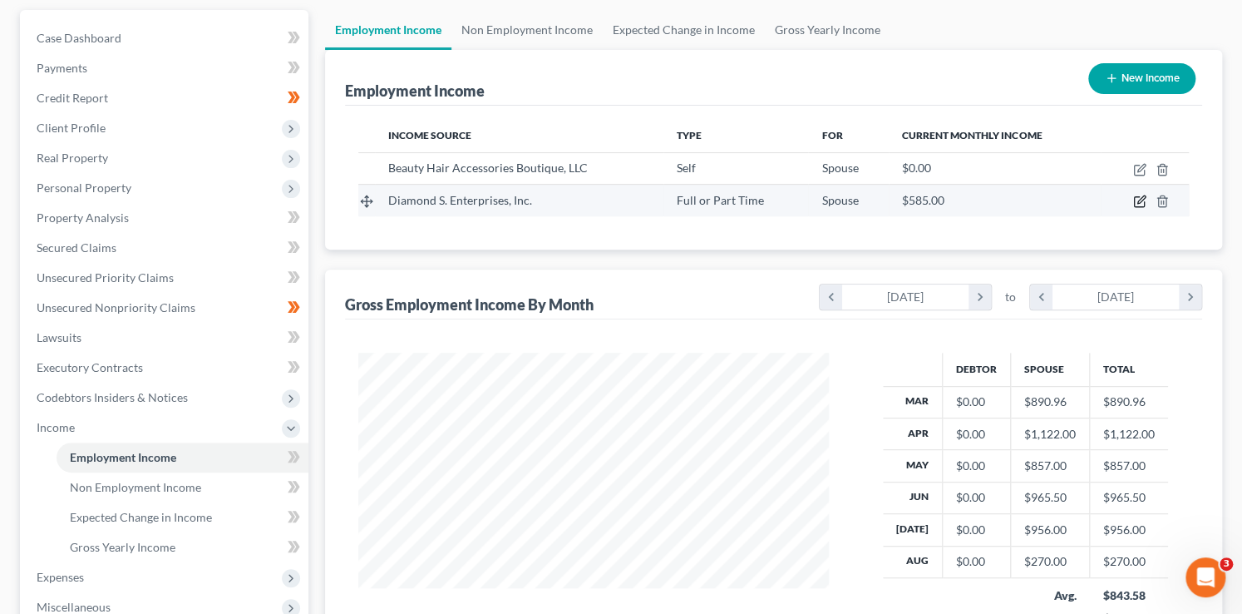
click at [1142, 196] on icon "button" at bounding box center [1140, 199] width 7 height 7
select select "0"
select select "3"
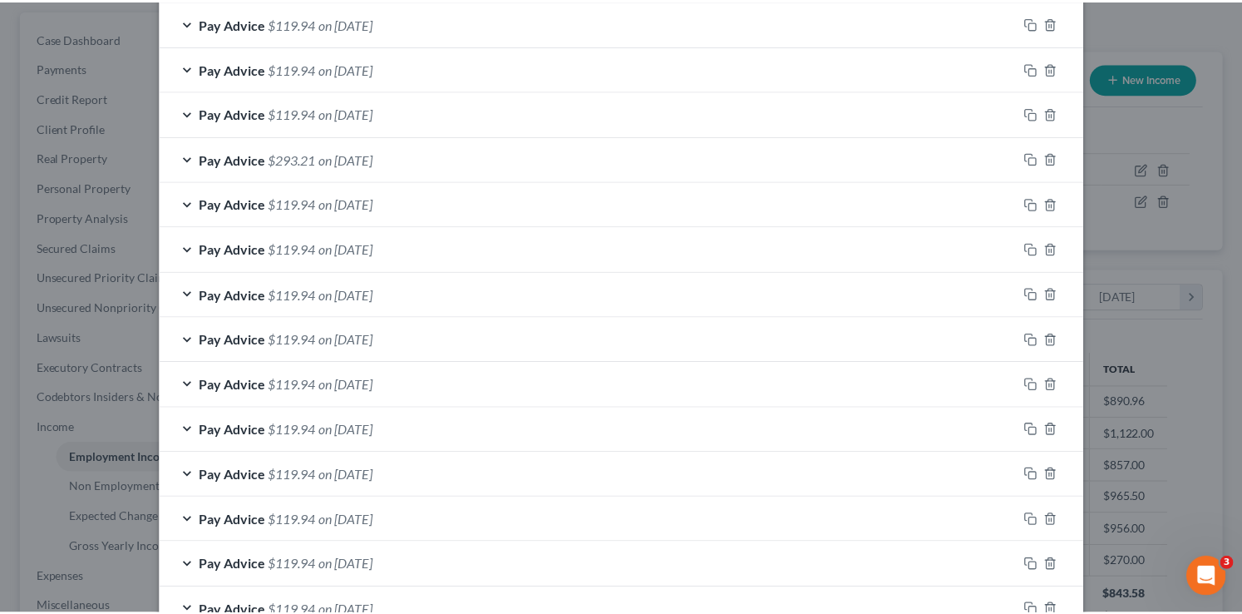
scroll to position [1029, 0]
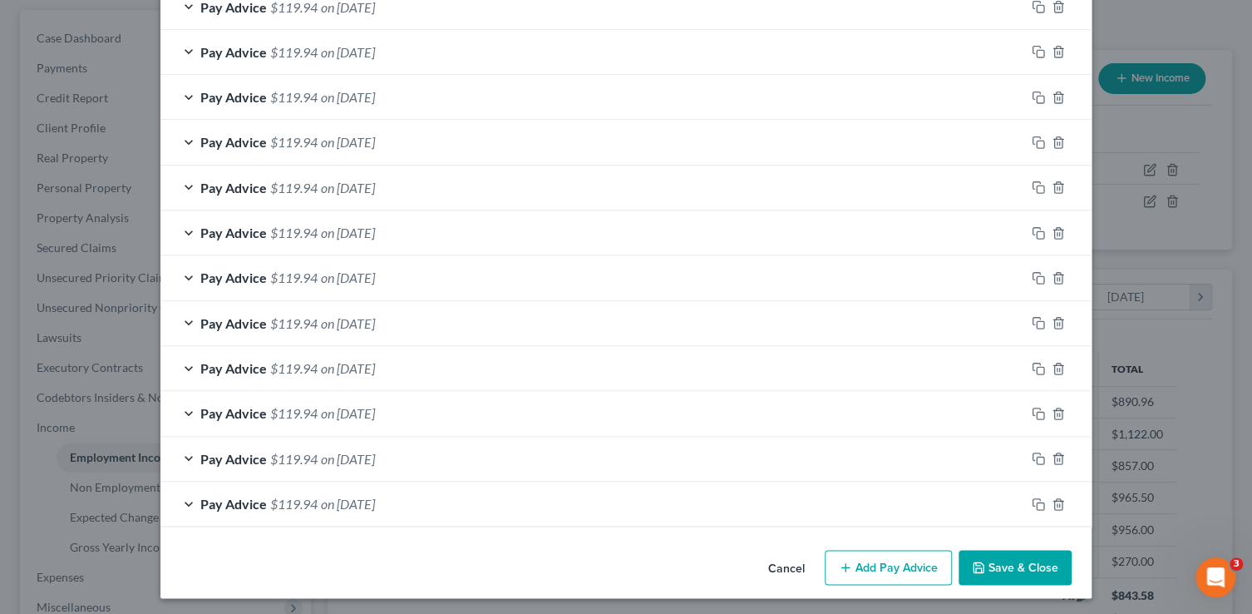
click at [991, 555] on button "Save & Close" at bounding box center [1015, 567] width 113 height 35
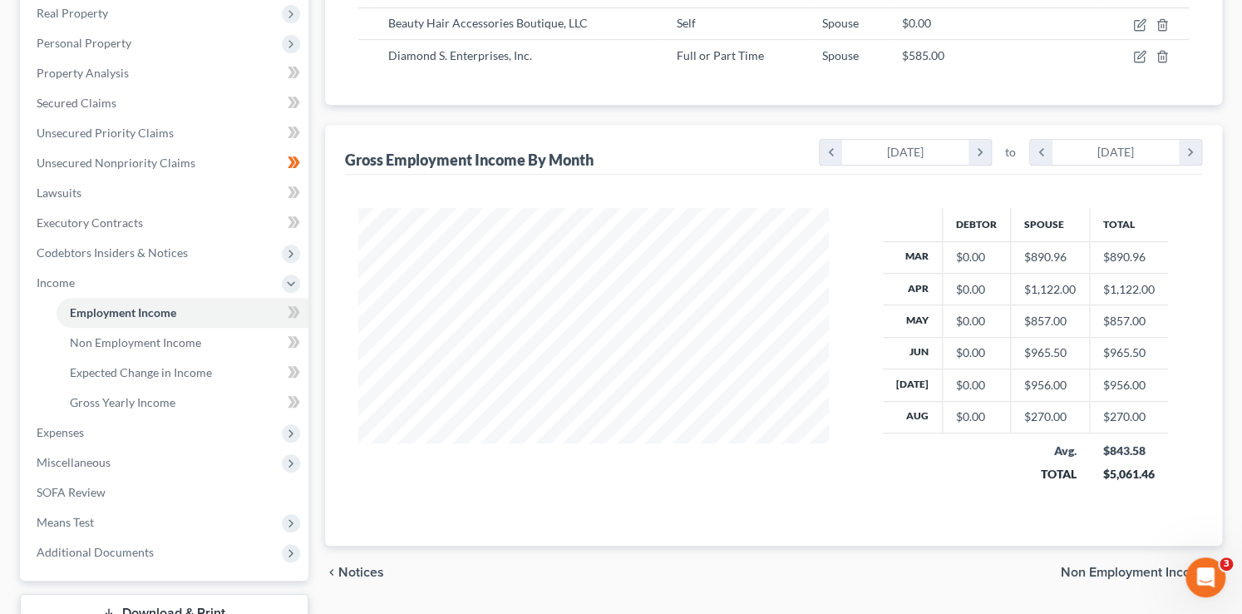
scroll to position [409, 0]
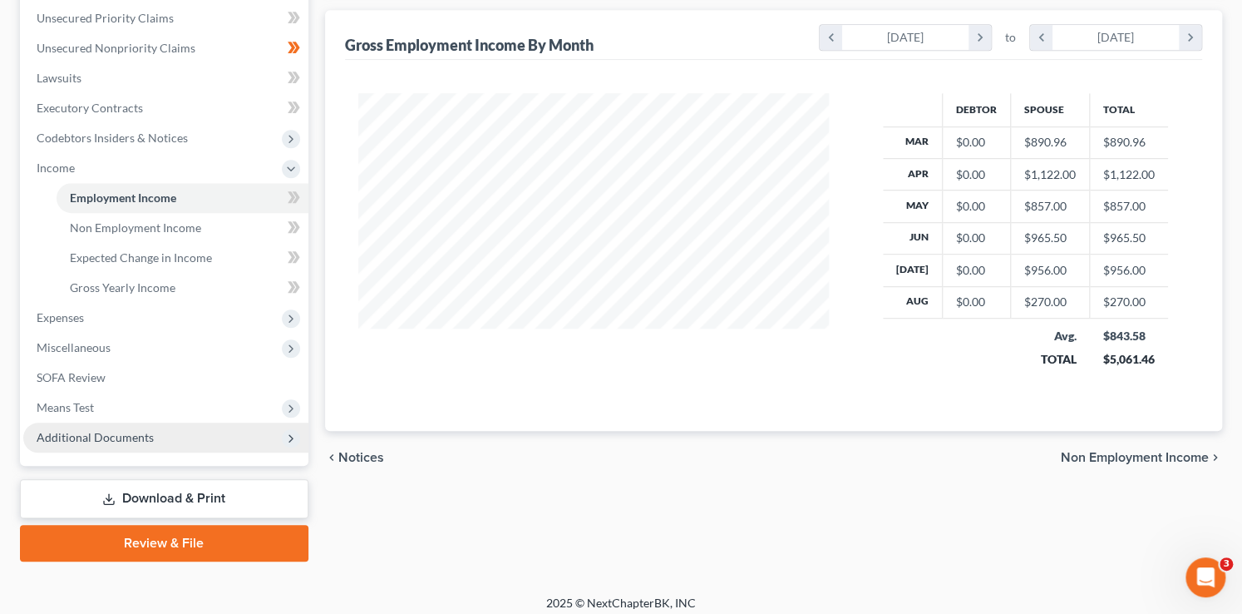
click at [135, 441] on span "Additional Documents" at bounding box center [95, 437] width 117 height 14
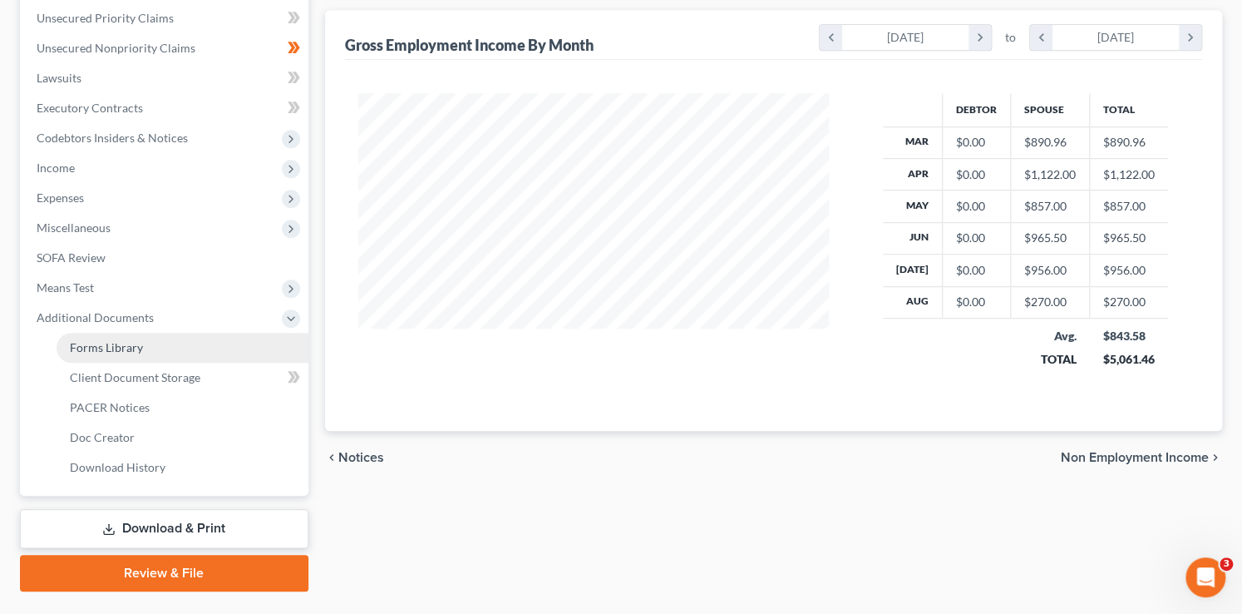
click at [147, 350] on link "Forms Library" at bounding box center [183, 348] width 252 height 30
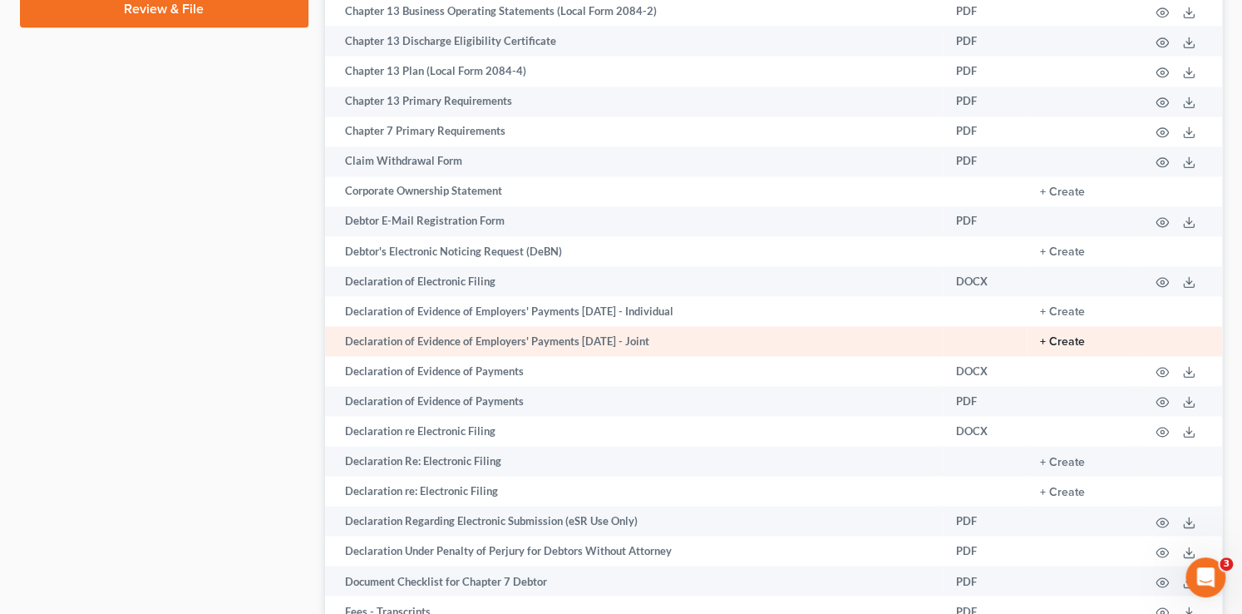
scroll to position [977, 0]
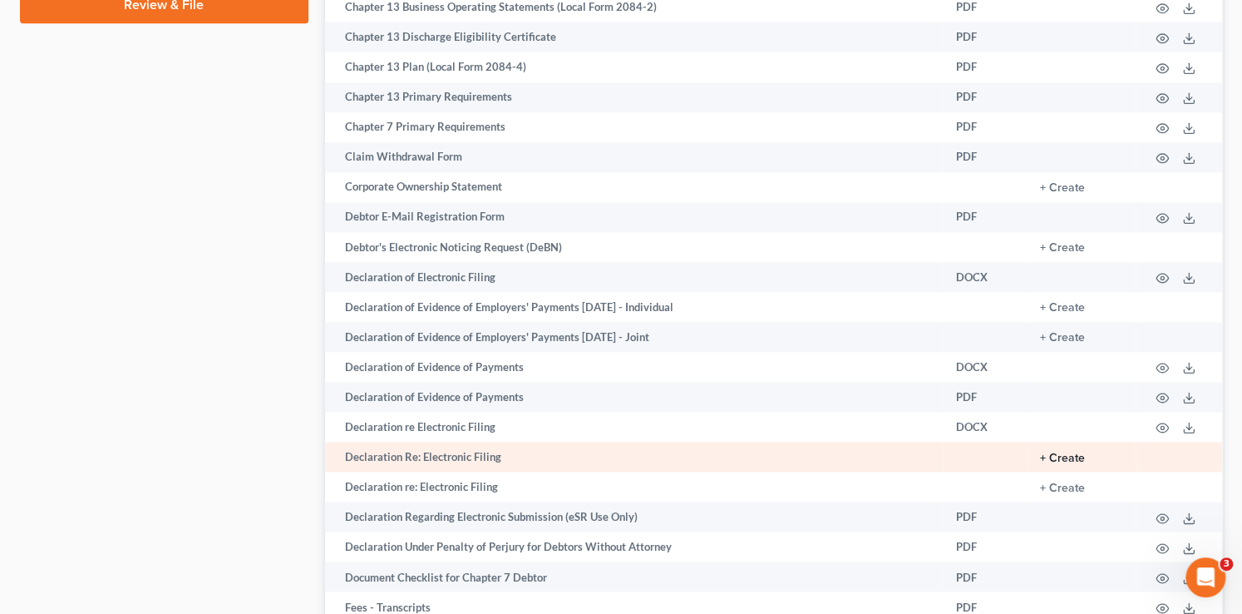
click at [1079, 464] on button "+ Create" at bounding box center [1062, 458] width 45 height 12
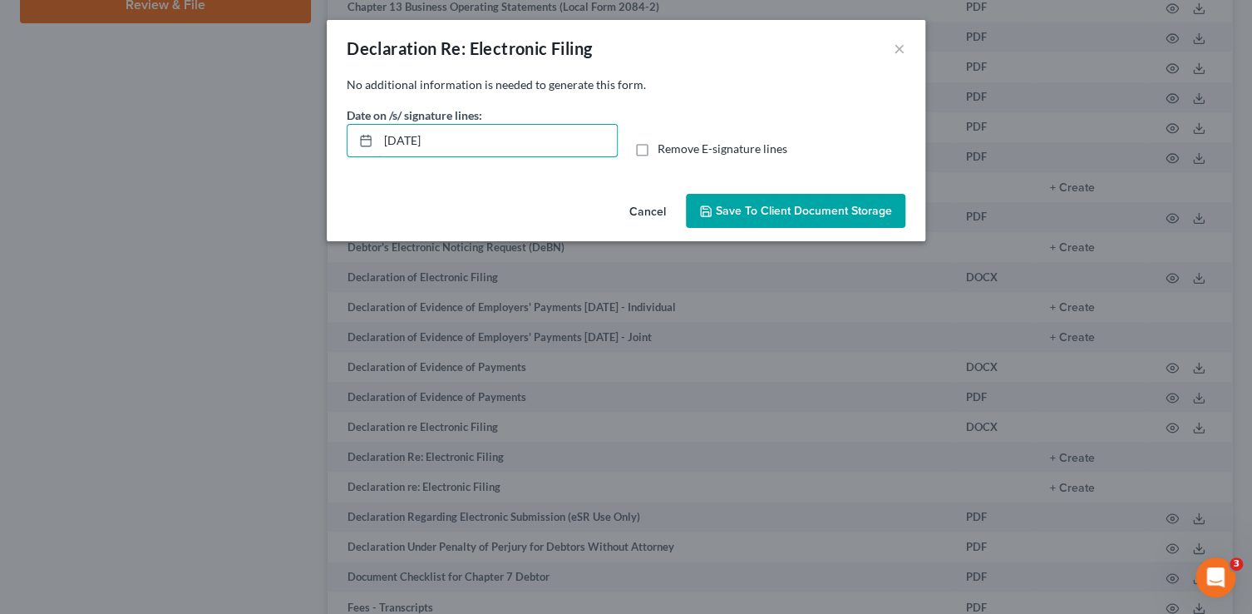
drag, startPoint x: 502, startPoint y: 136, endPoint x: 278, endPoint y: 131, distance: 224.6
click at [278, 131] on div "Declaration Re: Electronic Filing × No additional information is needed to gene…" at bounding box center [626, 307] width 1252 height 614
click at [664, 141] on input "Remove E-signature lines" at bounding box center [669, 146] width 11 height 11
checkbox input "true"
click at [742, 205] on span "Save to Client Document Storage" at bounding box center [804, 211] width 176 height 14
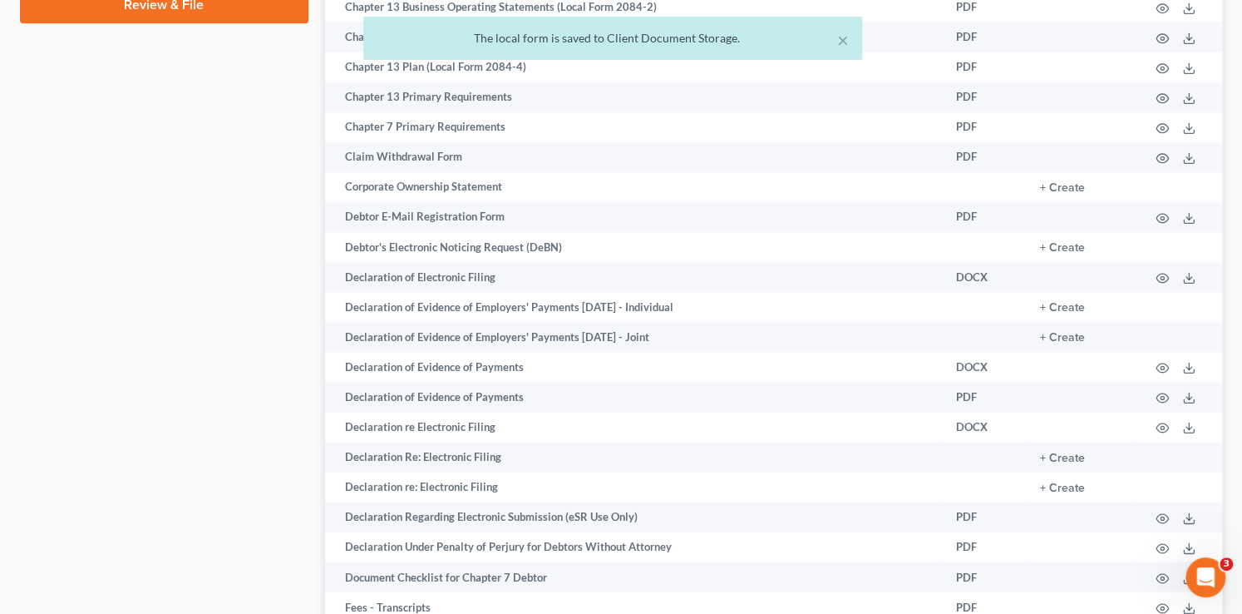
click at [150, 320] on div "Case Dashboard Payments Invoices Payments Payments Credit Report Client Profile" at bounding box center [164, 545] width 305 height 2725
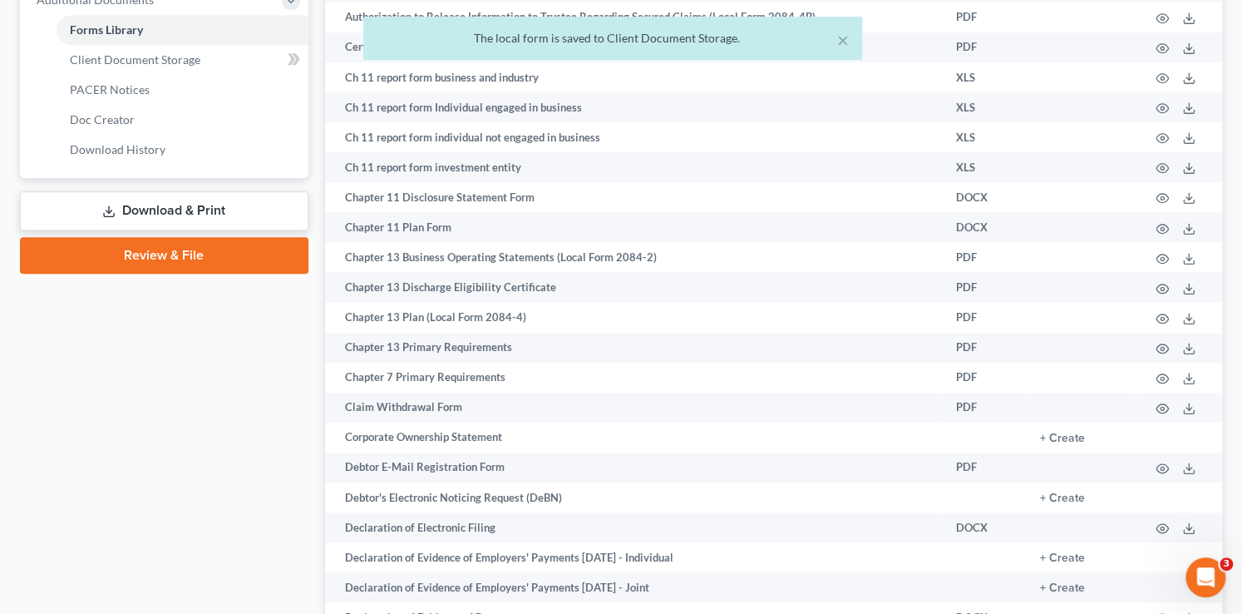
click at [207, 206] on link "Download & Print" at bounding box center [164, 210] width 289 height 39
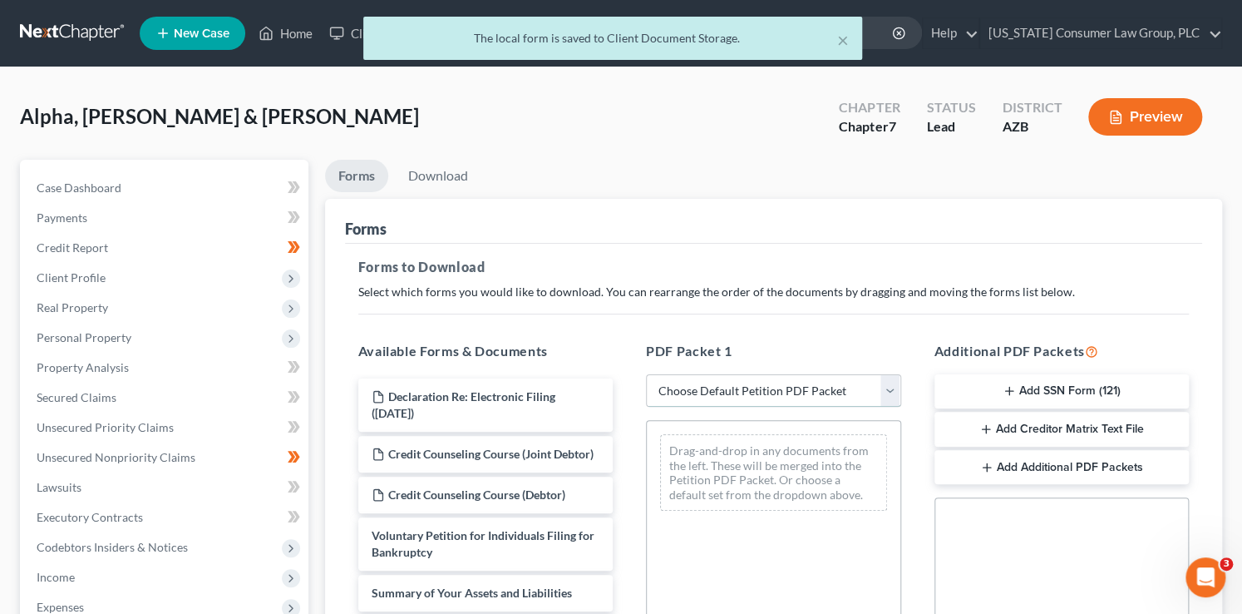
click at [794, 387] on select "Choose Default Petition PDF Packet Complete Bankruptcy Petition (all forms and …" at bounding box center [773, 390] width 255 height 33
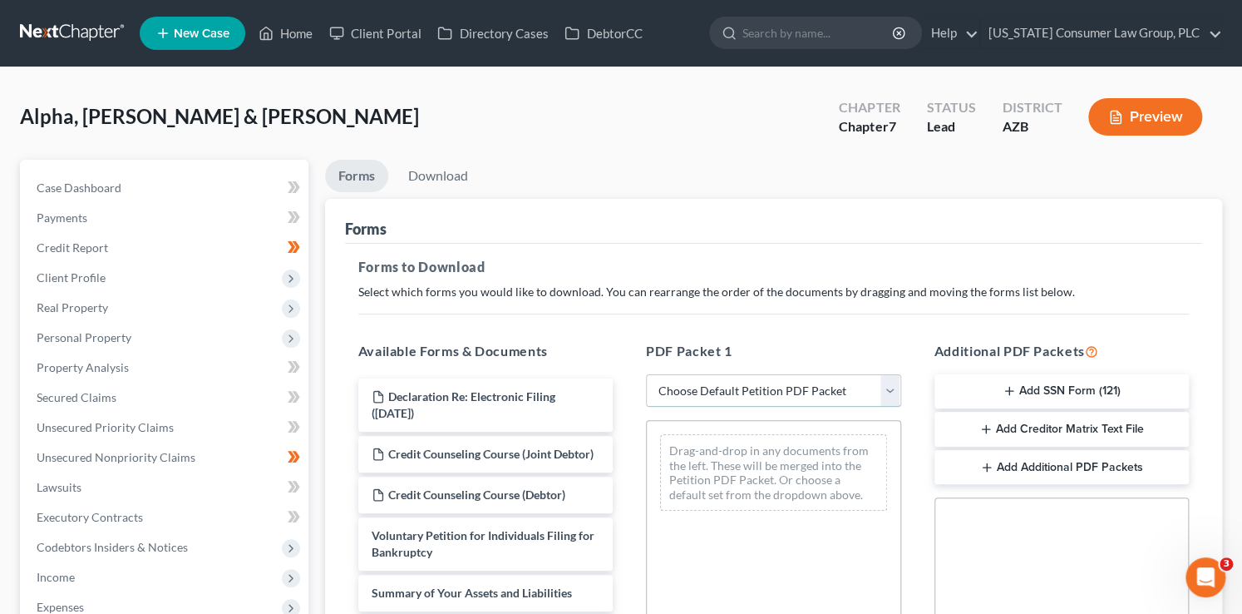
select select "1"
click at [646, 374] on select "Choose Default Petition PDF Packet Complete Bankruptcy Petition (all forms and …" at bounding box center [773, 390] width 255 height 33
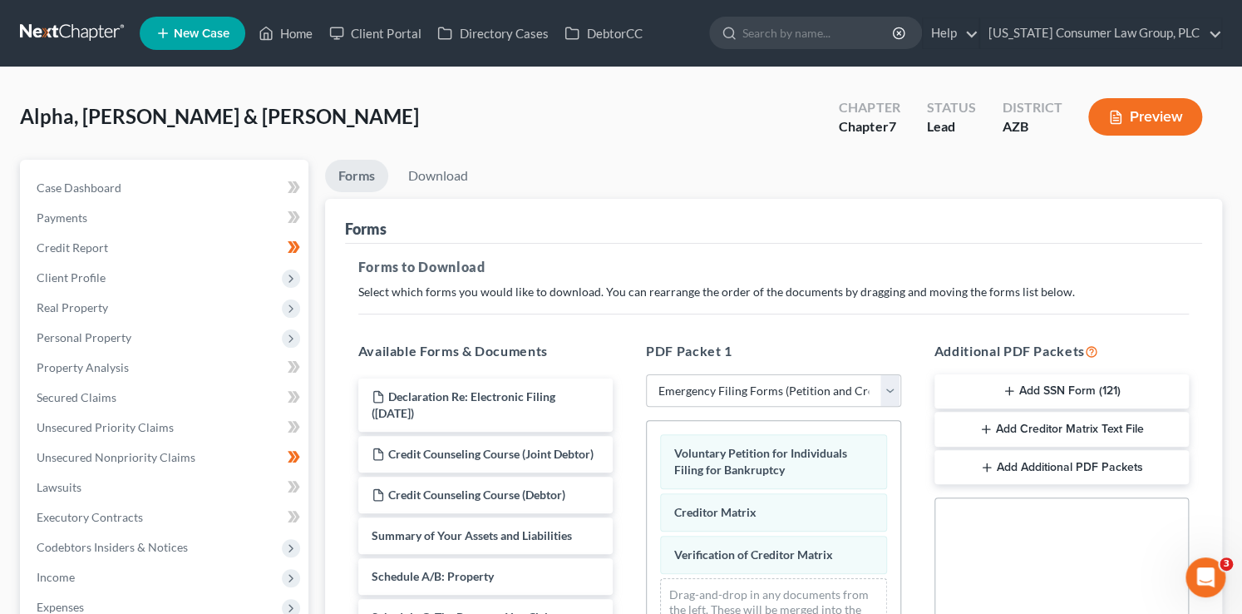
click at [1004, 471] on button "Add Additional PDF Packets" at bounding box center [1062, 467] width 255 height 35
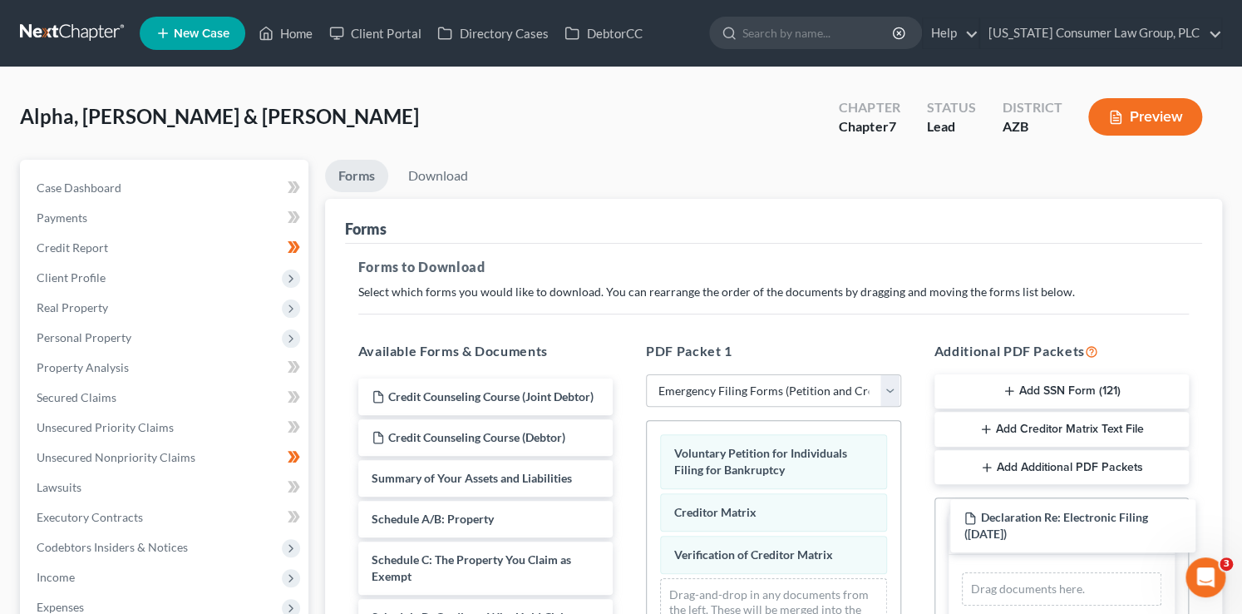
drag, startPoint x: 504, startPoint y: 388, endPoint x: 1097, endPoint y: 510, distance: 605.9
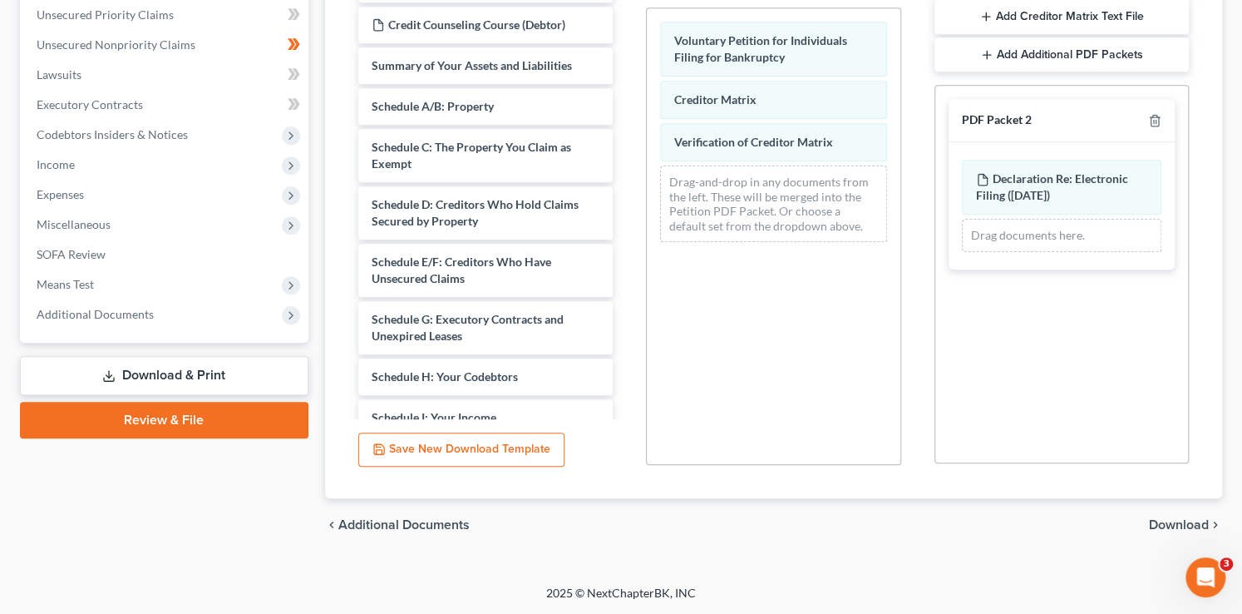
click at [1175, 522] on span "Download" at bounding box center [1179, 524] width 60 height 13
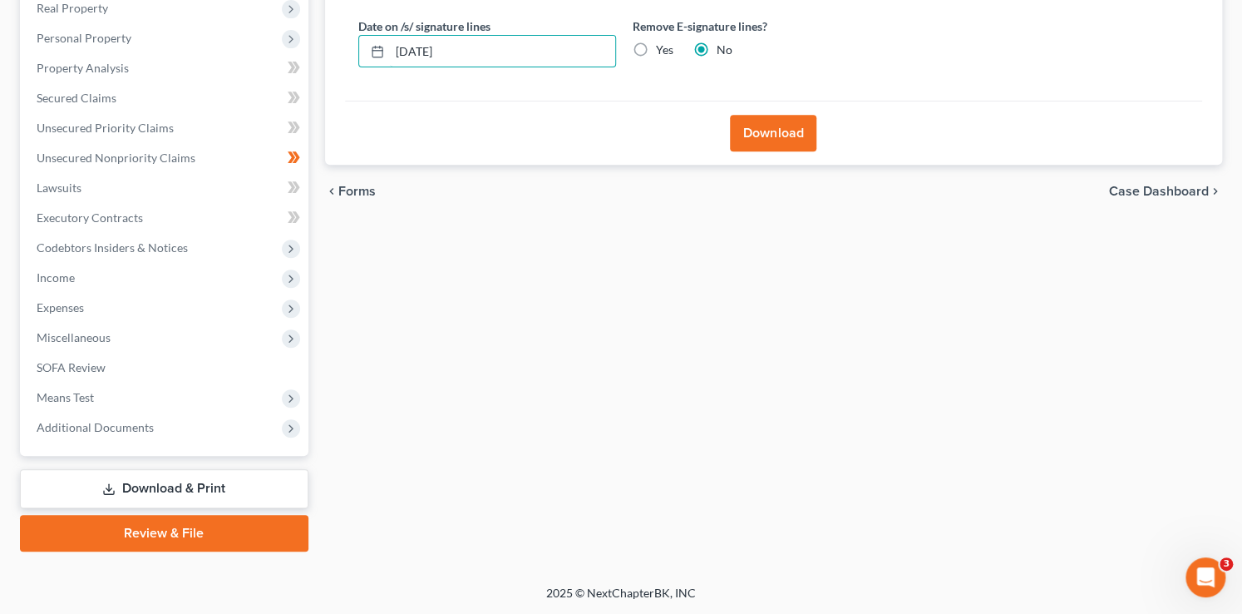
drag, startPoint x: 493, startPoint y: 59, endPoint x: 309, endPoint y: 33, distance: 185.5
click at [309, 33] on div "Petition Navigation Case Dashboard Payments Invoices Payments Payments Credit R…" at bounding box center [621, 205] width 1219 height 691
click at [663, 42] on input "Yes" at bounding box center [668, 47] width 11 height 11
radio input "true"
radio input "false"
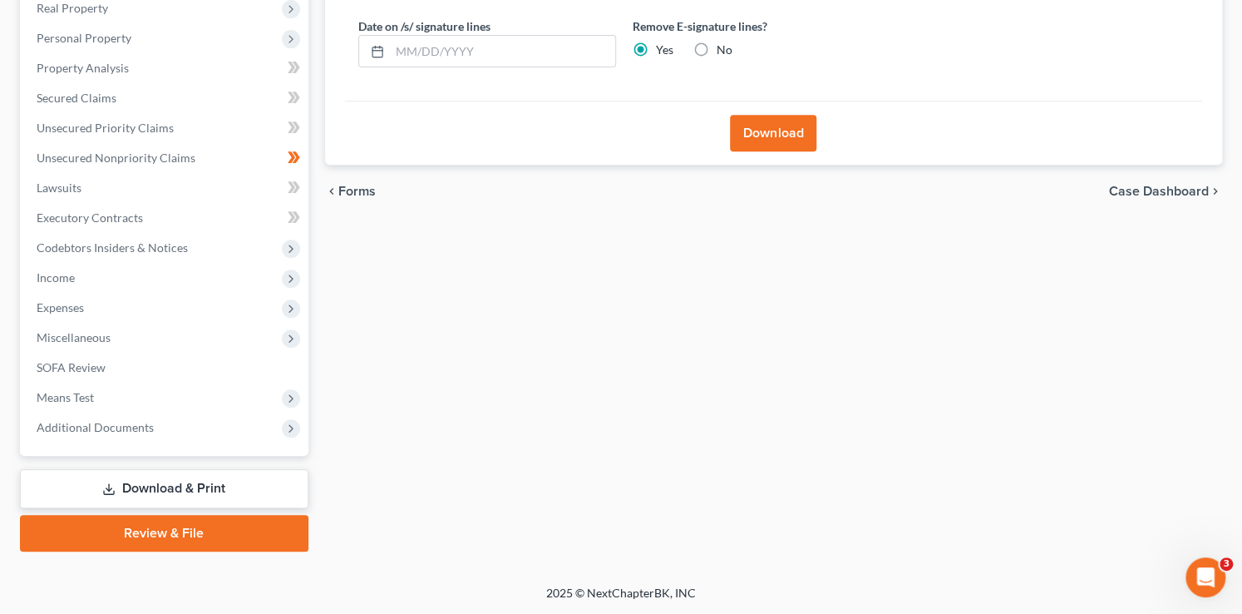
click at [776, 126] on button "Download" at bounding box center [773, 133] width 86 height 37
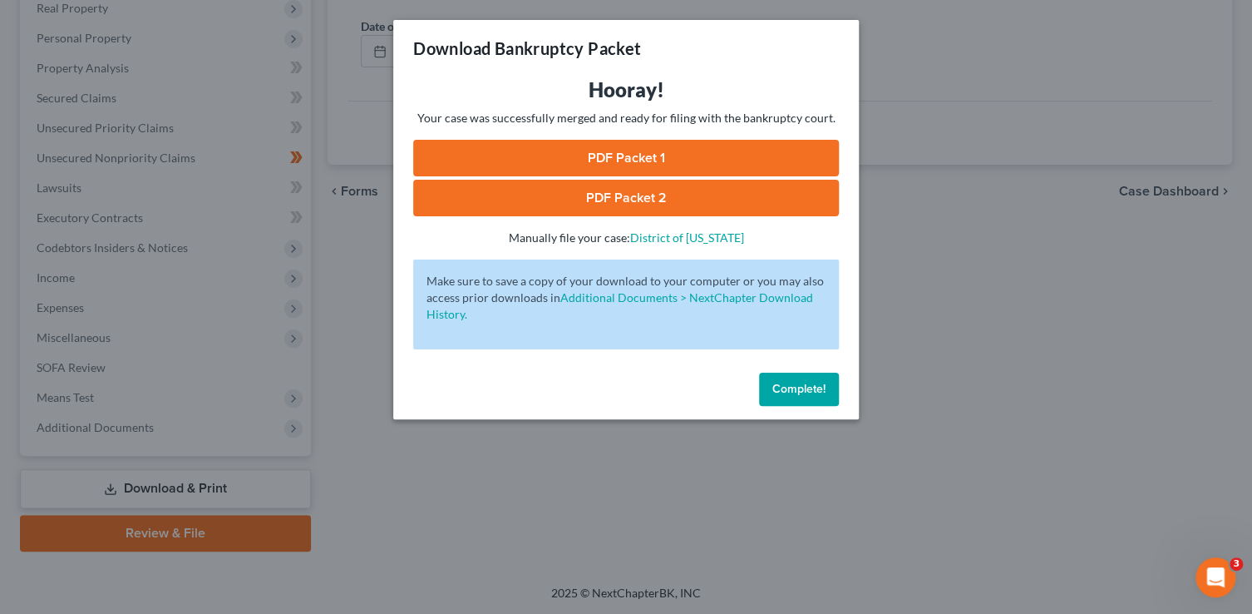
click at [466, 163] on link "PDF Packet 1" at bounding box center [626, 158] width 426 height 37
click at [562, 203] on link "PDF Packet 2" at bounding box center [626, 198] width 426 height 37
click at [806, 392] on span "Complete!" at bounding box center [798, 389] width 53 height 14
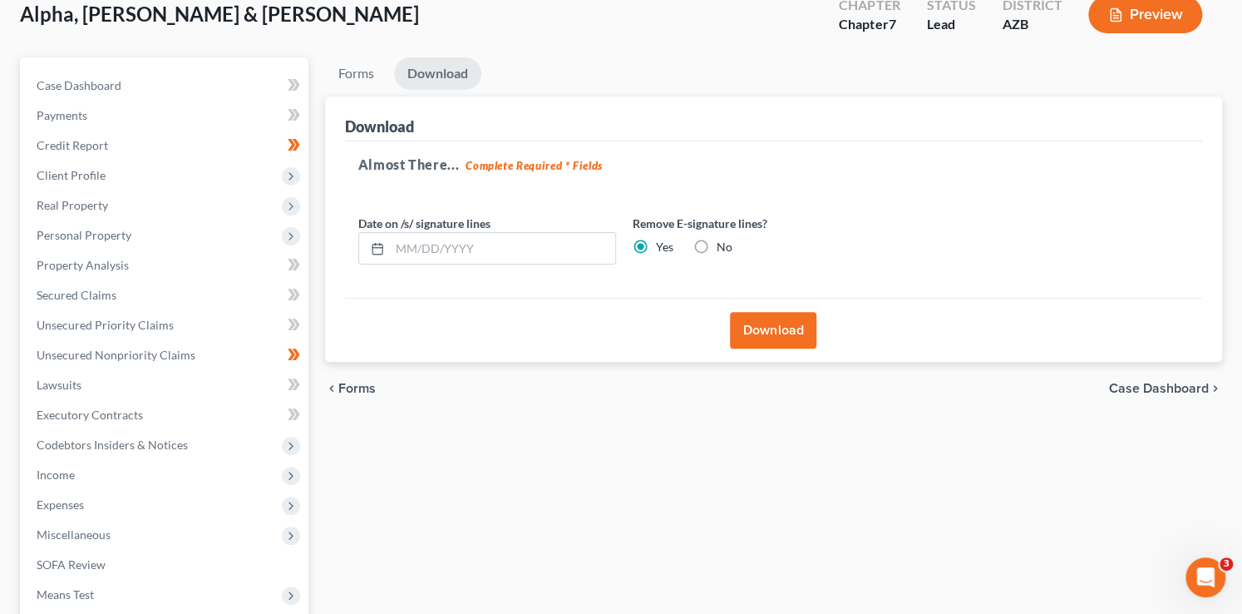
scroll to position [0, 0]
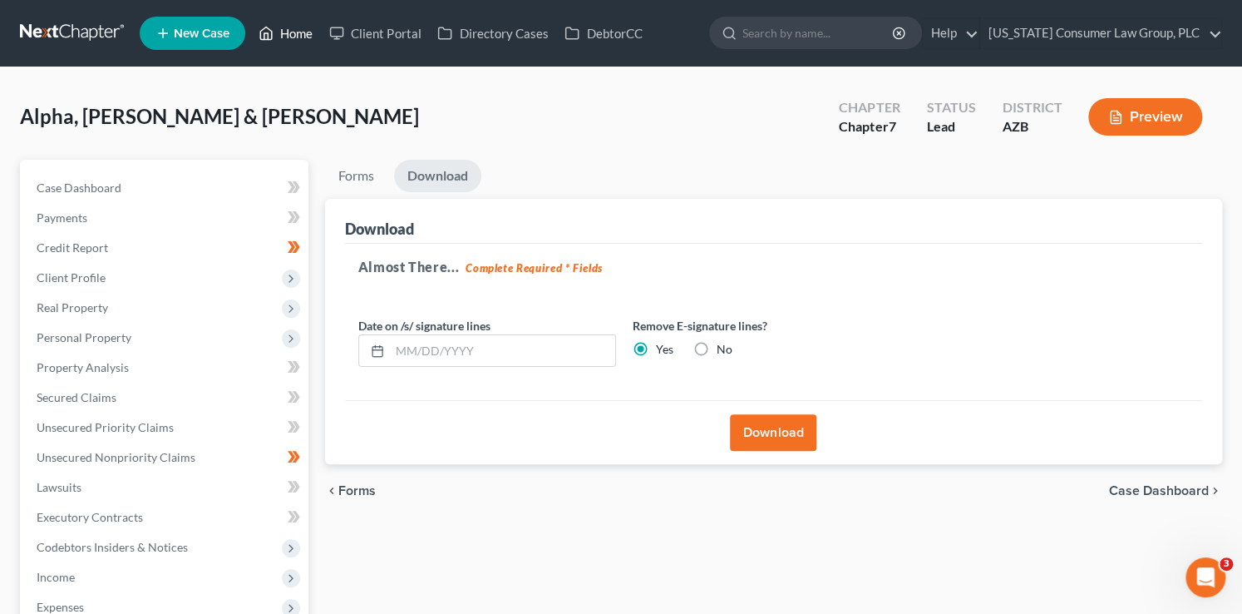
click at [266, 27] on icon at bounding box center [266, 33] width 15 height 20
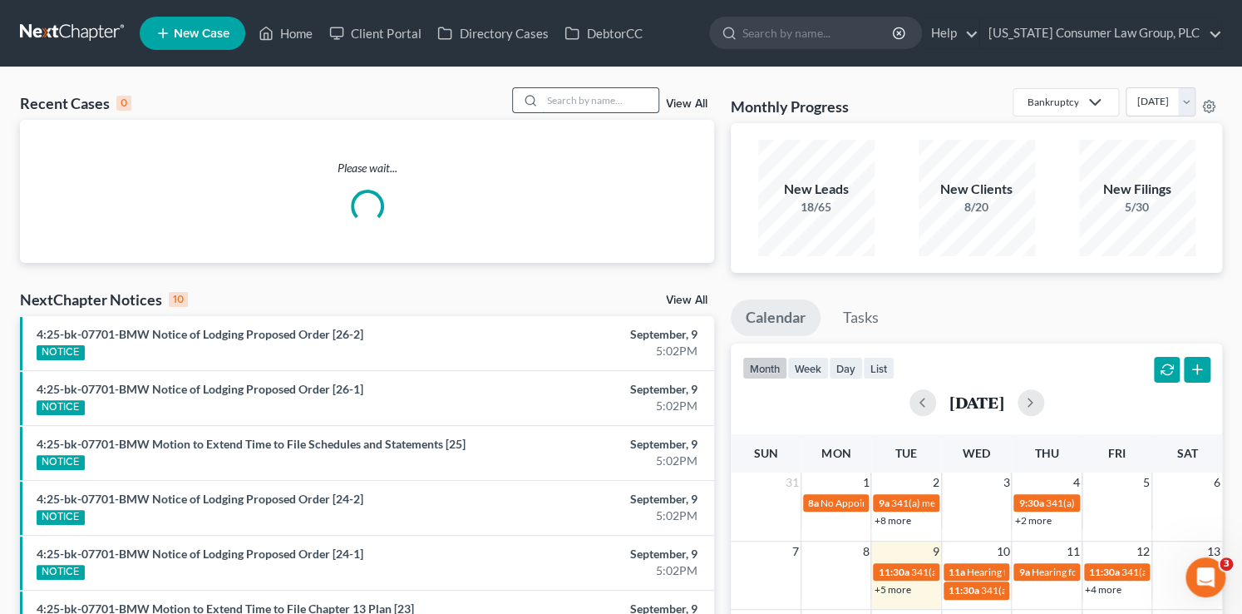
click at [591, 101] on input "search" at bounding box center [600, 100] width 116 height 24
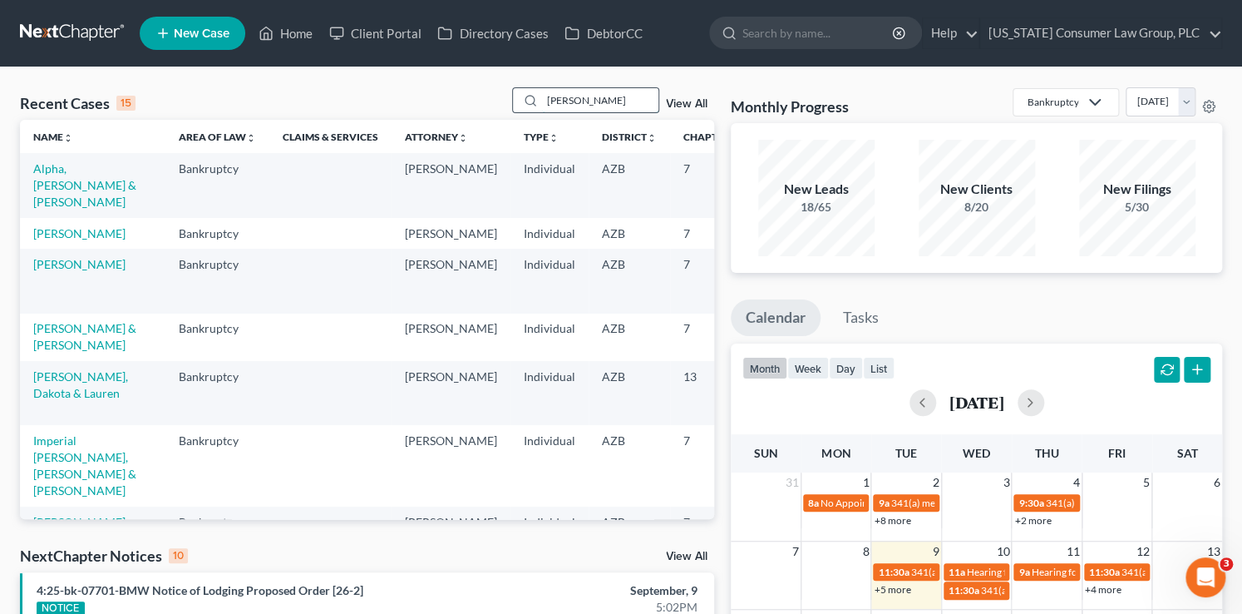
type input "wright"
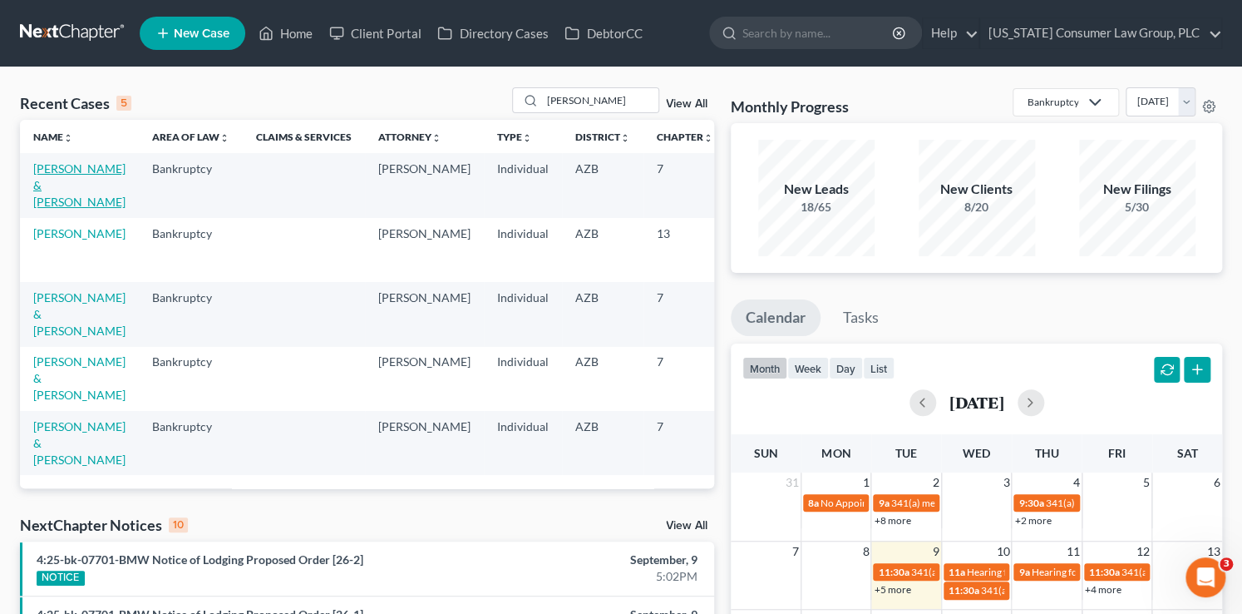
click at [45, 198] on link "Wright, George & Snodgrass, Dustin" at bounding box center [79, 184] width 92 height 47
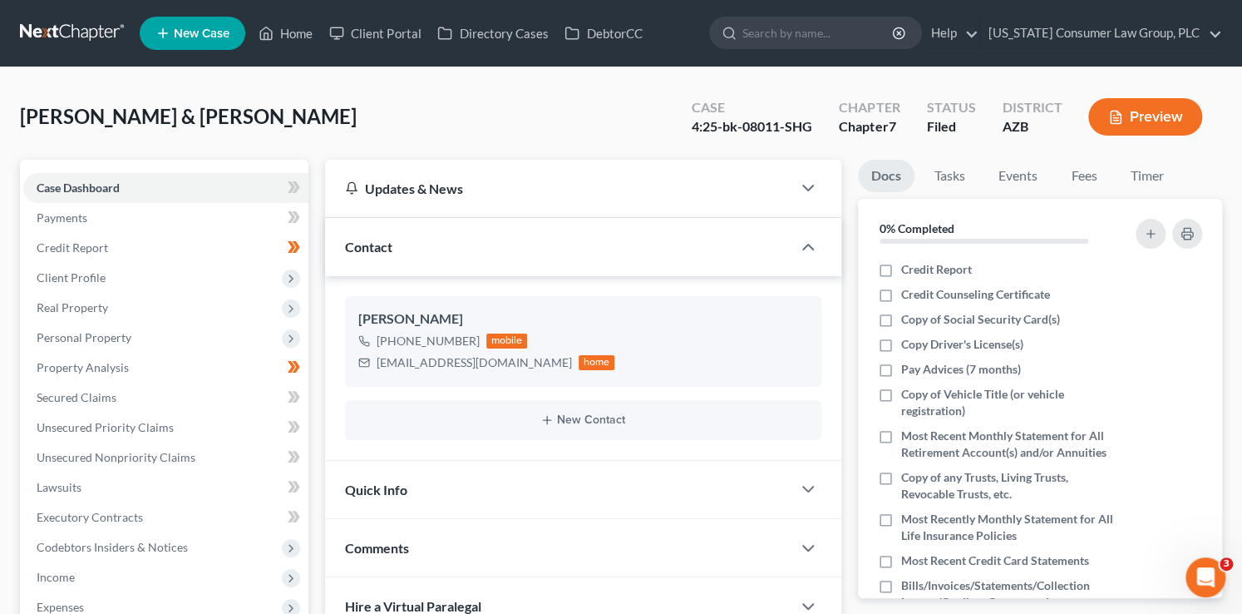
drag, startPoint x: 695, startPoint y: 125, endPoint x: 795, endPoint y: 129, distance: 99.9
click at [751, 125] on div "4:25-bk-08011-SHG" at bounding box center [752, 126] width 121 height 19
click at [752, 125] on div "4:25-bk-08011-SHG" at bounding box center [752, 126] width 121 height 19
drag, startPoint x: 795, startPoint y: 129, endPoint x: 686, endPoint y: 129, distance: 108.9
click at [686, 129] on div "Case 4:25-bk-08011-SHG" at bounding box center [751, 118] width 147 height 49
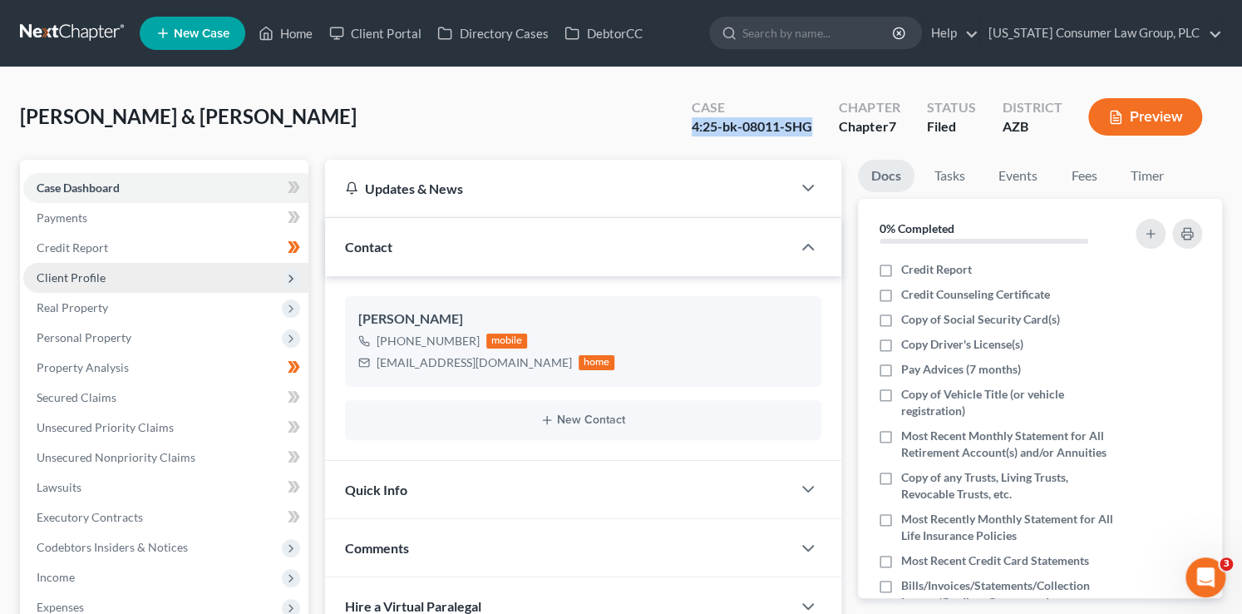
click at [81, 268] on span "Client Profile" at bounding box center [165, 278] width 285 height 30
click at [88, 279] on span "Client Profile" at bounding box center [71, 277] width 69 height 14
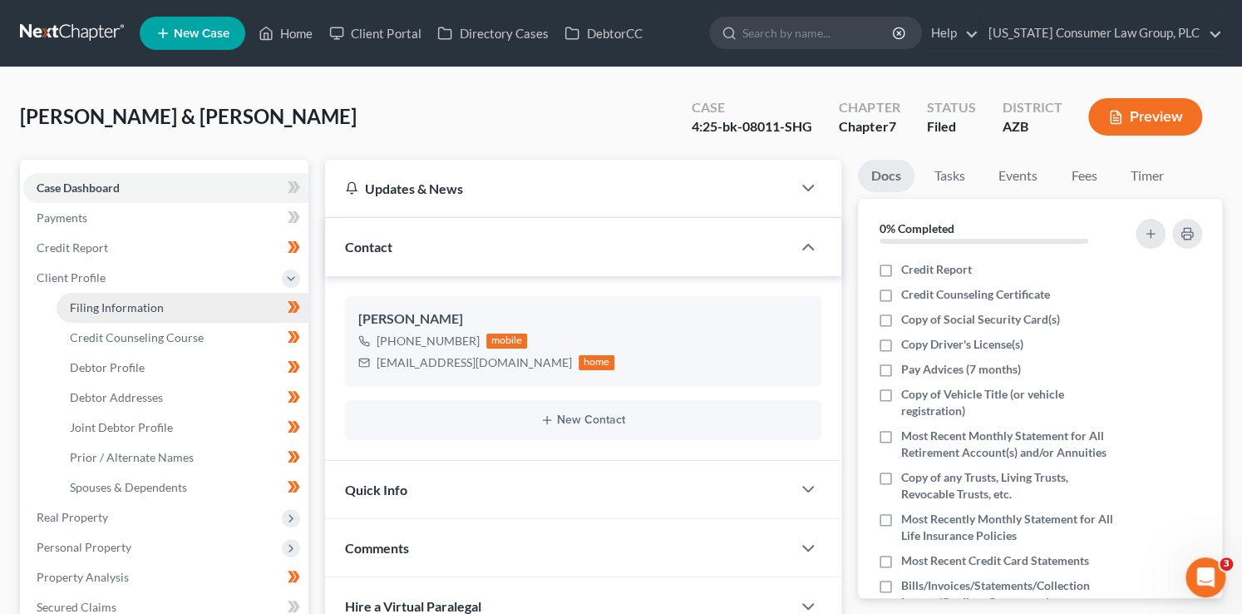
click at [114, 308] on span "Filing Information" at bounding box center [117, 307] width 94 height 14
select select "1"
select select "0"
select select "3"
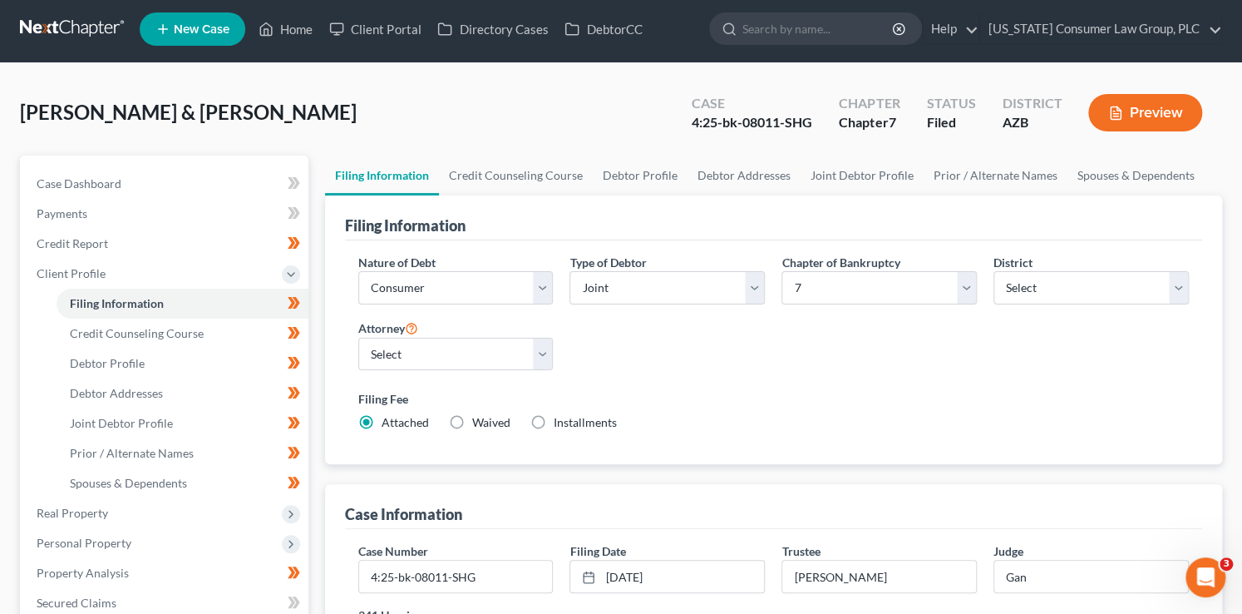
scroll to position [13, 0]
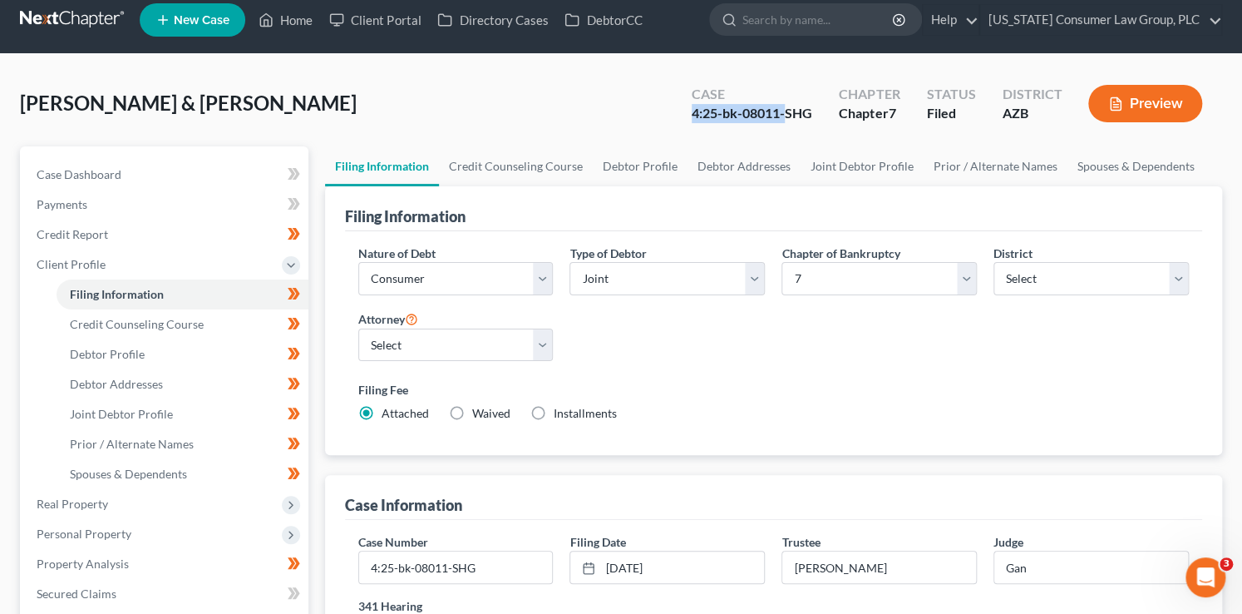
drag, startPoint x: 692, startPoint y: 110, endPoint x: 786, endPoint y: 110, distance: 94.0
click at [786, 110] on div "4:25-bk-08011-SHG" at bounding box center [752, 113] width 121 height 19
drag, startPoint x: 710, startPoint y: 112, endPoint x: 801, endPoint y: 114, distance: 91.5
click at [801, 114] on div "Case 4:25-bk-08011-SHG" at bounding box center [751, 105] width 147 height 49
click at [806, 120] on div "4:25-bk-08011-SHG" at bounding box center [752, 113] width 121 height 19
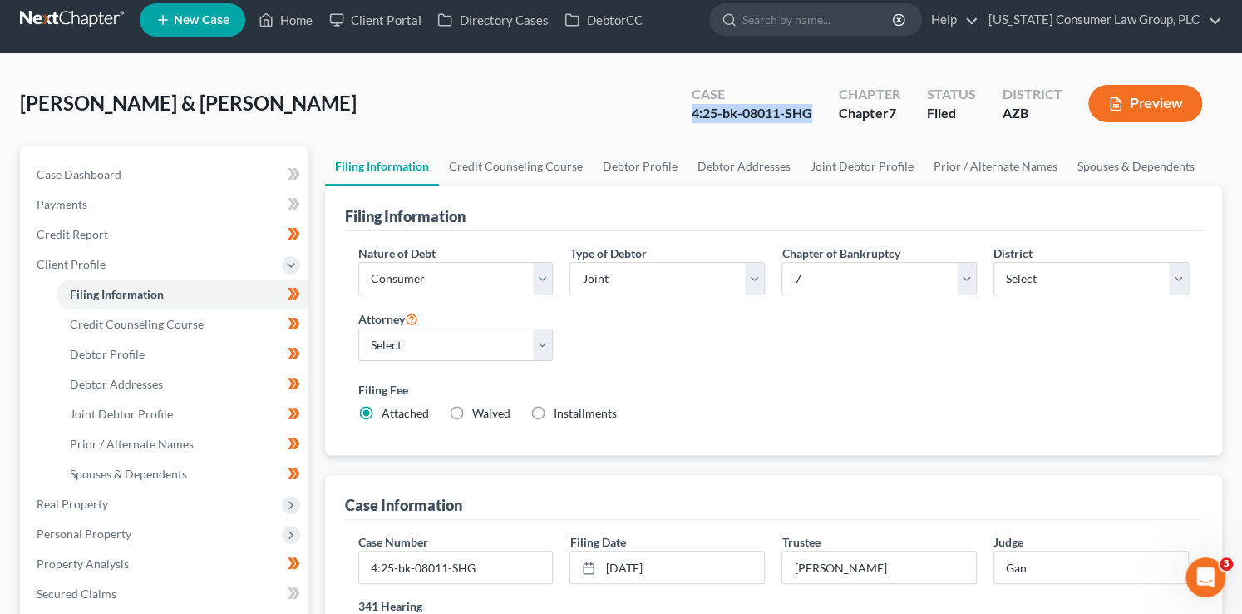
drag, startPoint x: 820, startPoint y: 111, endPoint x: 688, endPoint y: 118, distance: 132.4
click at [688, 118] on div "Case 4:25-bk-08011-SHG" at bounding box center [751, 105] width 147 height 49
copy div "4:25-bk-08011-SHG"
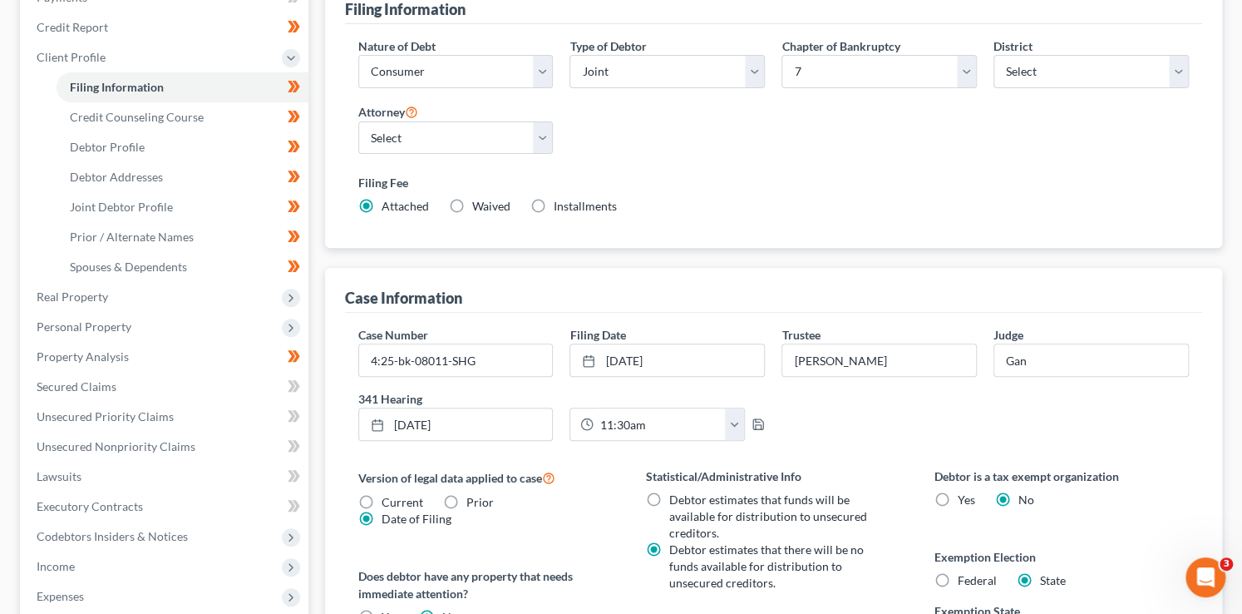
scroll to position [118, 0]
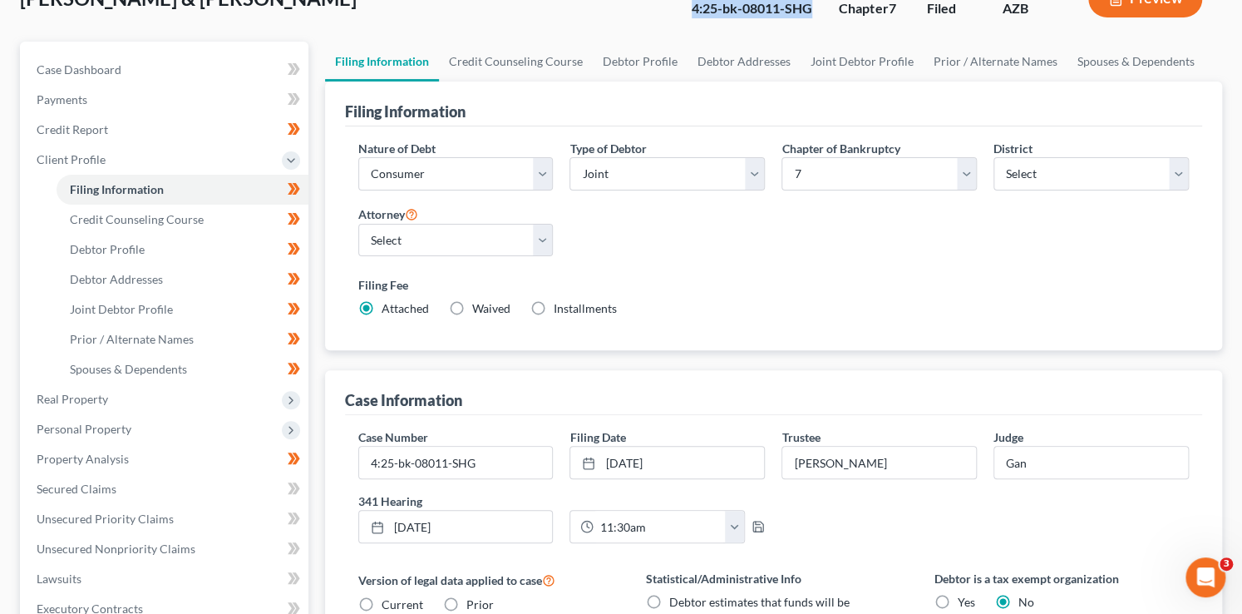
copy div "4:25-bk-08011-SHG"
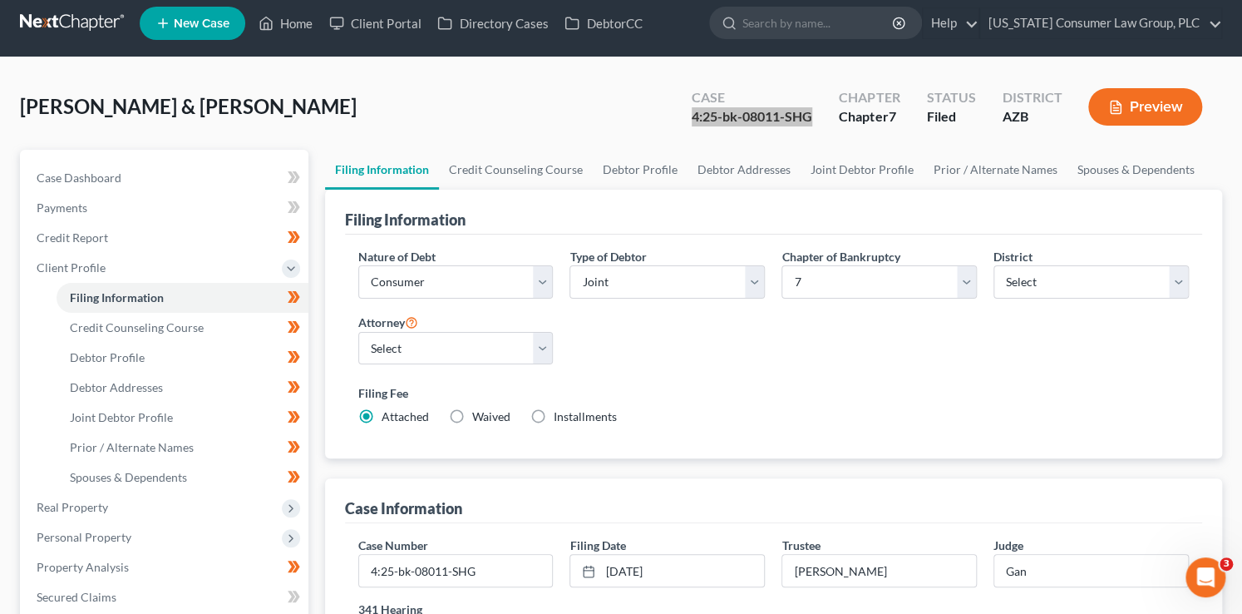
scroll to position [0, 0]
